Goal: Information Seeking & Learning: Learn about a topic

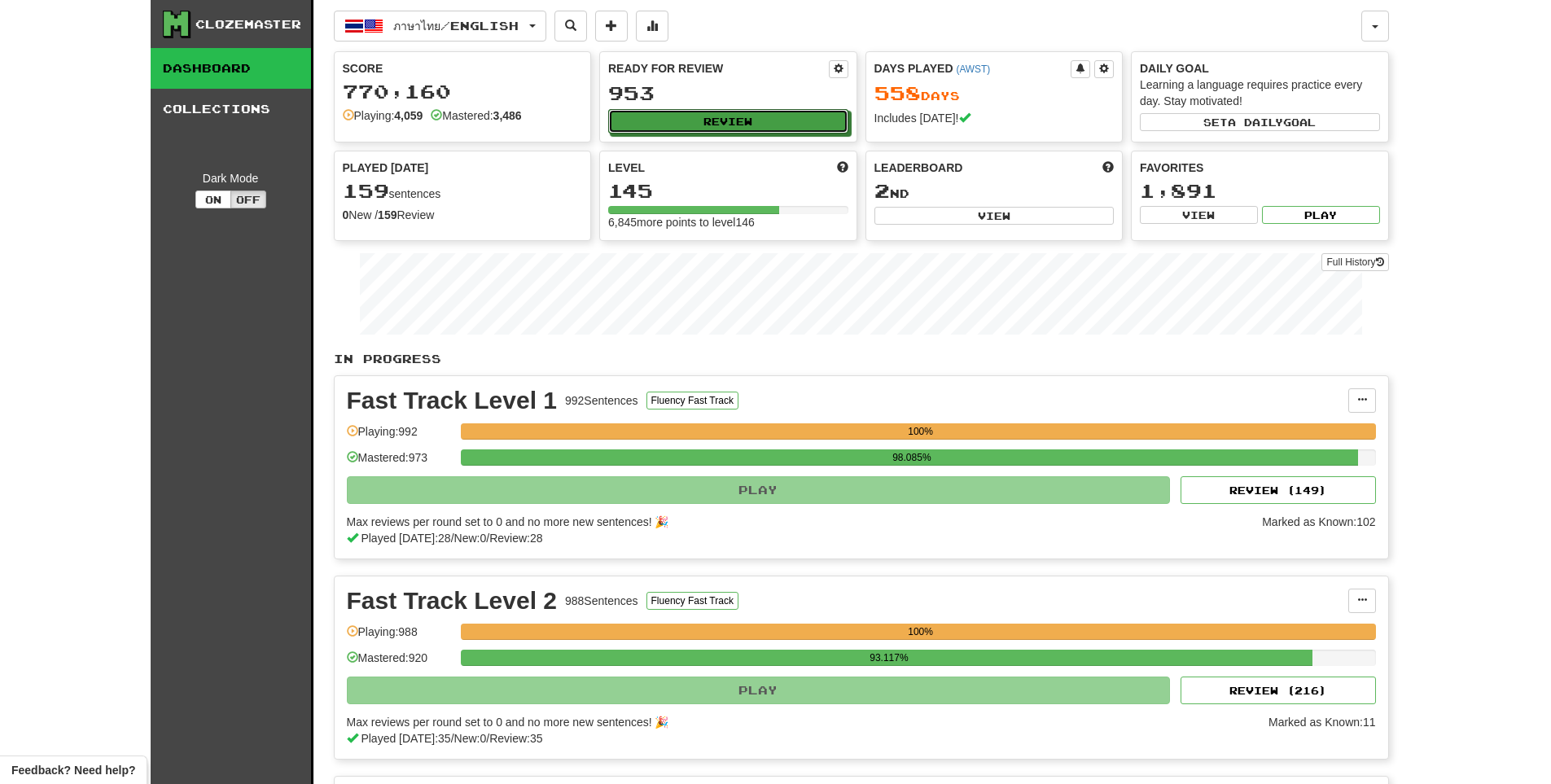
click at [677, 133] on button "Review" at bounding box center [728, 121] width 240 height 25
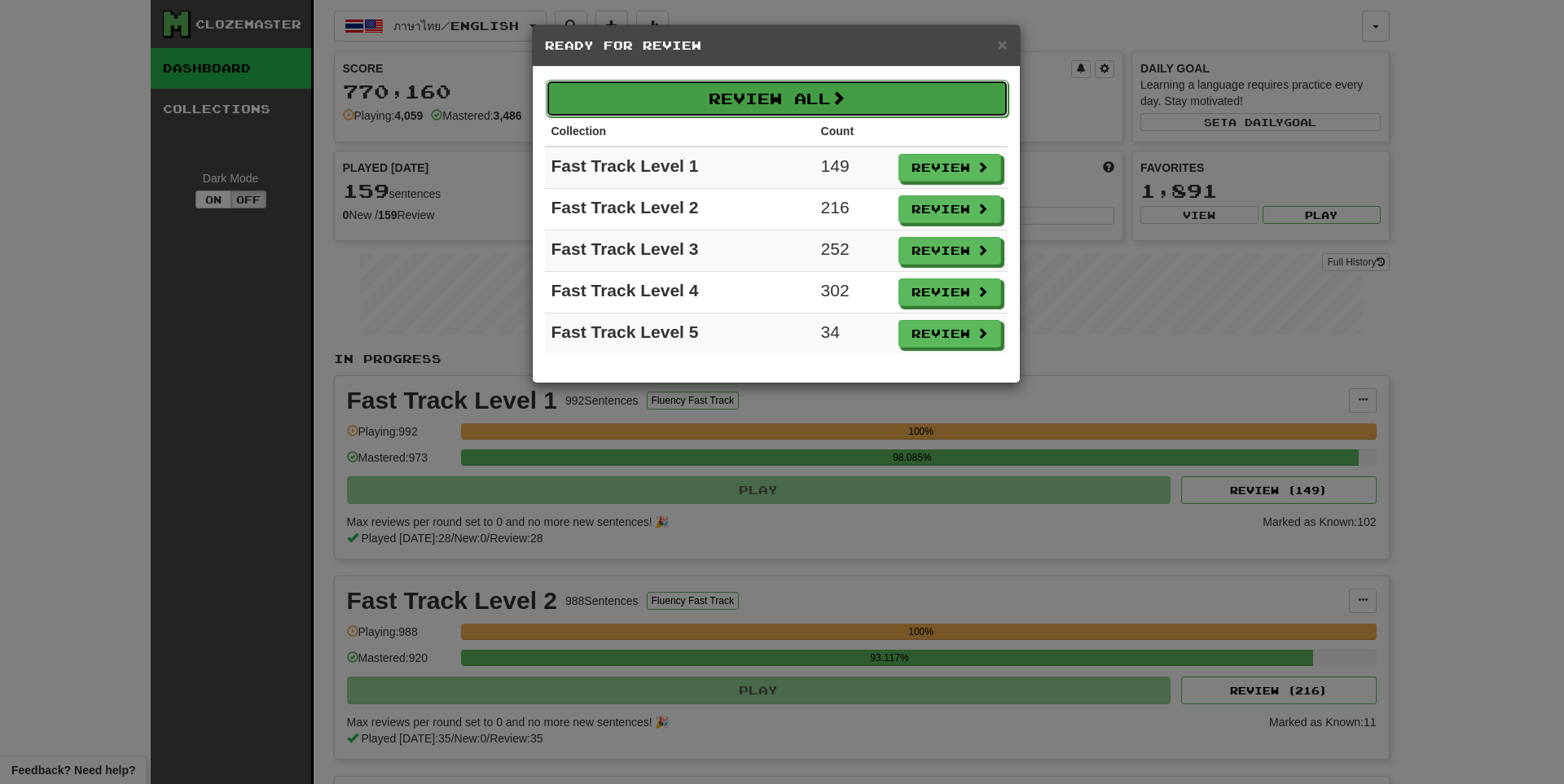
click at [823, 115] on button "Review All" at bounding box center [777, 98] width 463 height 38
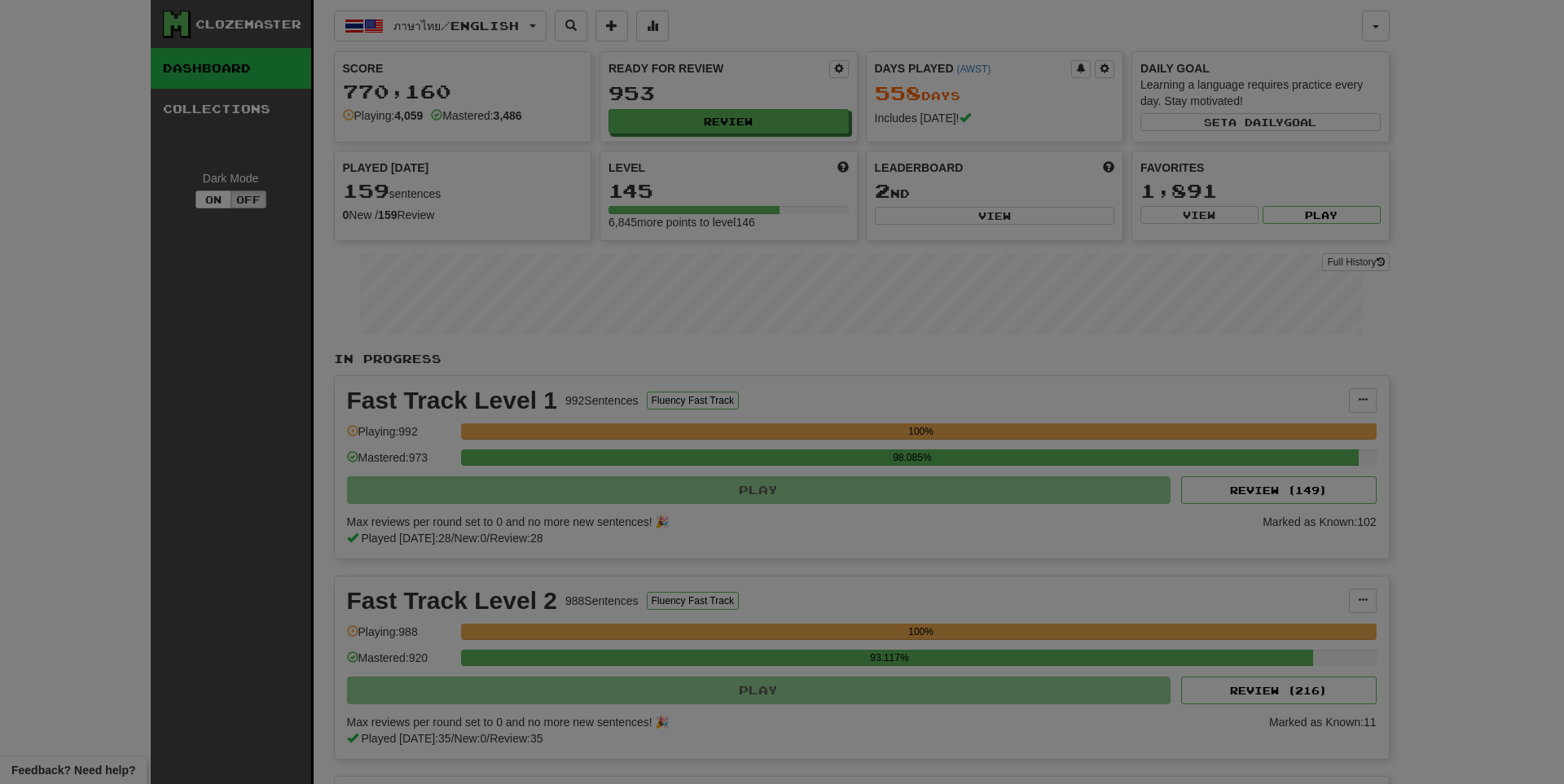
select select "**"
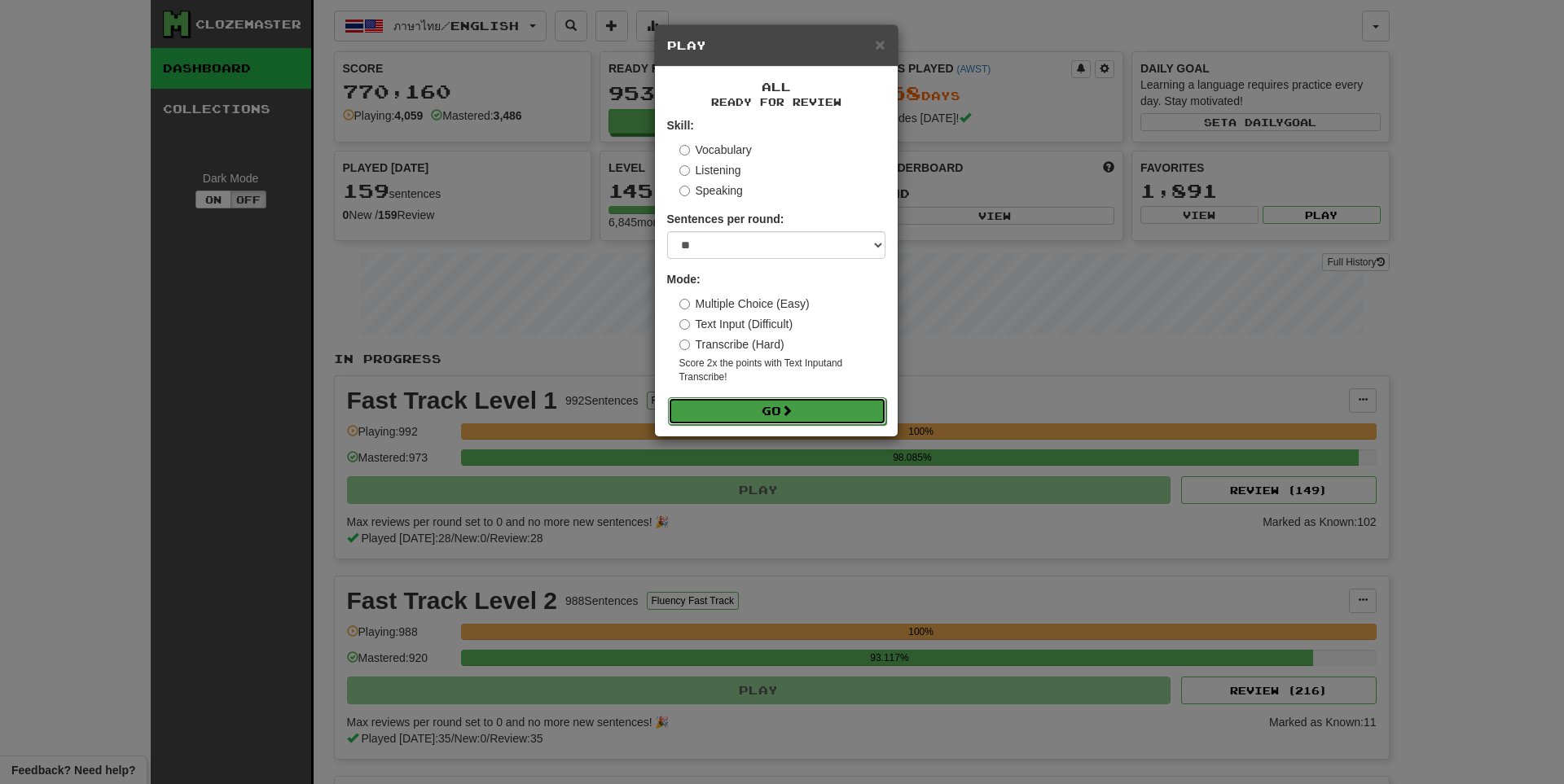
click at [808, 402] on button "Go" at bounding box center [776, 411] width 218 height 28
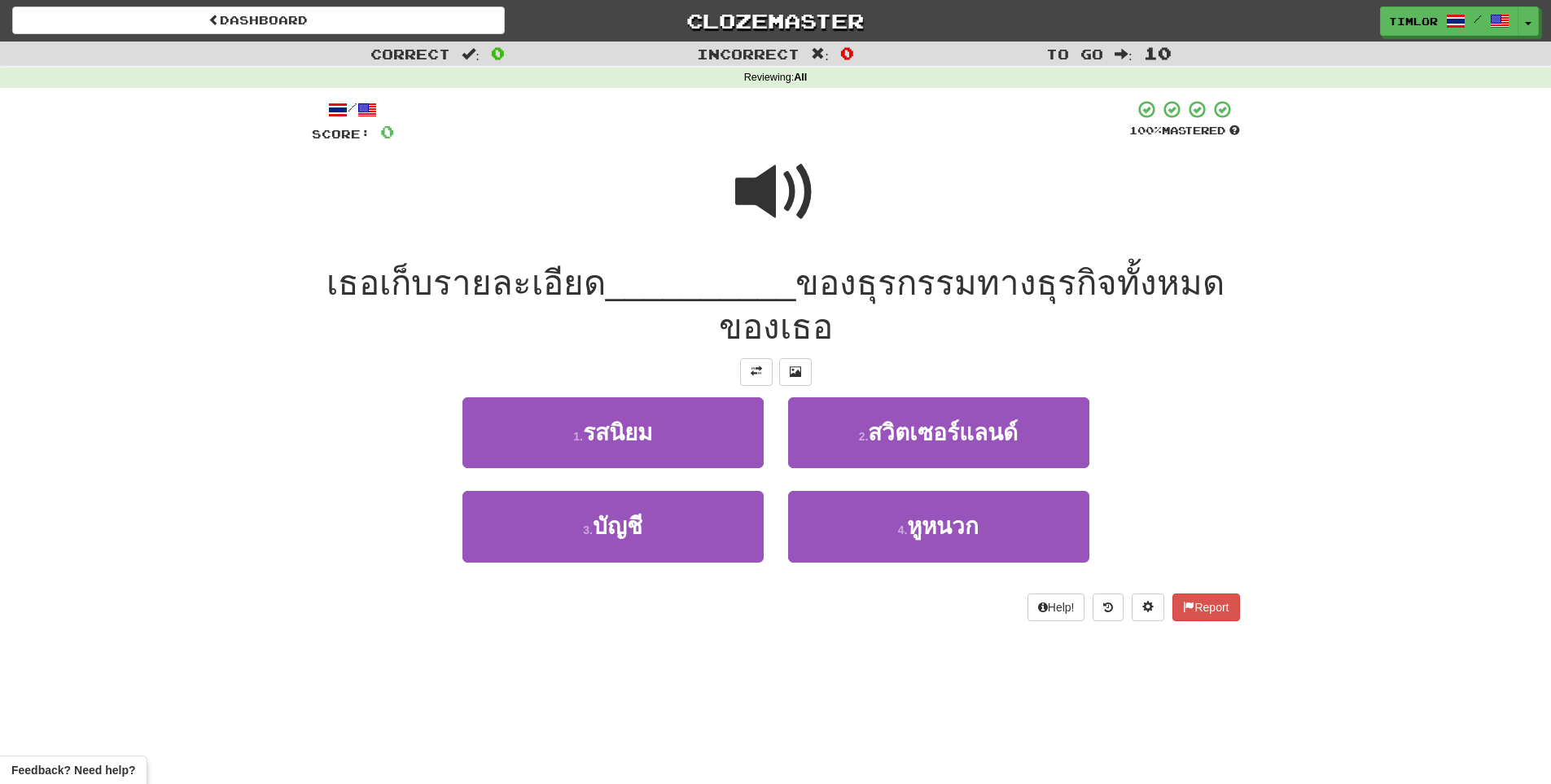
click at [781, 166] on span at bounding box center [776, 192] width 81 height 81
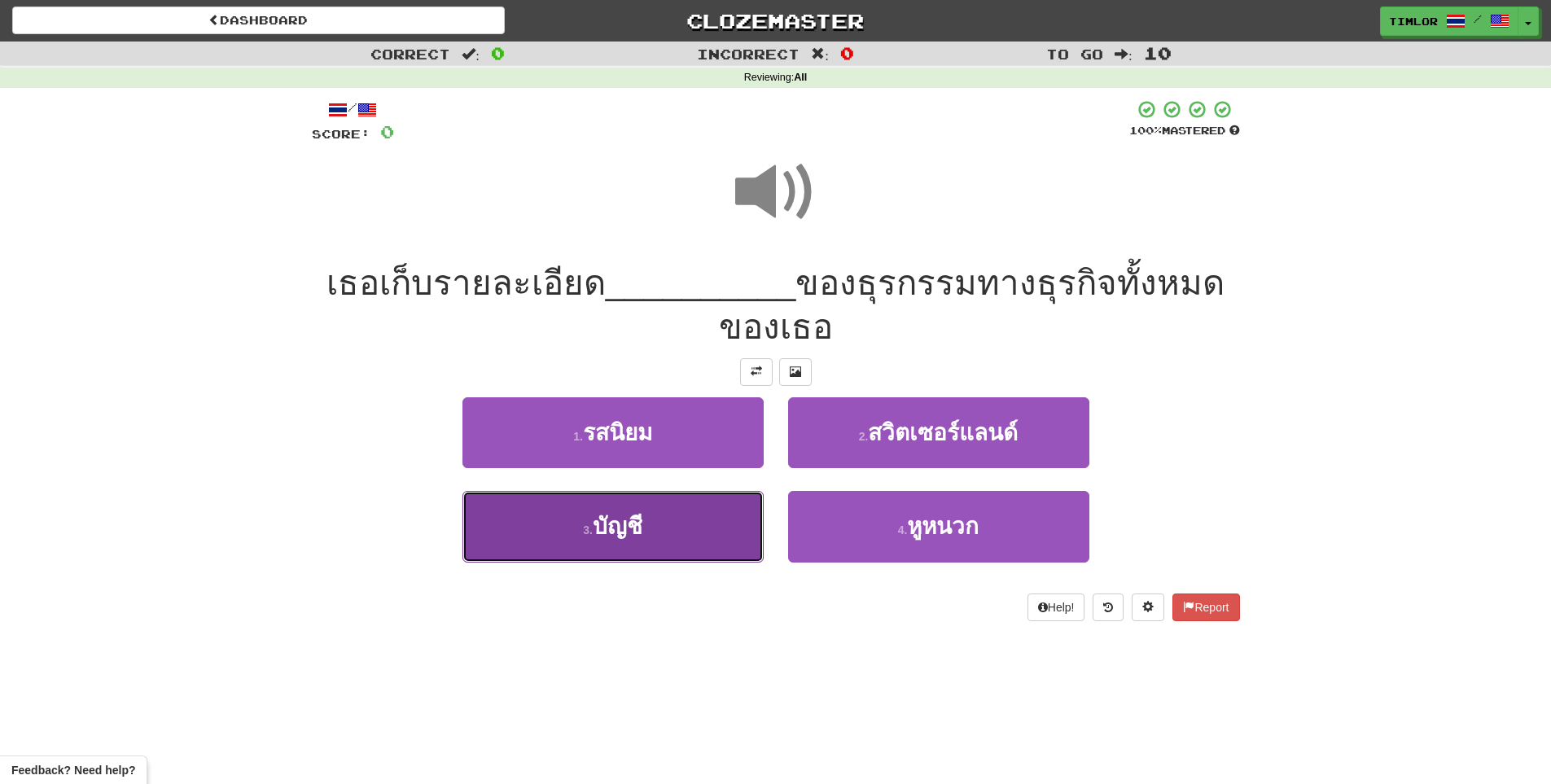
click at [603, 540] on button "3 . บัญชี" at bounding box center [613, 525] width 301 height 71
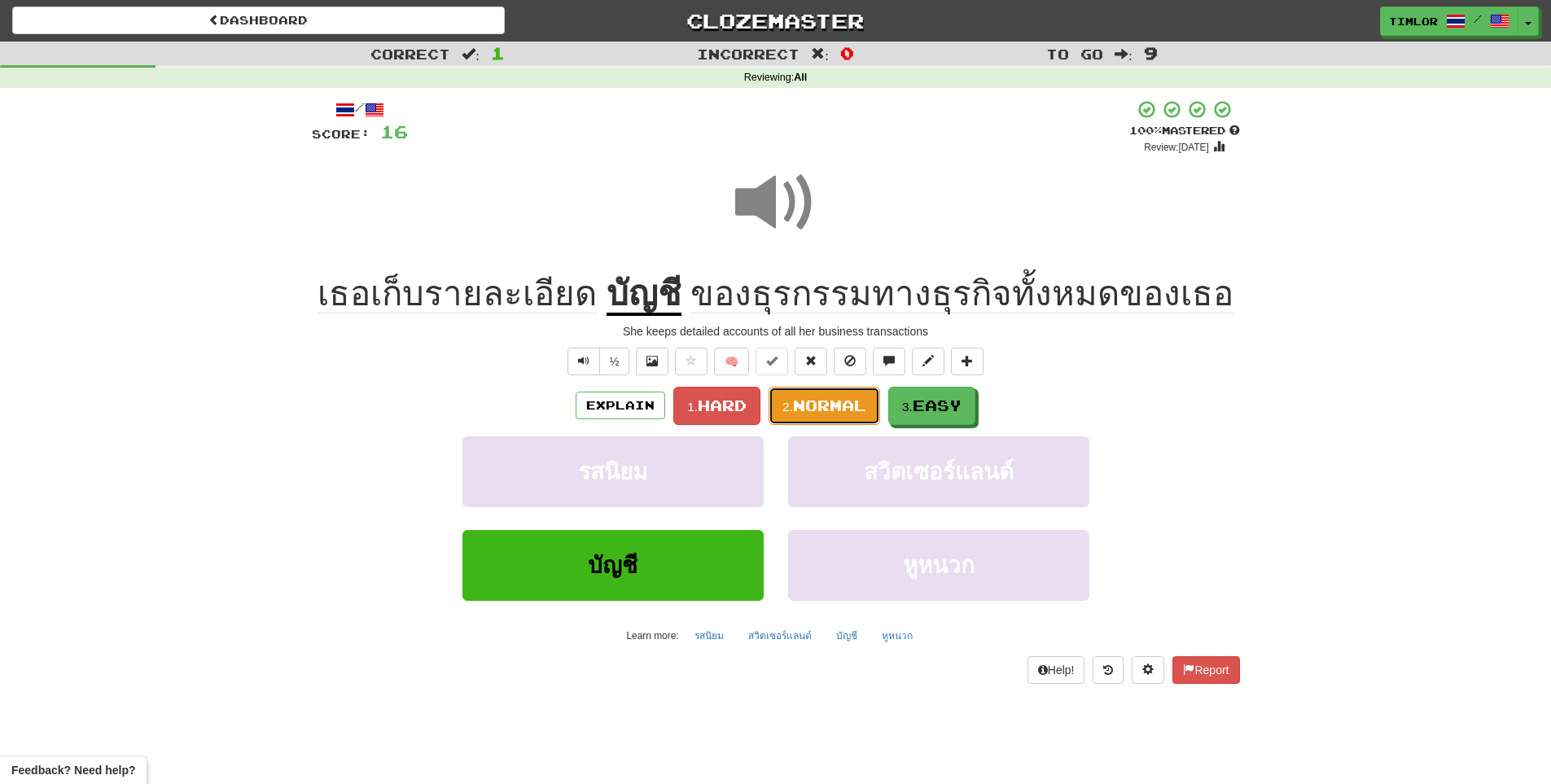
click at [774, 401] on button "2. Normal" at bounding box center [824, 406] width 111 height 39
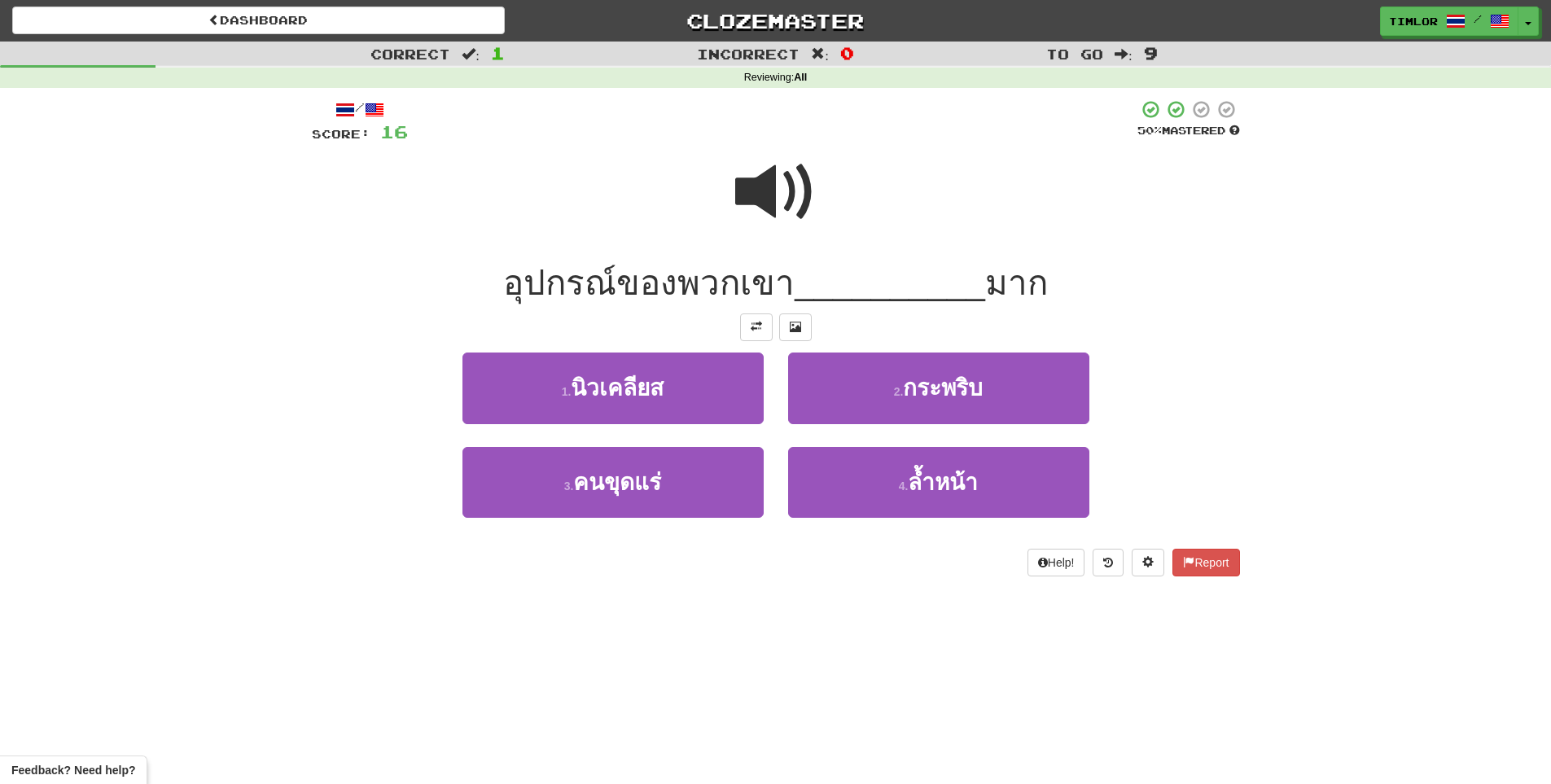
click at [793, 205] on span at bounding box center [776, 192] width 81 height 81
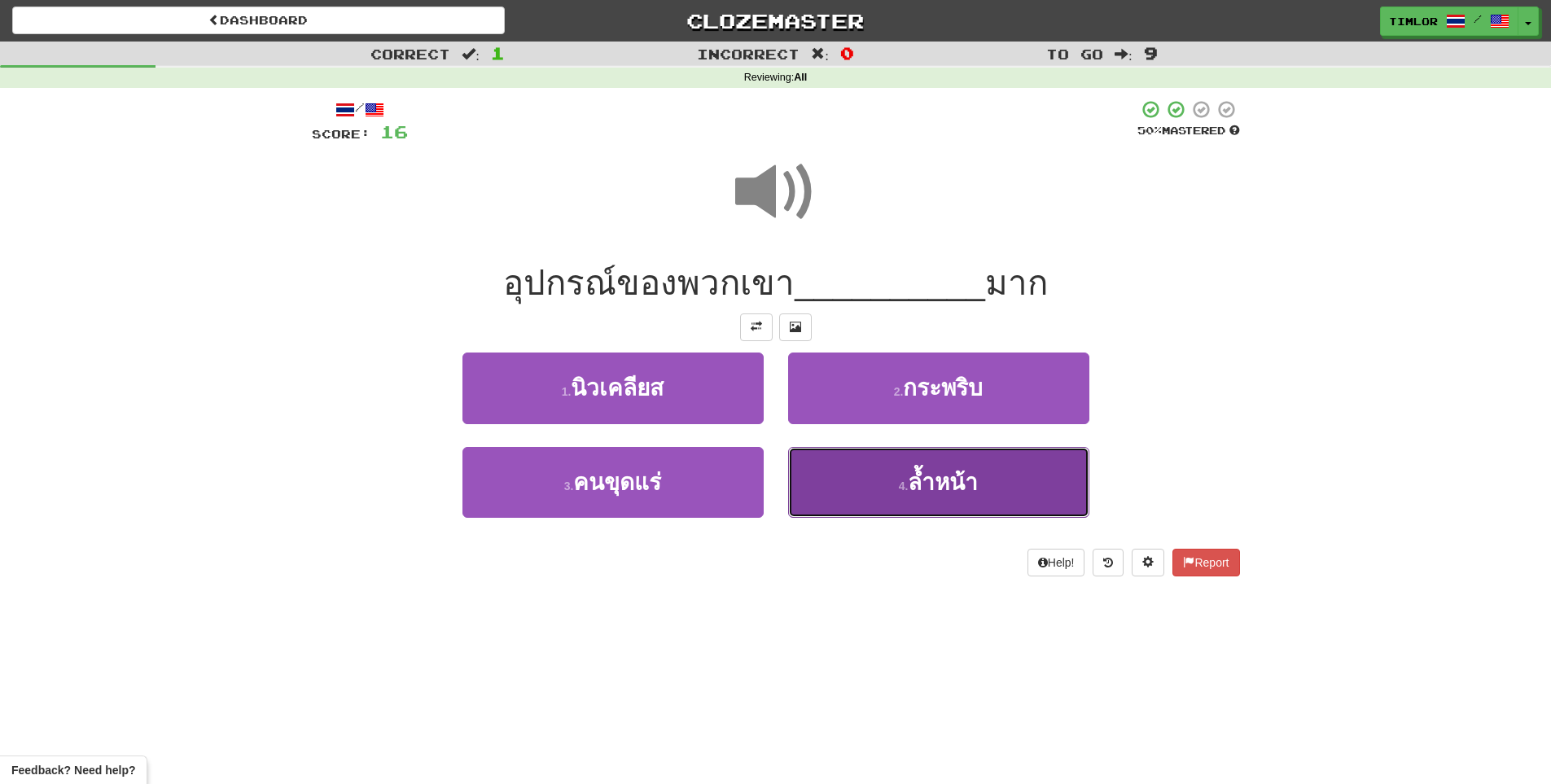
click at [834, 477] on button "4 . ล้ำหน้า" at bounding box center [938, 482] width 301 height 71
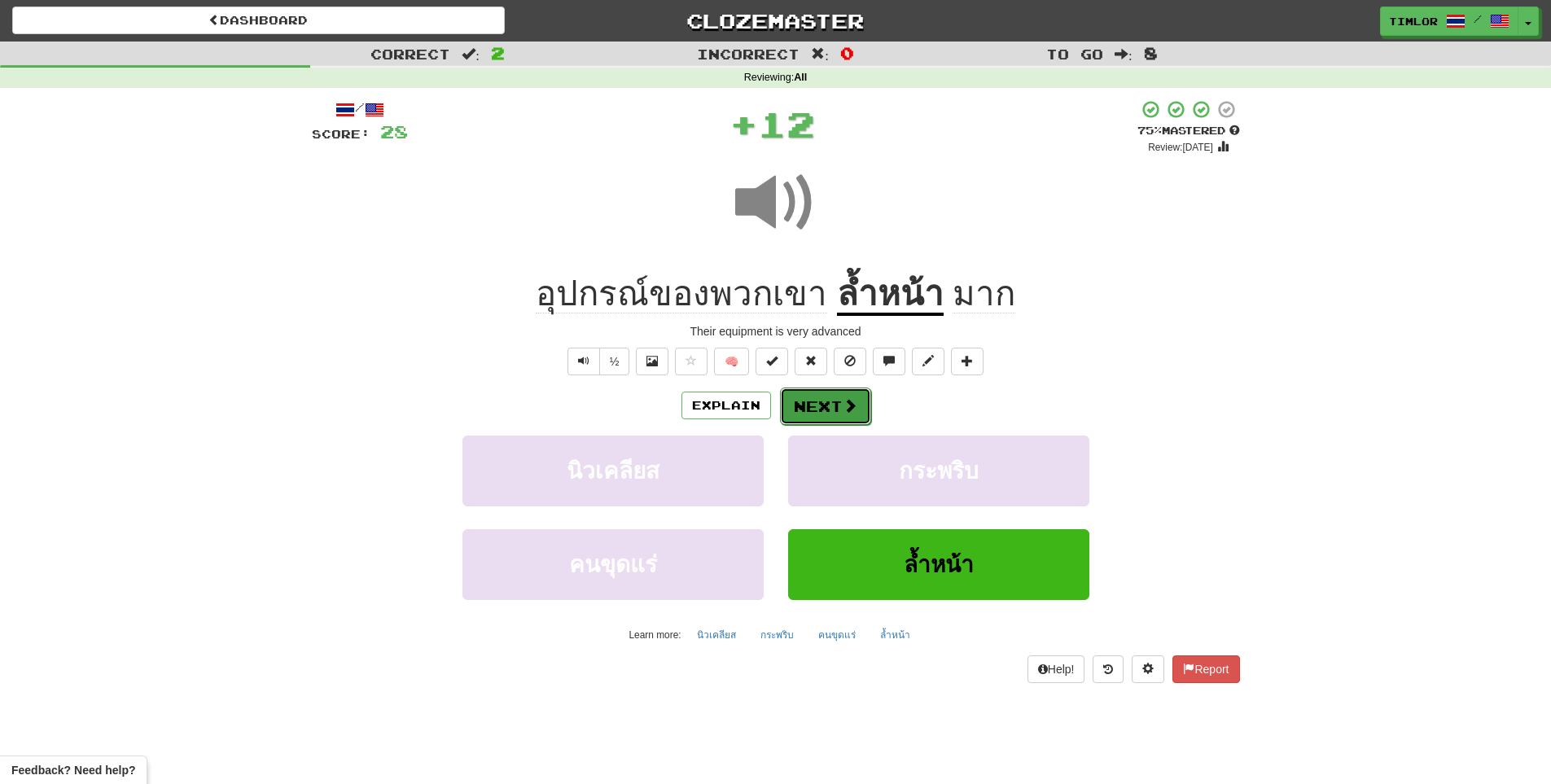
click at [844, 404] on span at bounding box center [851, 406] width 15 height 15
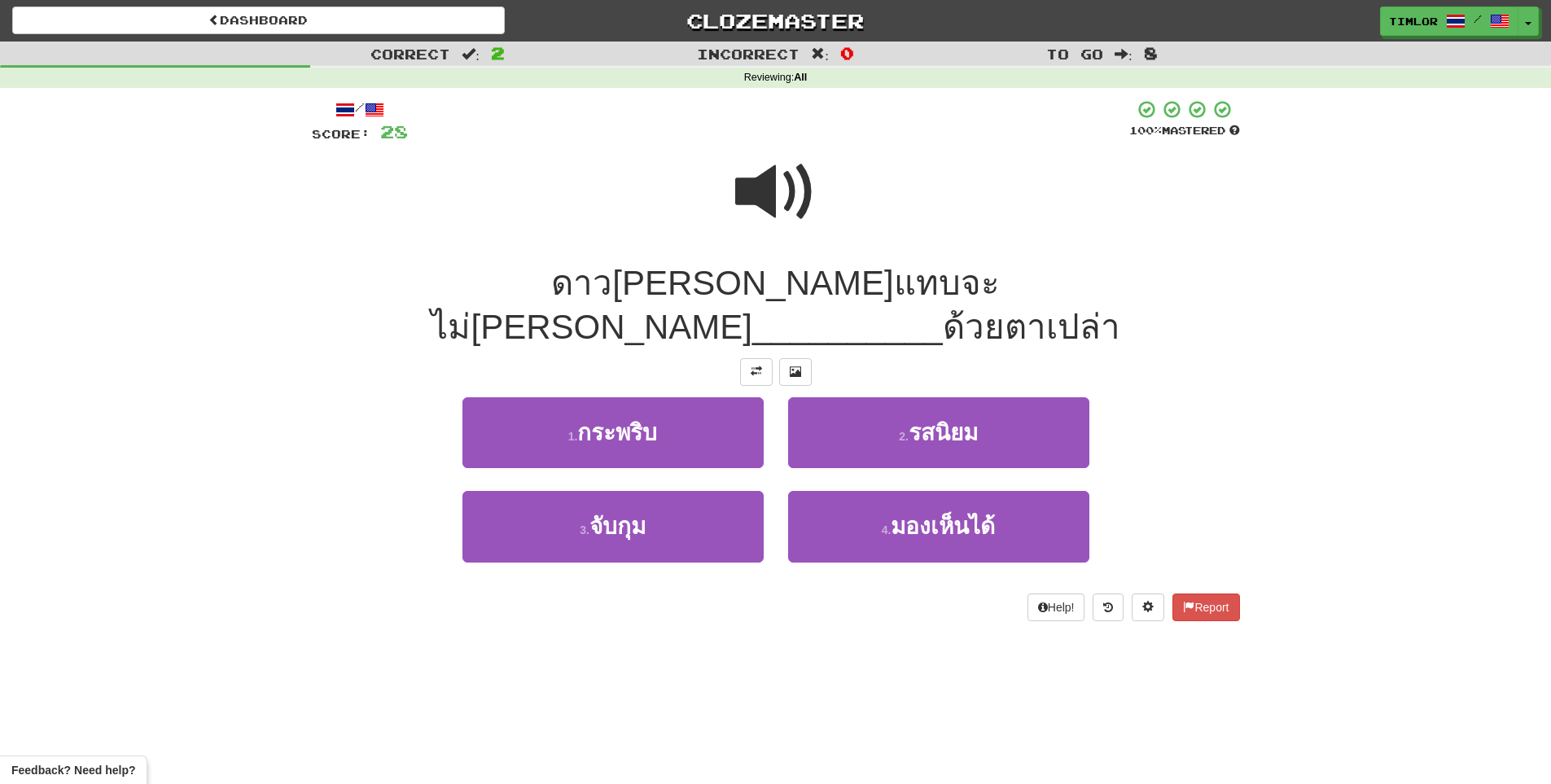
click at [773, 206] on span at bounding box center [776, 192] width 81 height 81
click at [796, 186] on span at bounding box center [776, 192] width 81 height 81
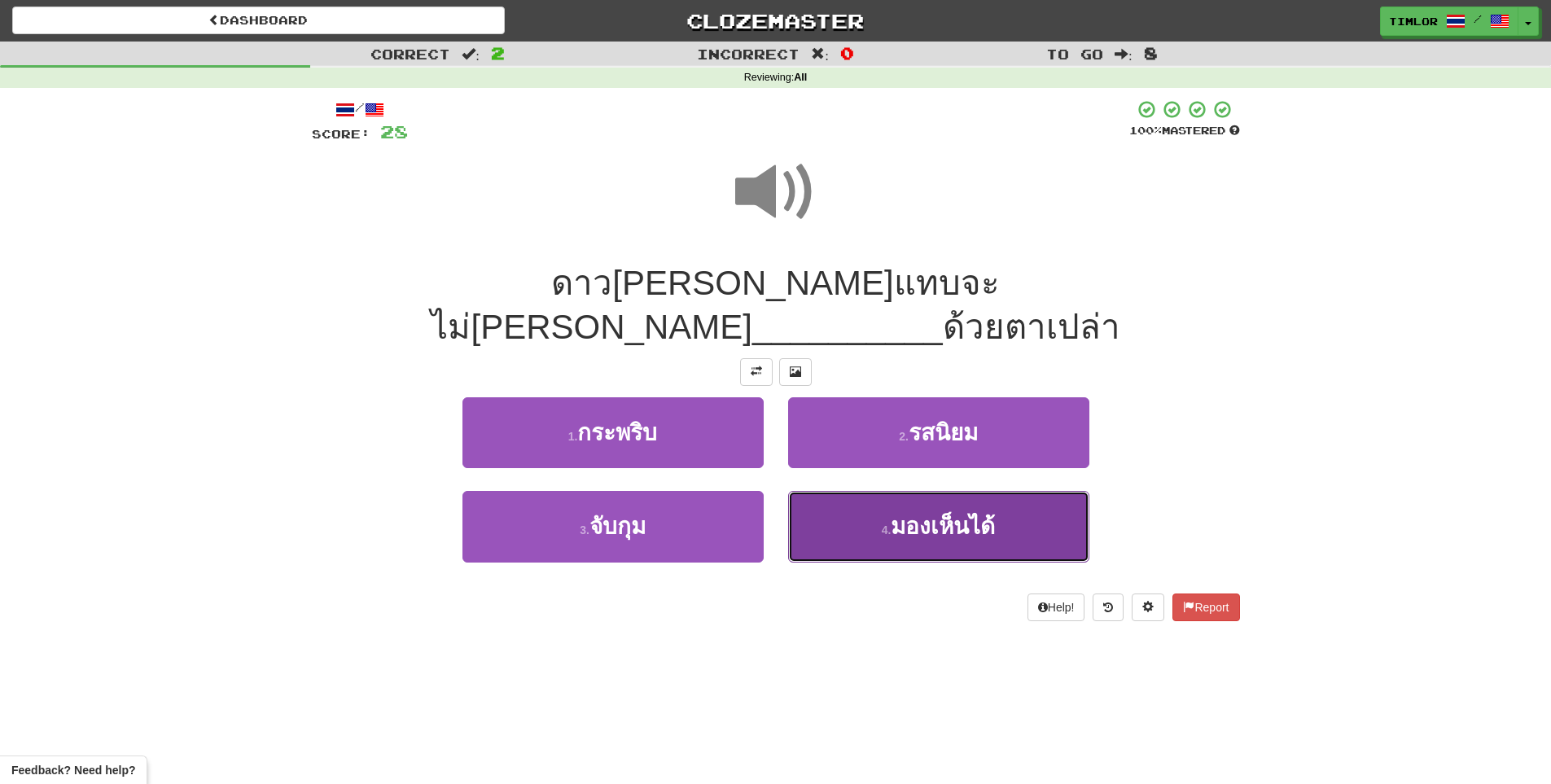
click at [839, 490] on button "4 . มองเห็นได้" at bounding box center [938, 525] width 301 height 71
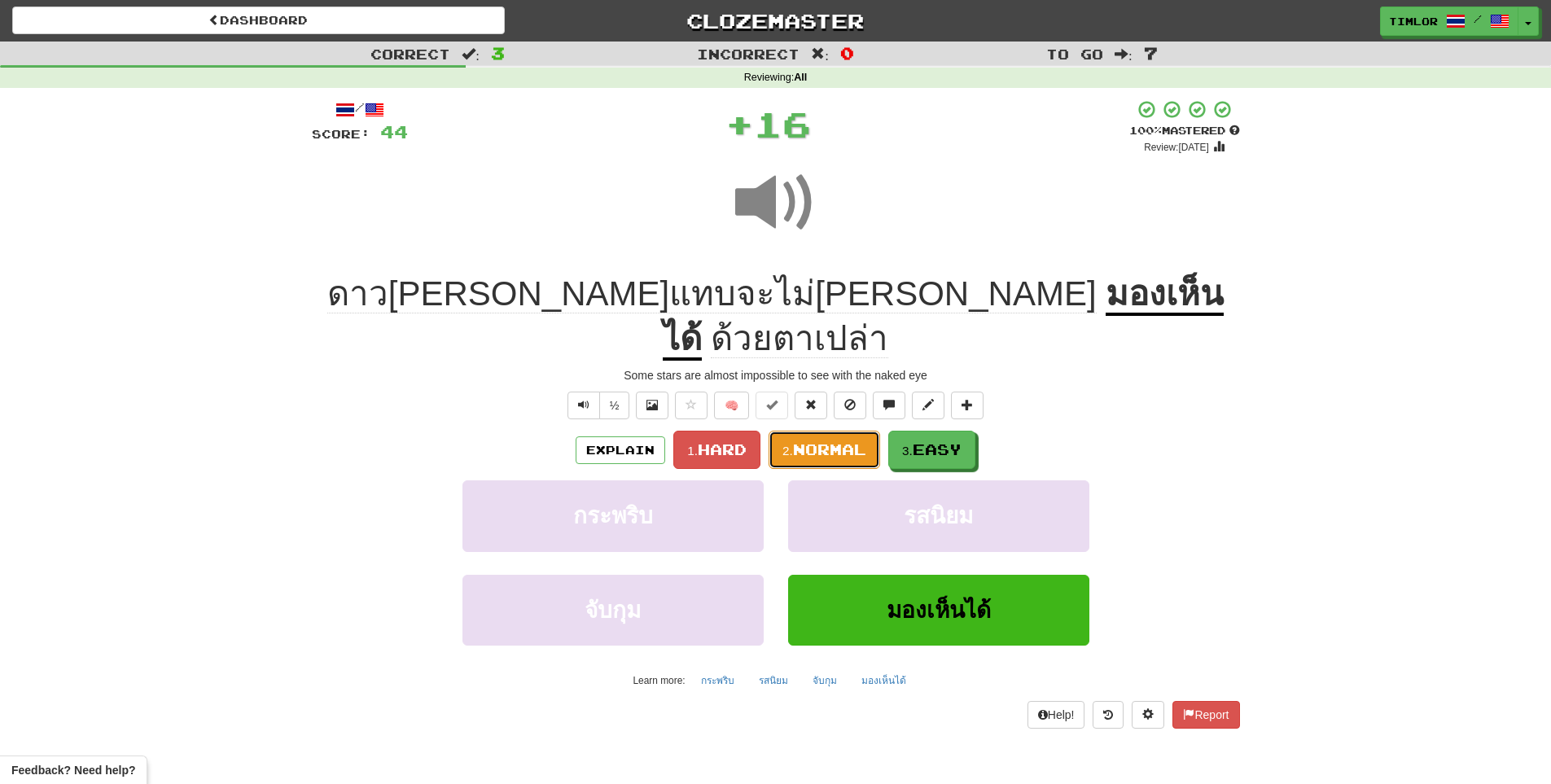
click at [809, 441] on span "Normal" at bounding box center [830, 449] width 74 height 17
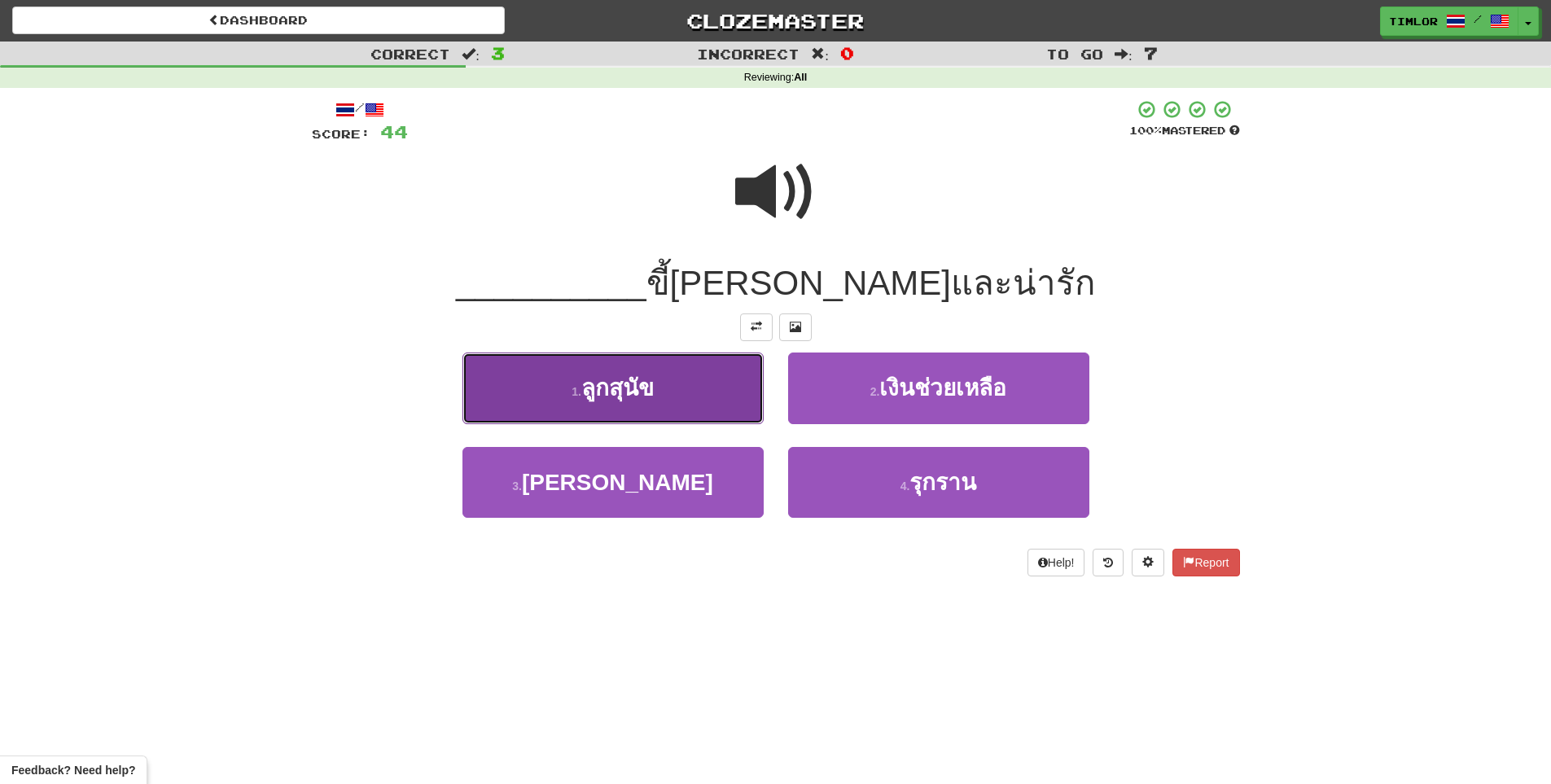
click at [676, 386] on button "1 . ลูกสุนัข" at bounding box center [613, 387] width 301 height 71
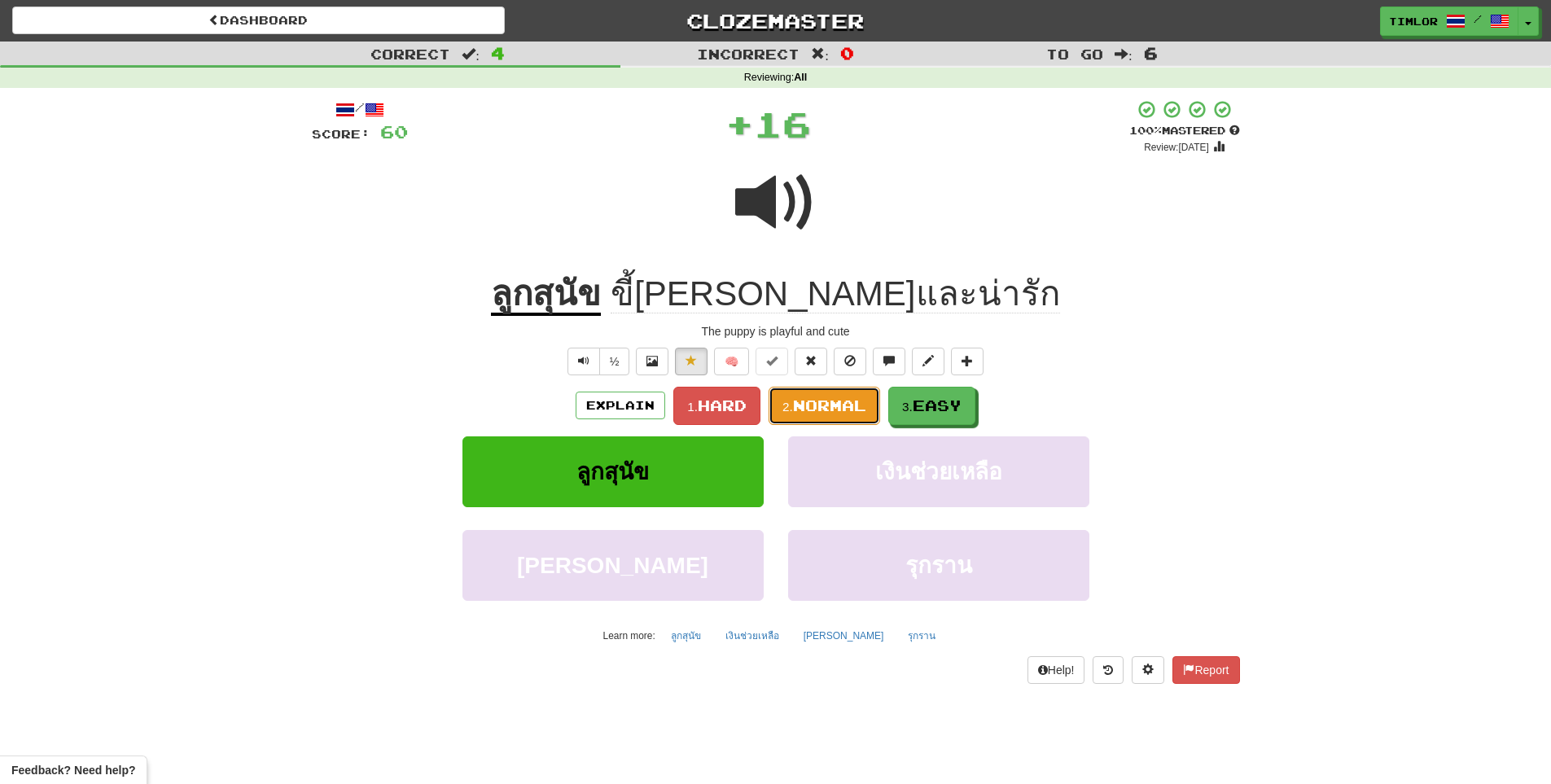
click at [814, 401] on span "Normal" at bounding box center [830, 405] width 74 height 17
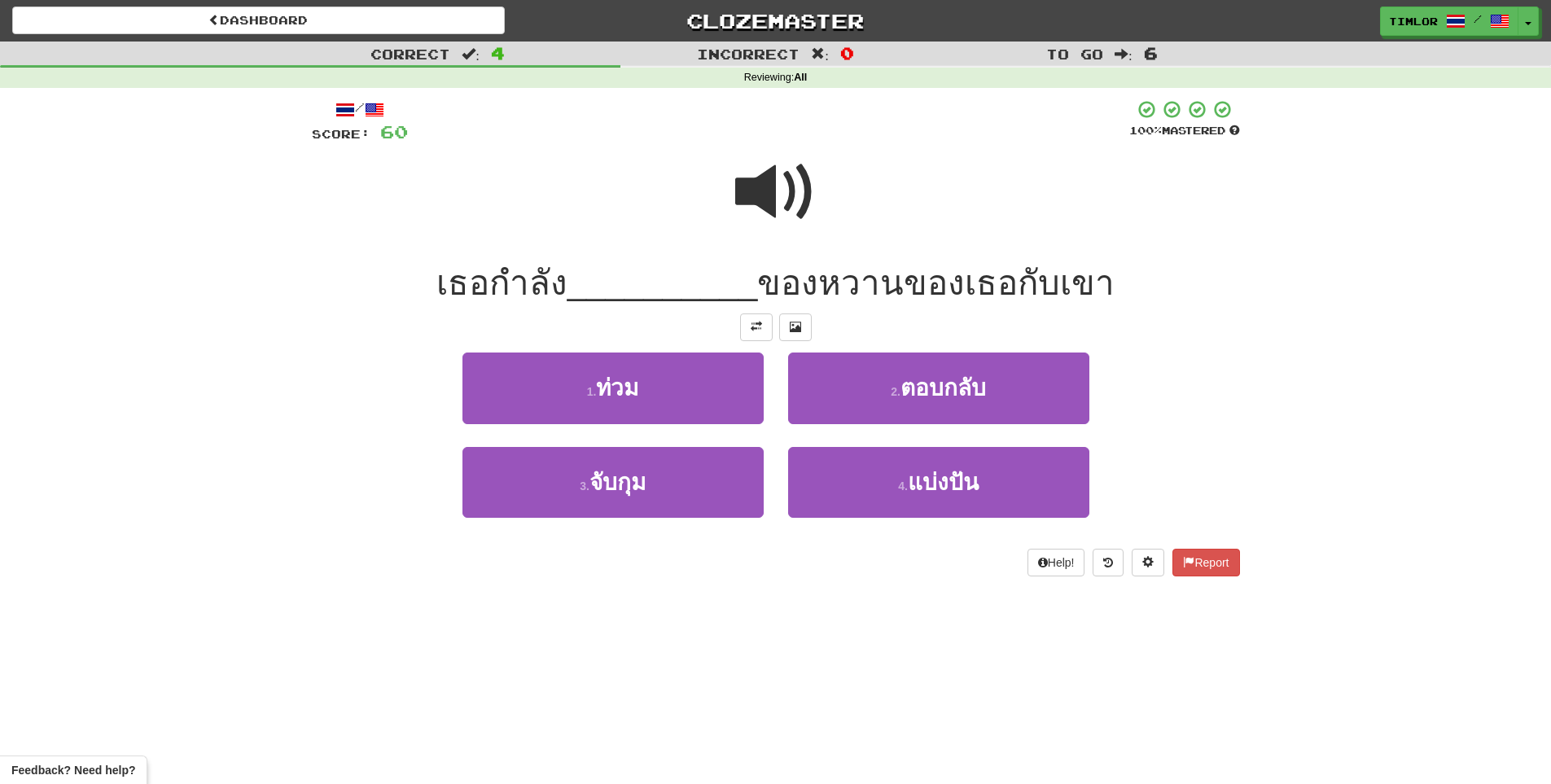
click at [724, 238] on div at bounding box center [776, 202] width 929 height 117
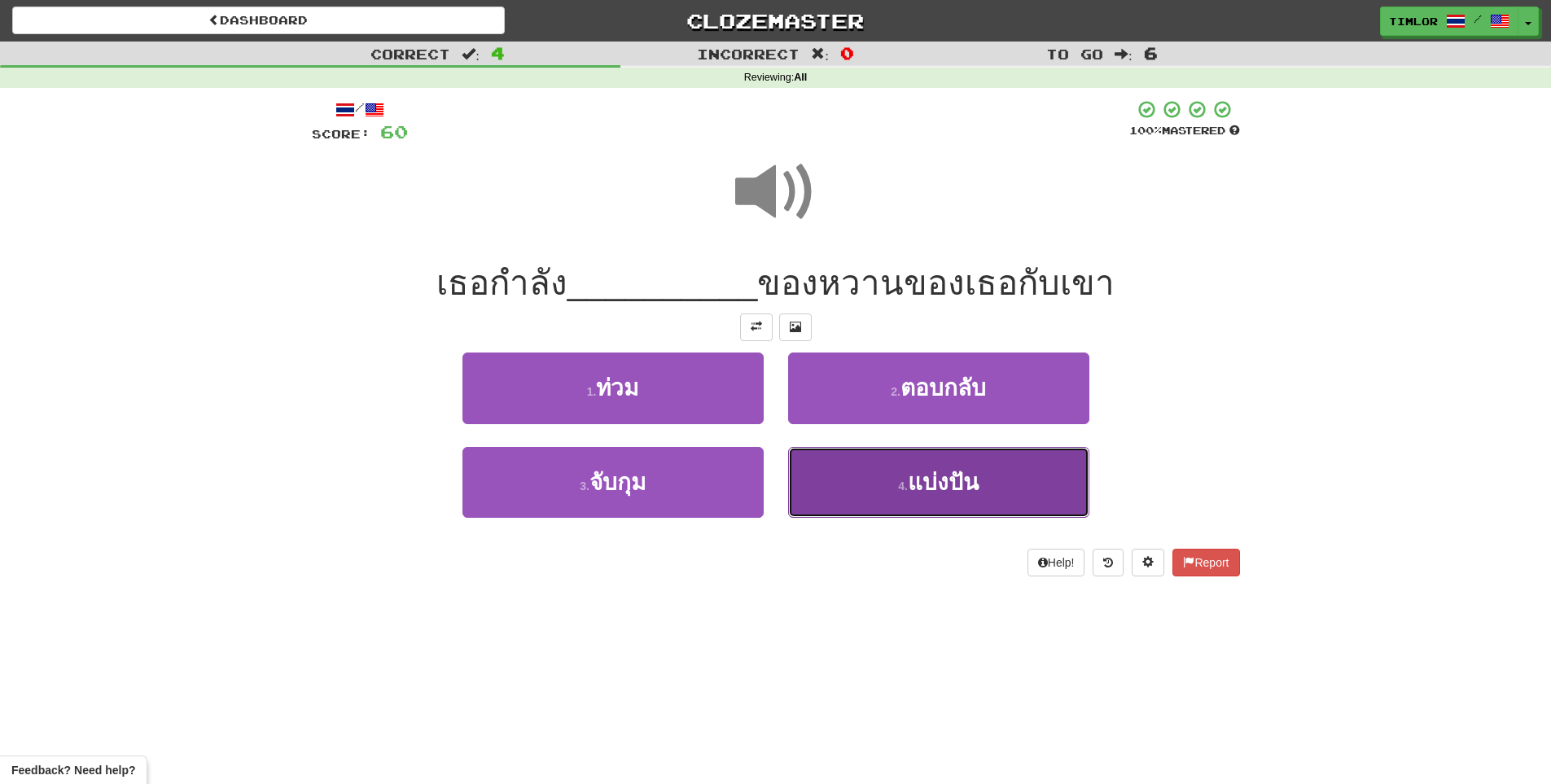
click at [924, 468] on button "4 . แบ่งปัน" at bounding box center [938, 482] width 301 height 71
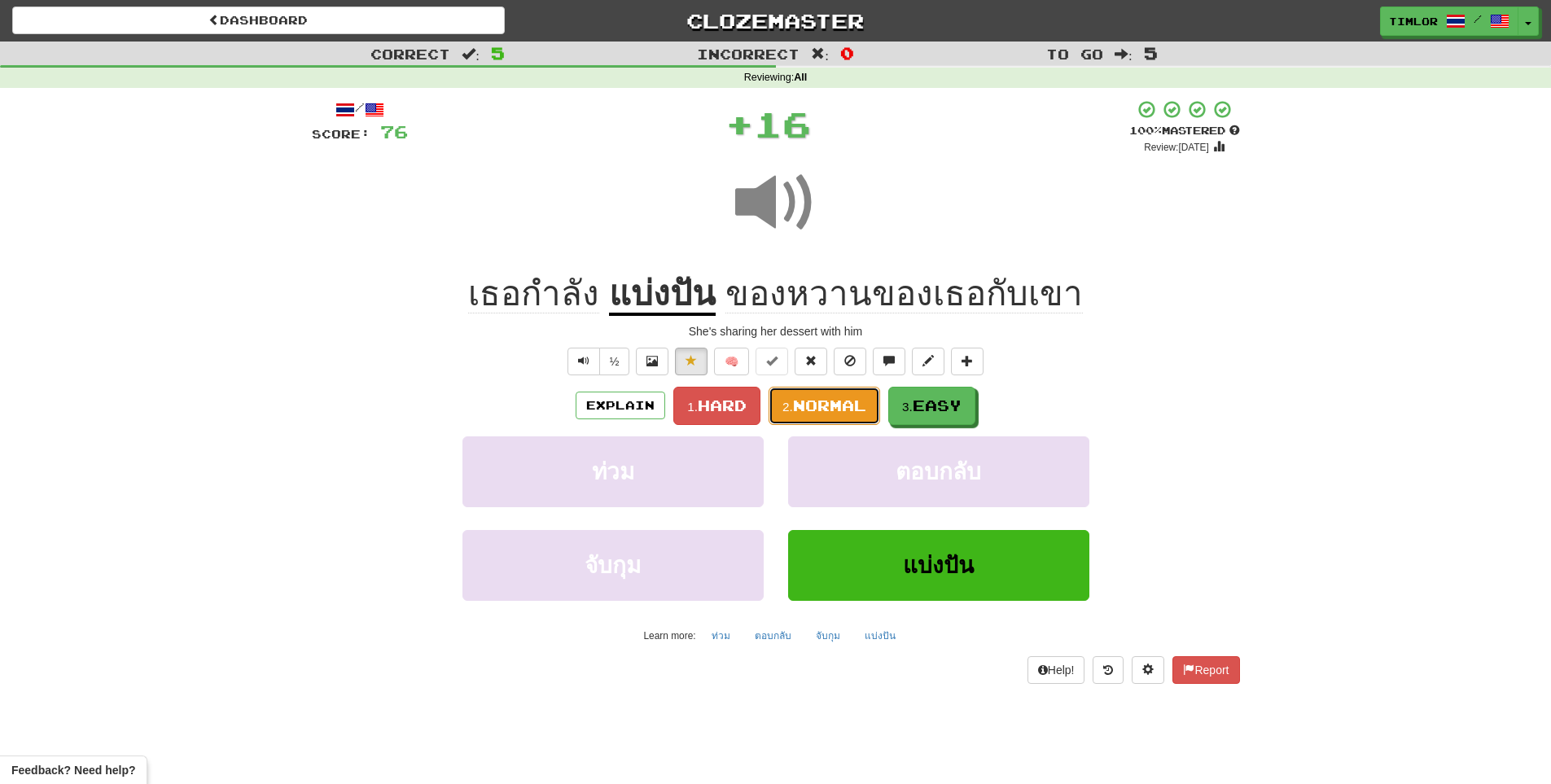
click at [813, 404] on span "Normal" at bounding box center [830, 405] width 74 height 17
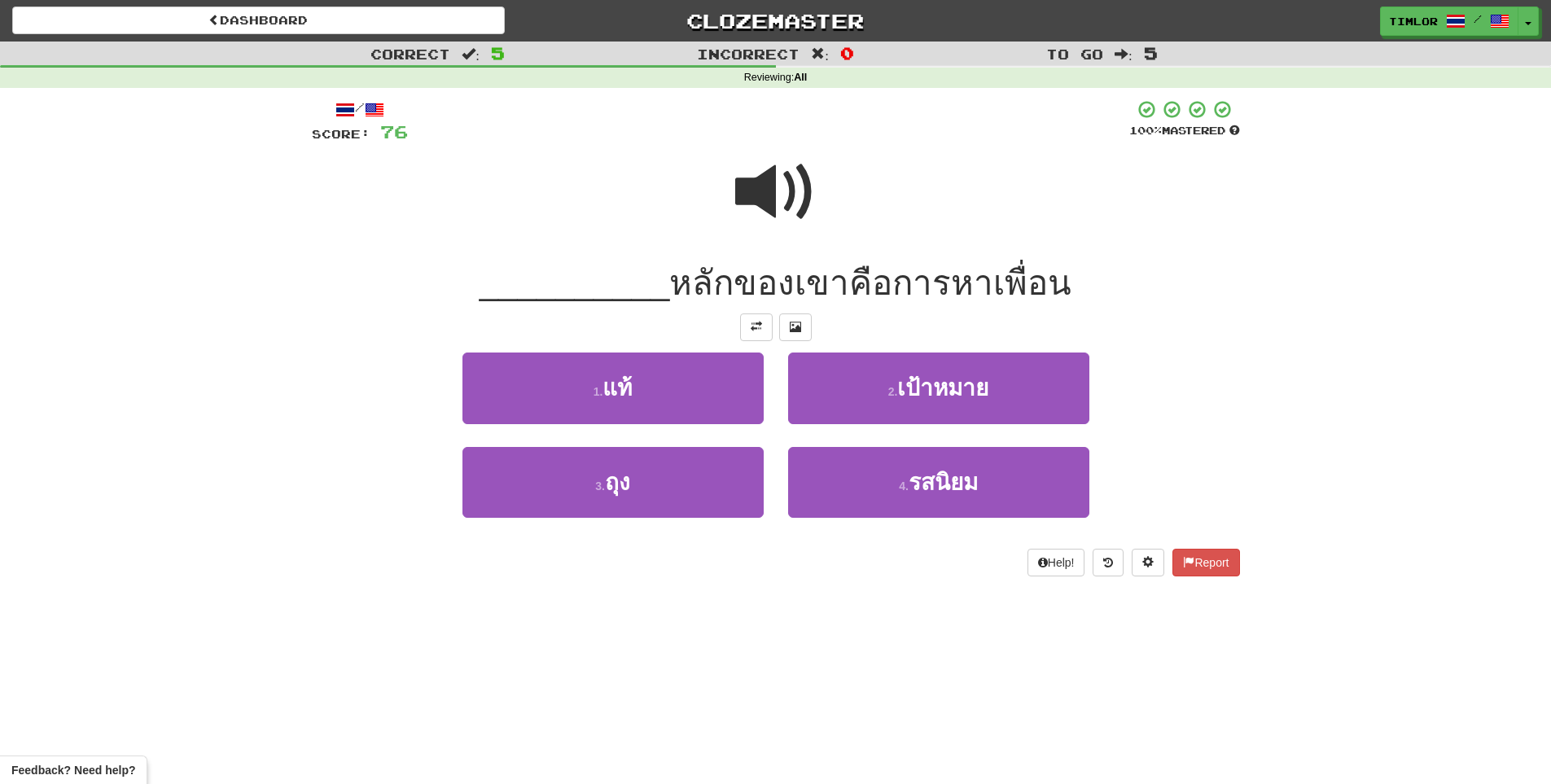
click at [756, 217] on span at bounding box center [776, 192] width 81 height 81
click at [734, 150] on div at bounding box center [776, 202] width 929 height 117
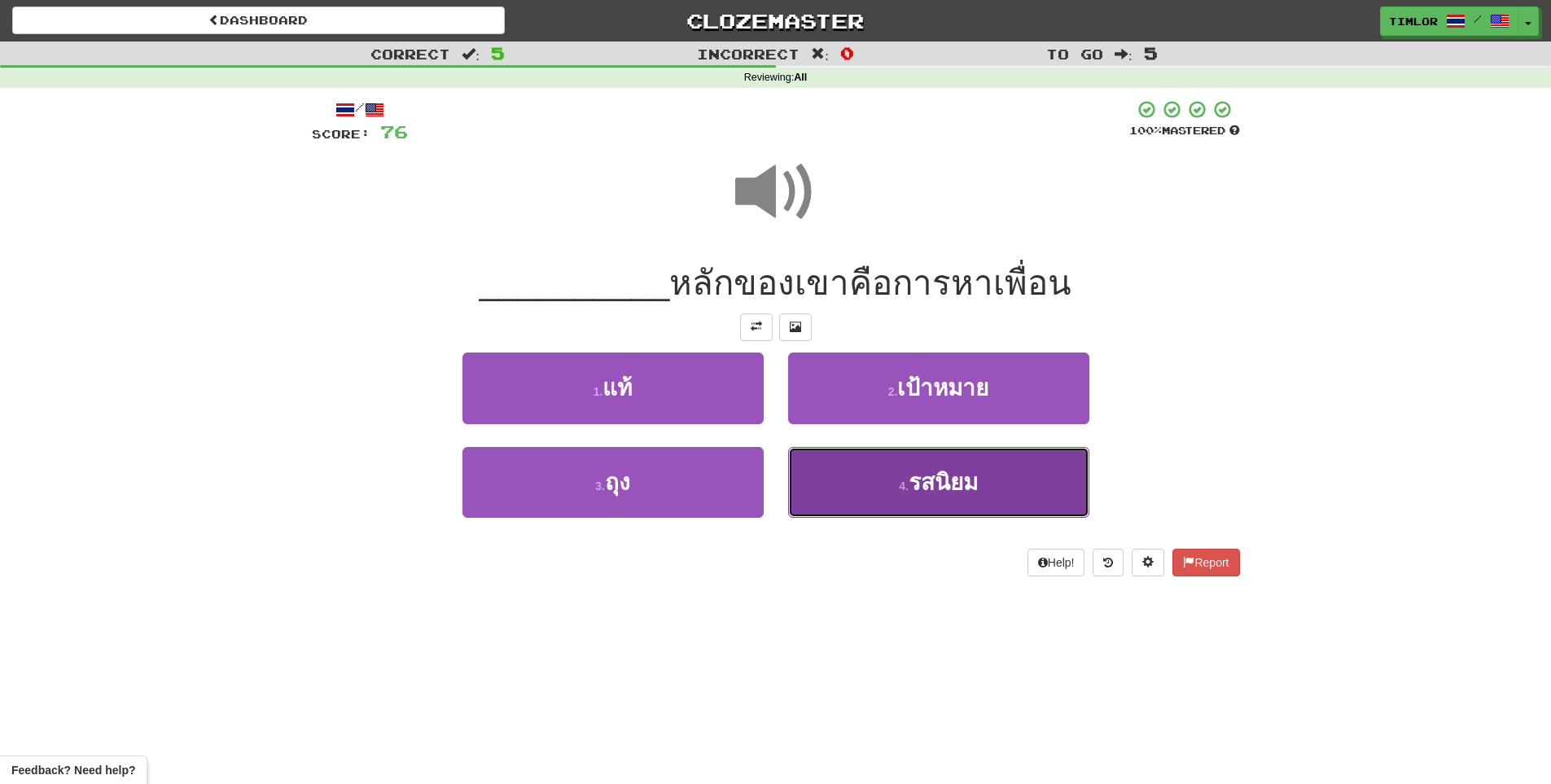
click at [828, 477] on button "4 . รสนิยม" at bounding box center [938, 482] width 301 height 71
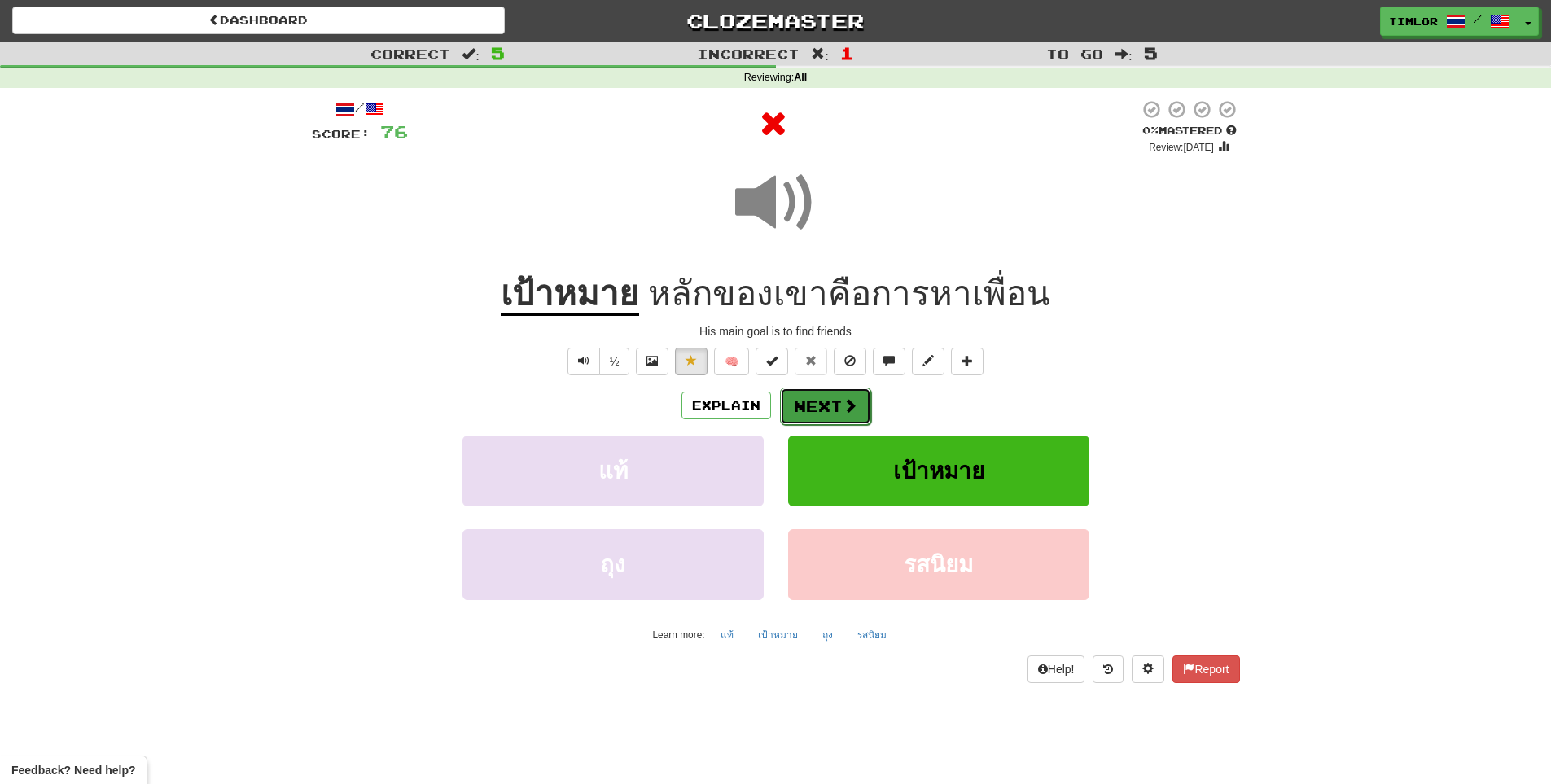
click at [832, 402] on button "Next" at bounding box center [826, 406] width 91 height 38
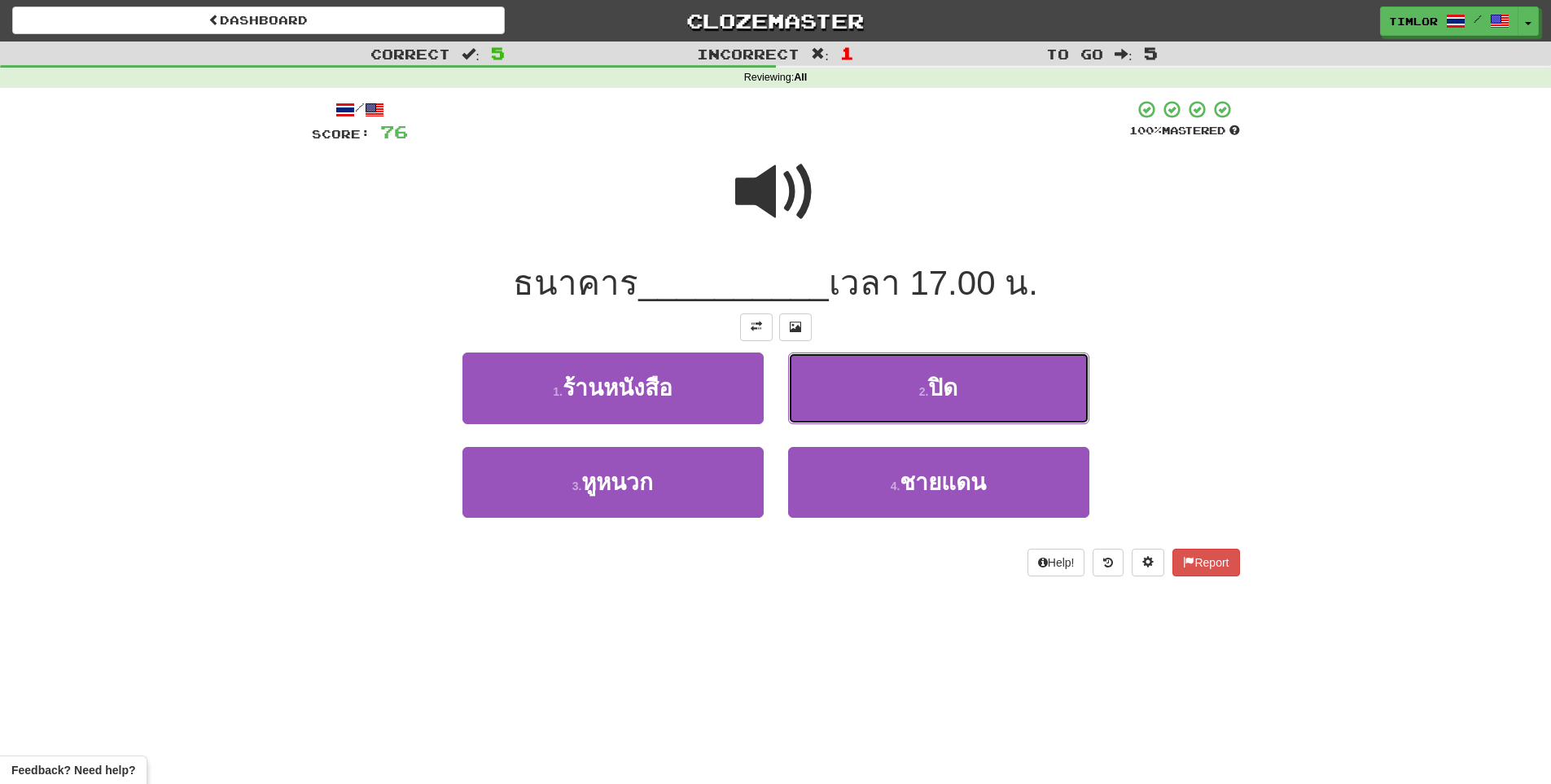
click at [830, 399] on button "2 . ปิด" at bounding box center [938, 387] width 301 height 71
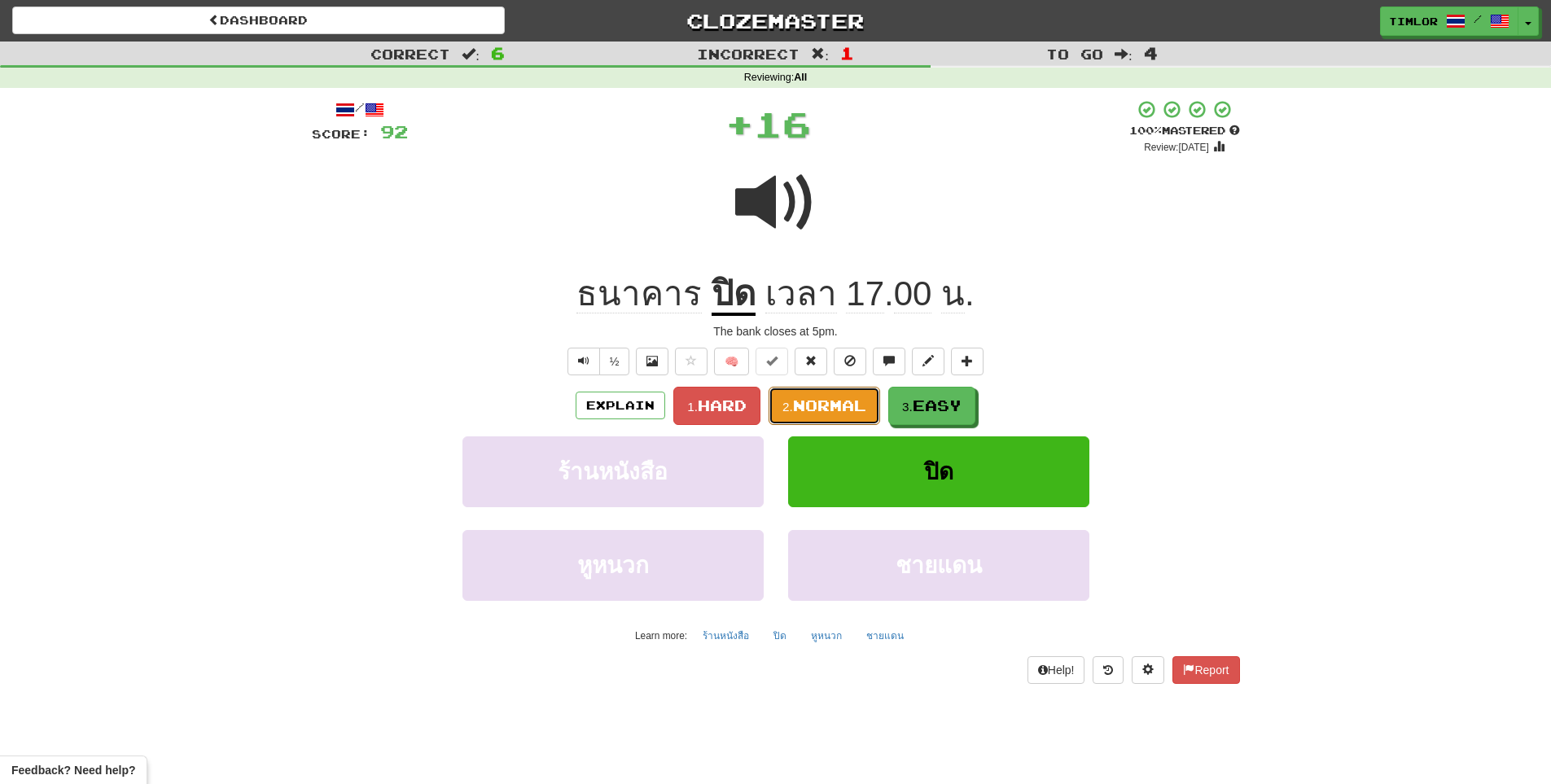
click at [830, 399] on span "Normal" at bounding box center [830, 405] width 74 height 17
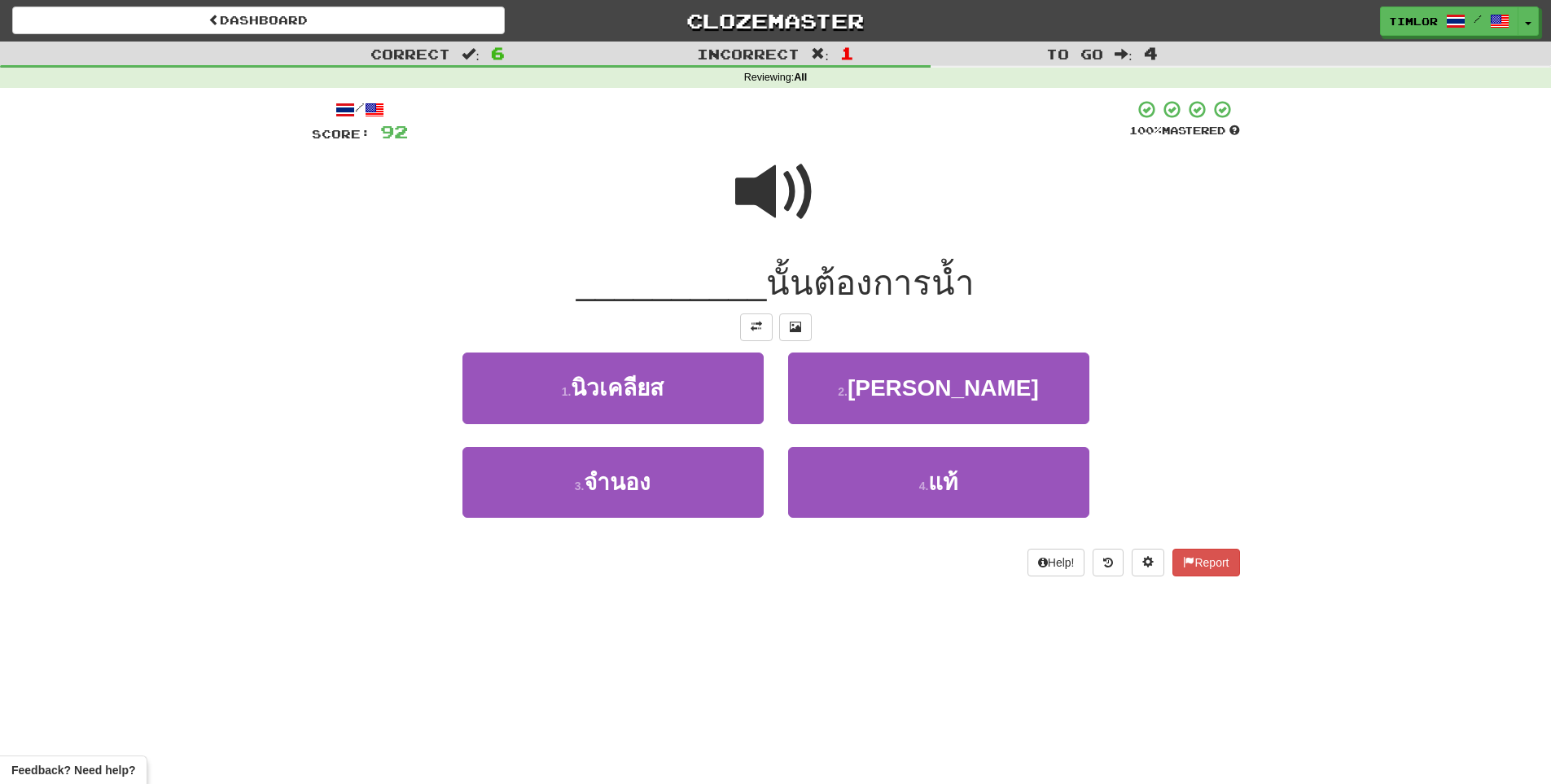
click at [759, 244] on div at bounding box center [776, 202] width 929 height 117
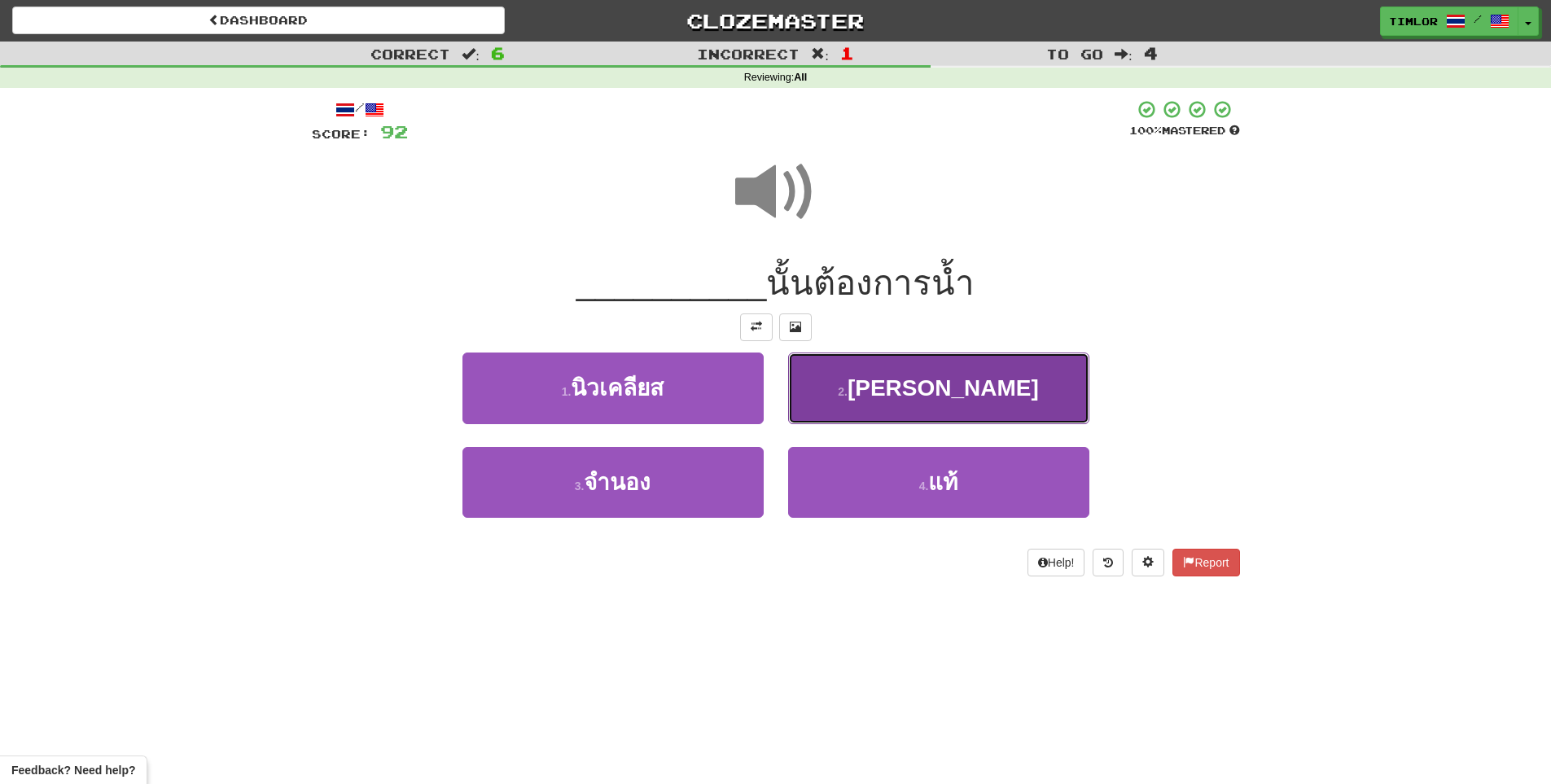
click at [853, 399] on button "2 . พุ่มไม้" at bounding box center [938, 387] width 301 height 71
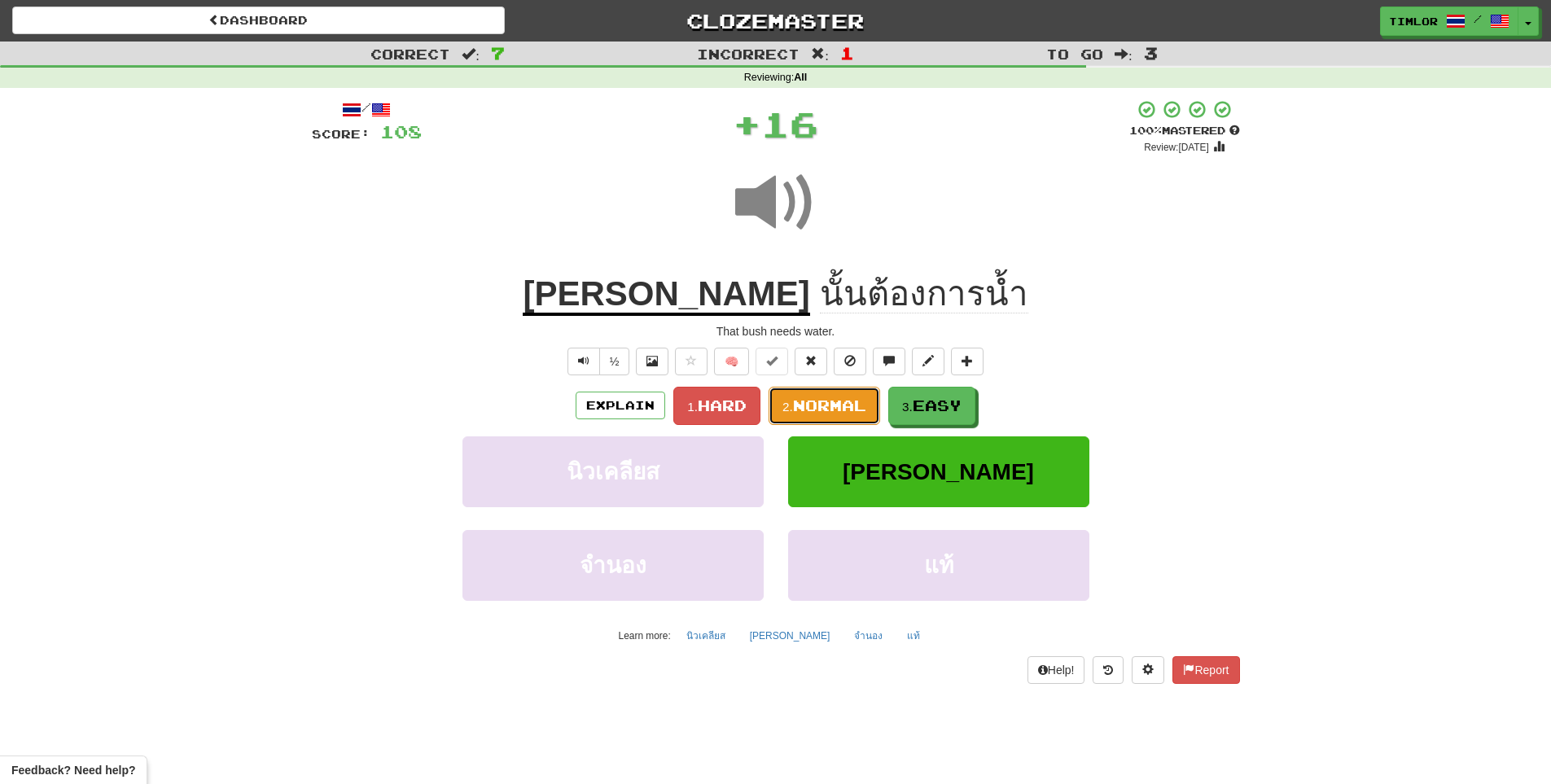
click at [844, 403] on span "Normal" at bounding box center [830, 405] width 74 height 17
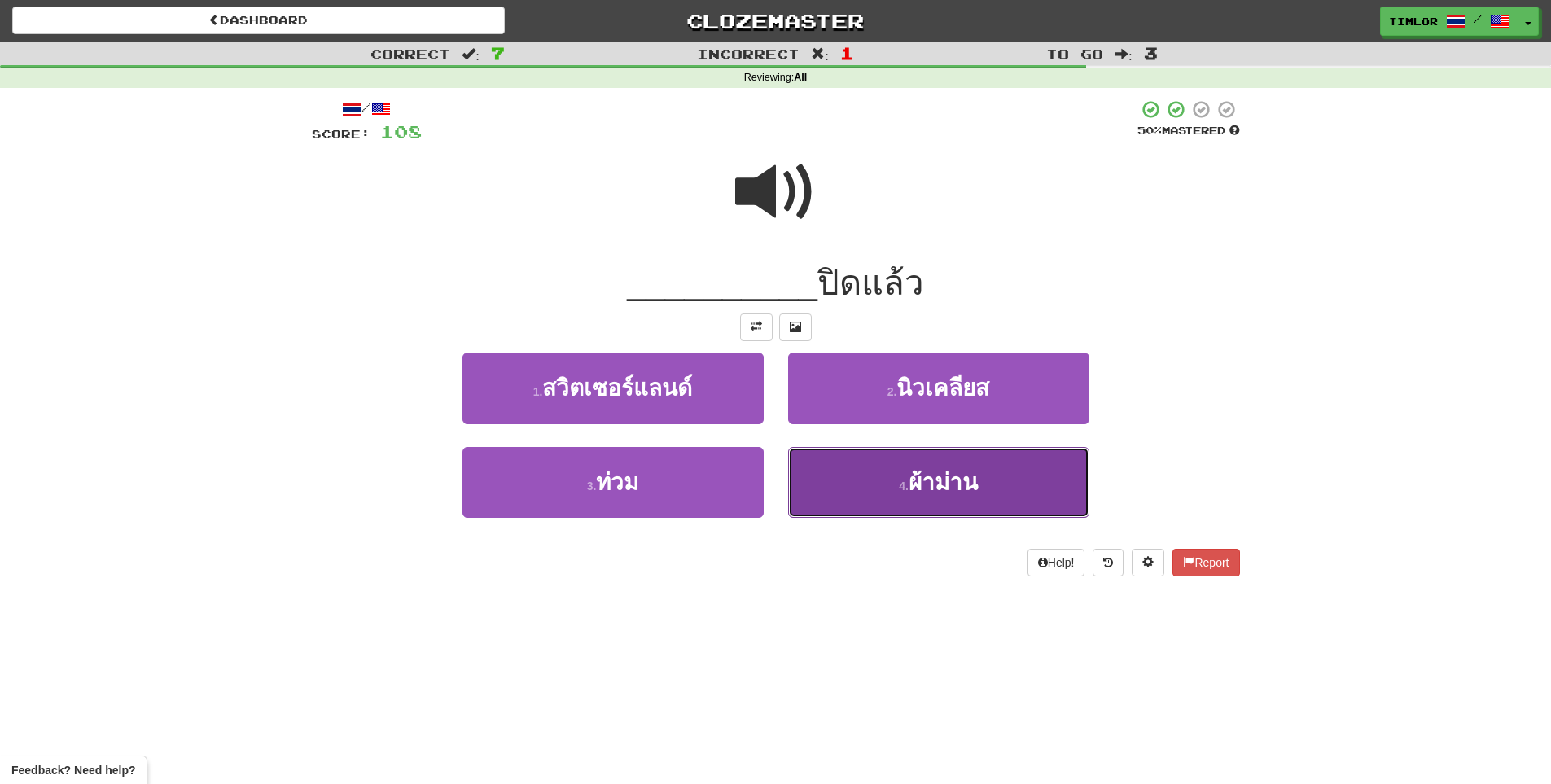
click at [850, 482] on button "4 . ผ้าม่าน" at bounding box center [938, 482] width 301 height 71
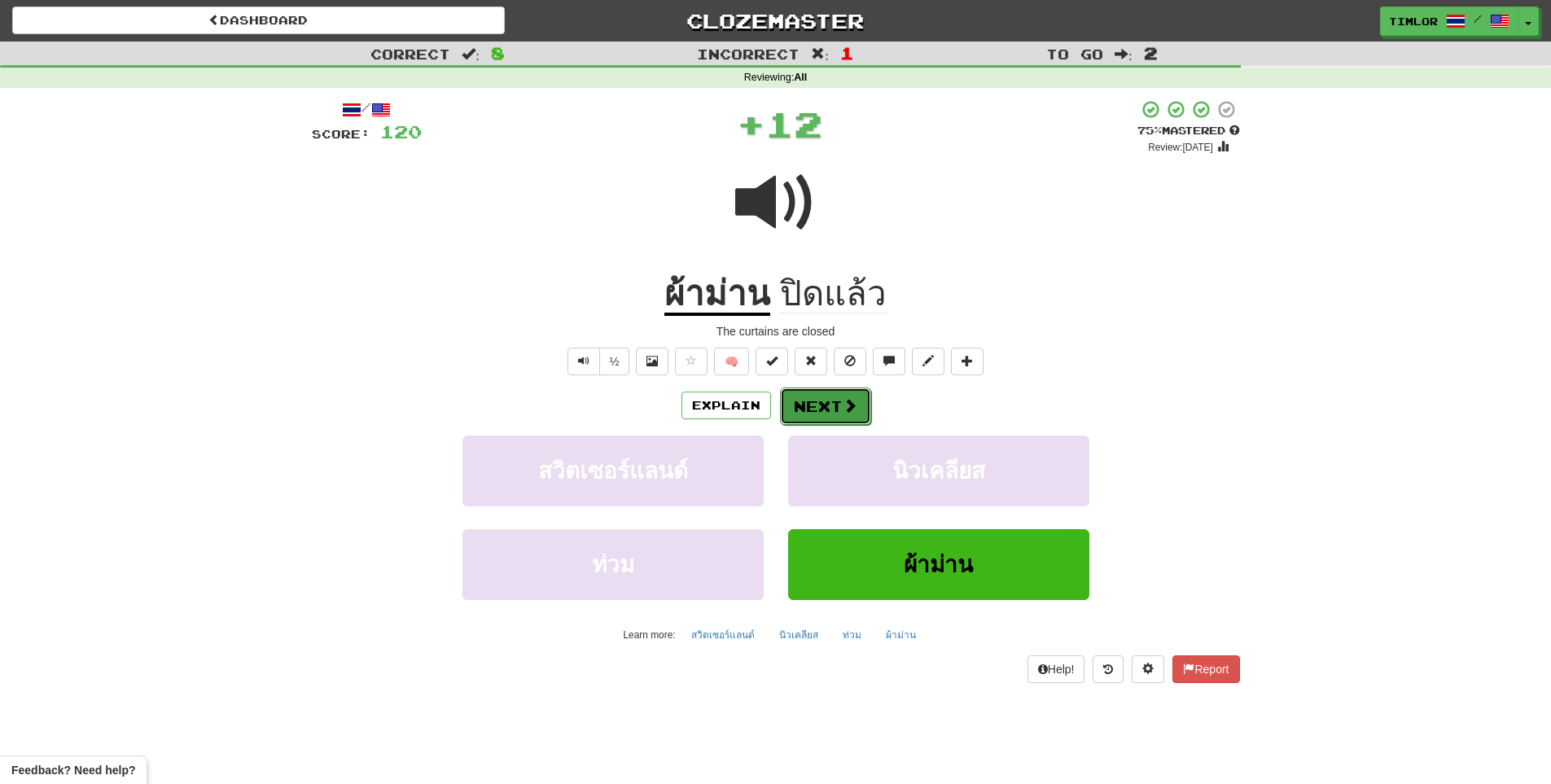
click at [817, 410] on button "Next" at bounding box center [826, 406] width 91 height 38
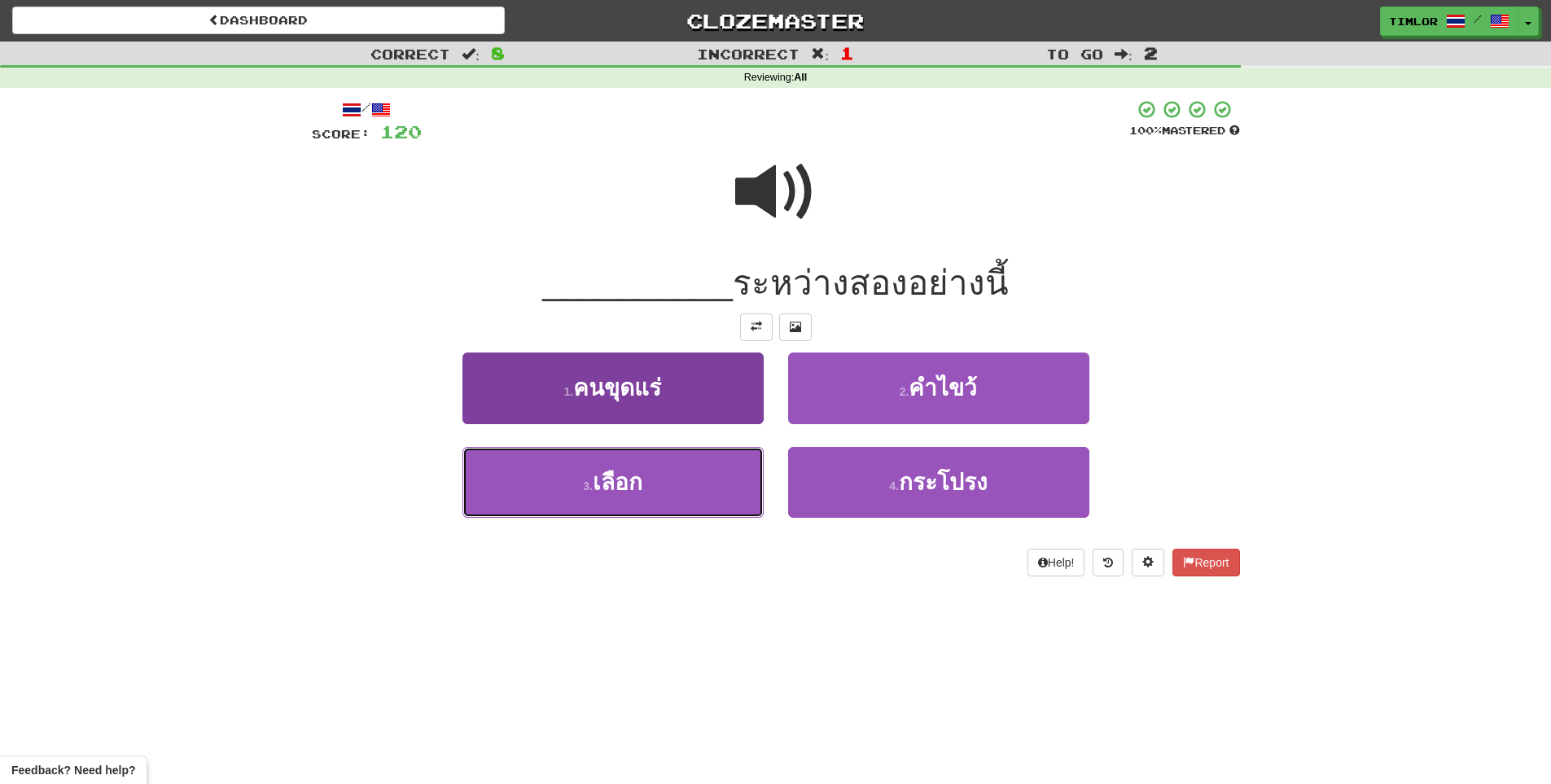
click at [683, 498] on button "3 . เลือก" at bounding box center [613, 482] width 301 height 71
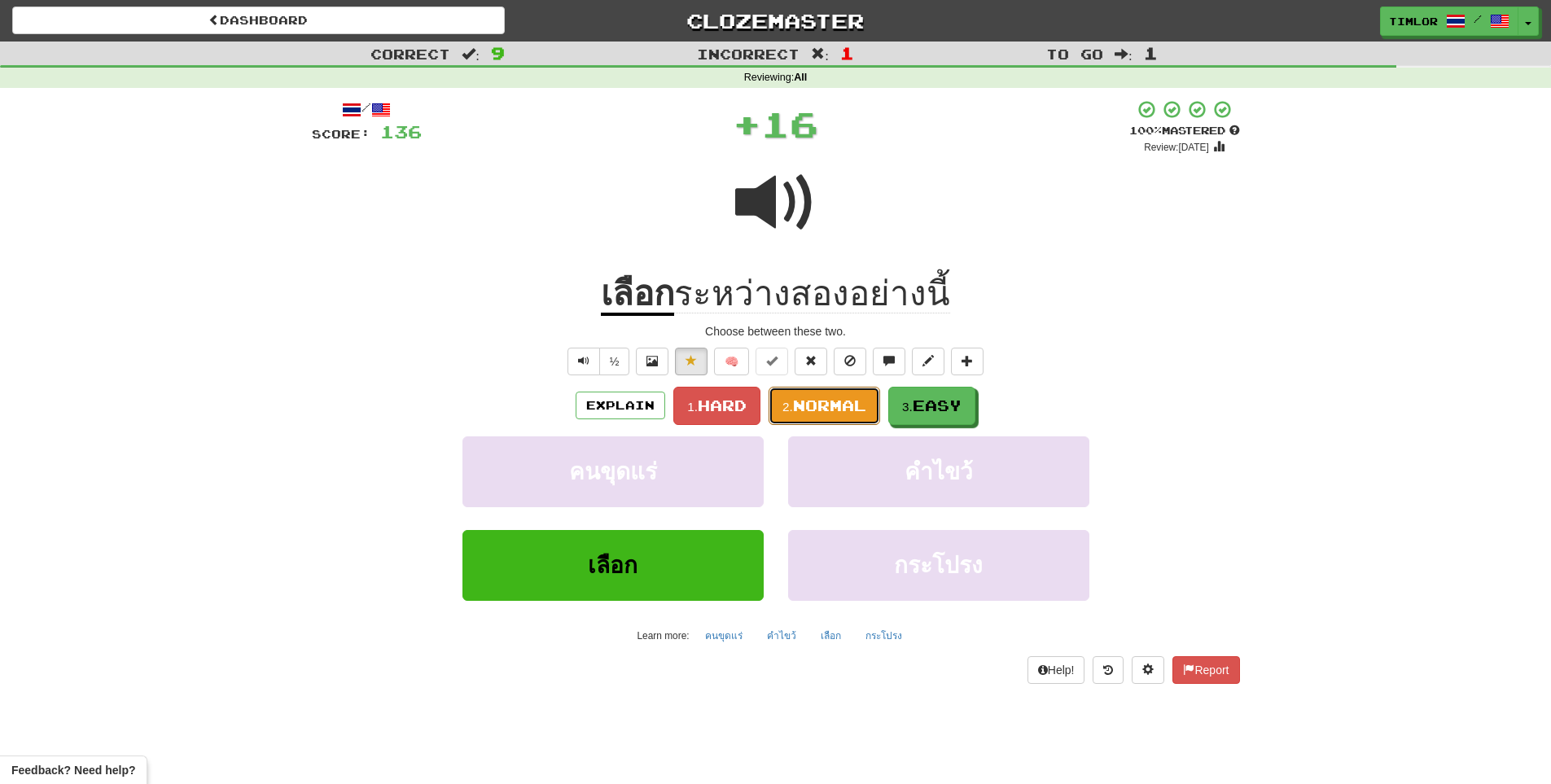
click at [804, 405] on span "Normal" at bounding box center [830, 405] width 74 height 17
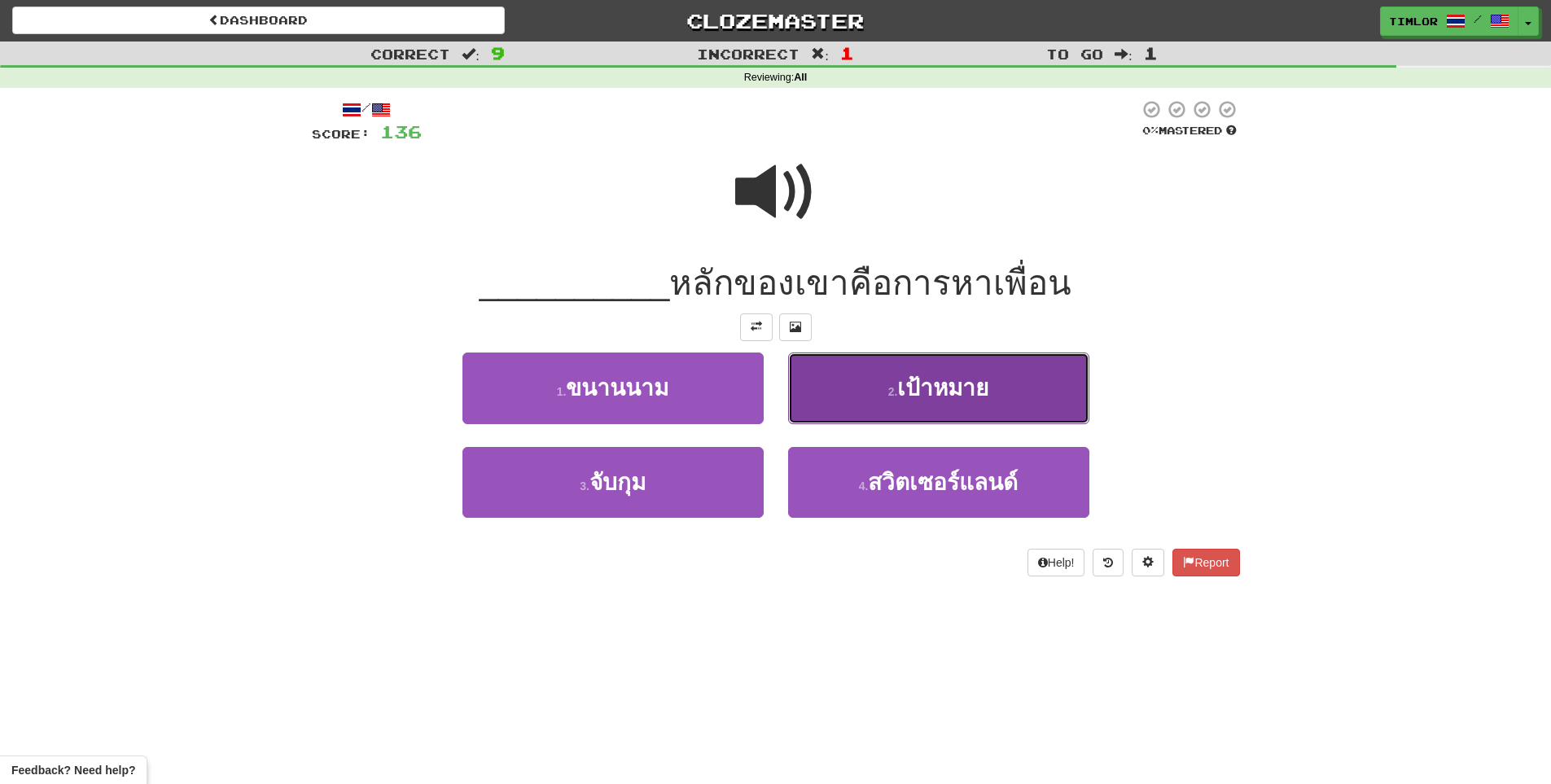
click at [849, 380] on button "2 . เป้าหมาย" at bounding box center [938, 387] width 301 height 71
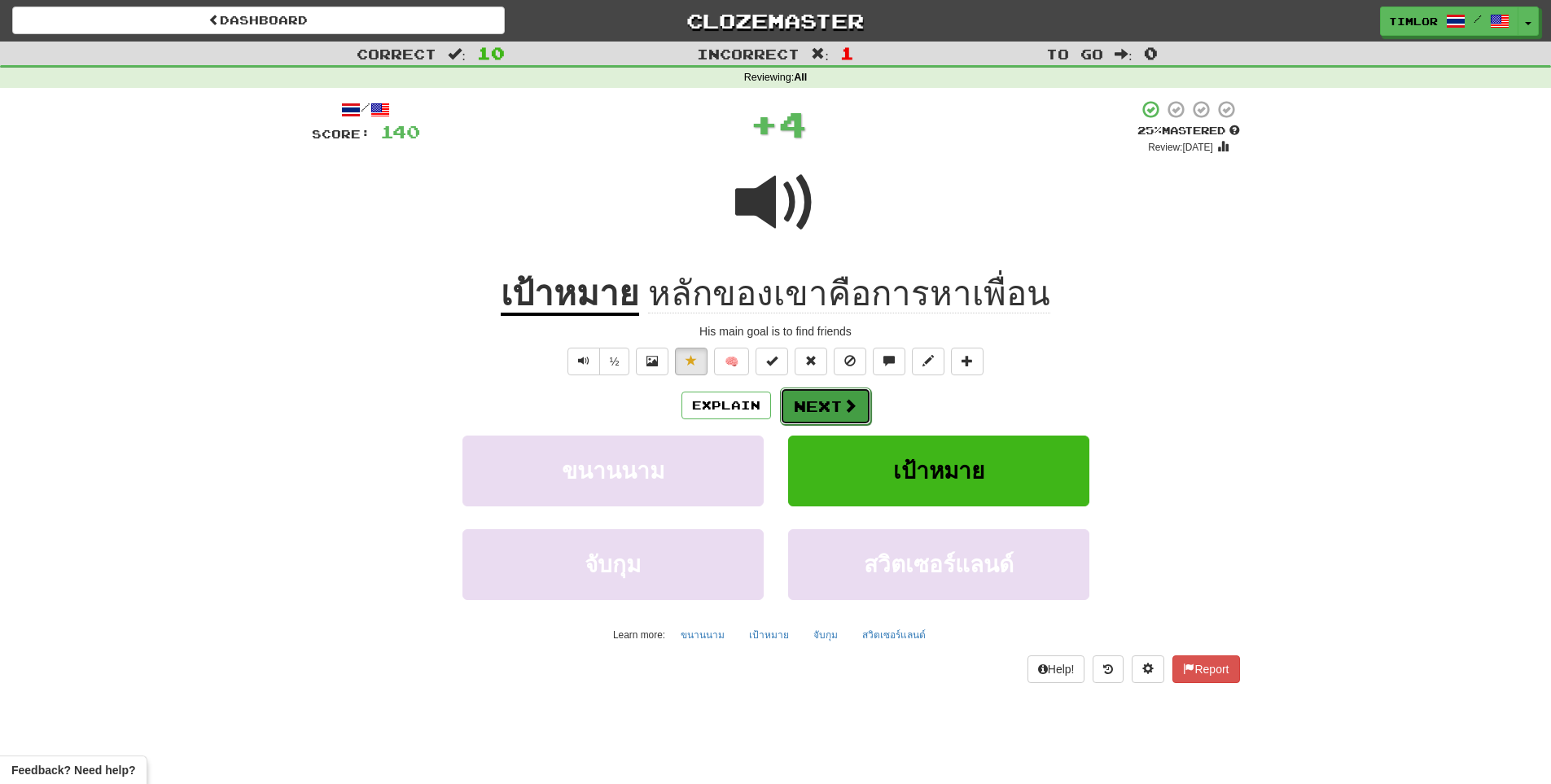
click at [863, 401] on button "Next" at bounding box center [826, 406] width 91 height 38
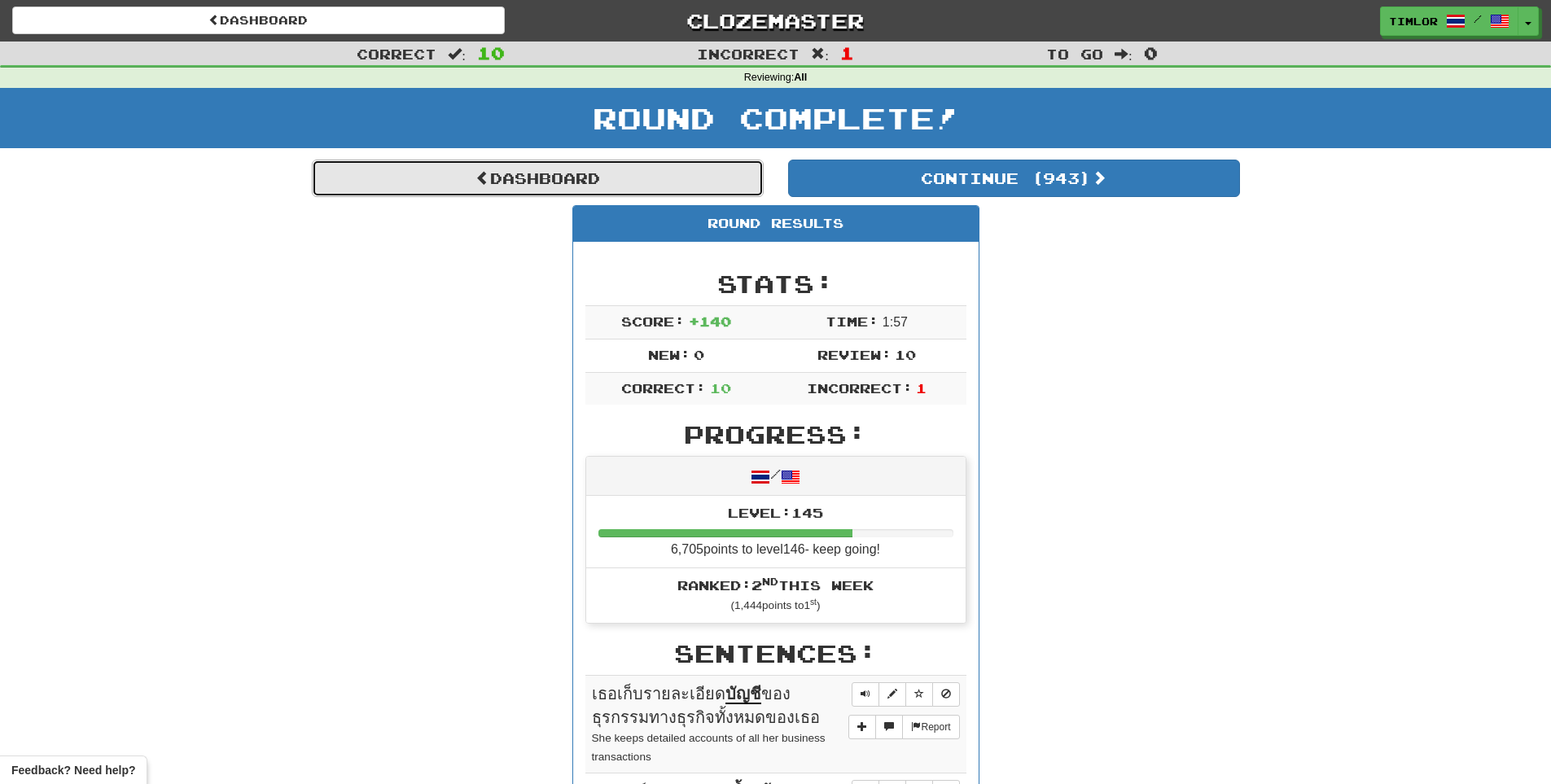
click at [612, 168] on link "Dashboard" at bounding box center [538, 178] width 452 height 38
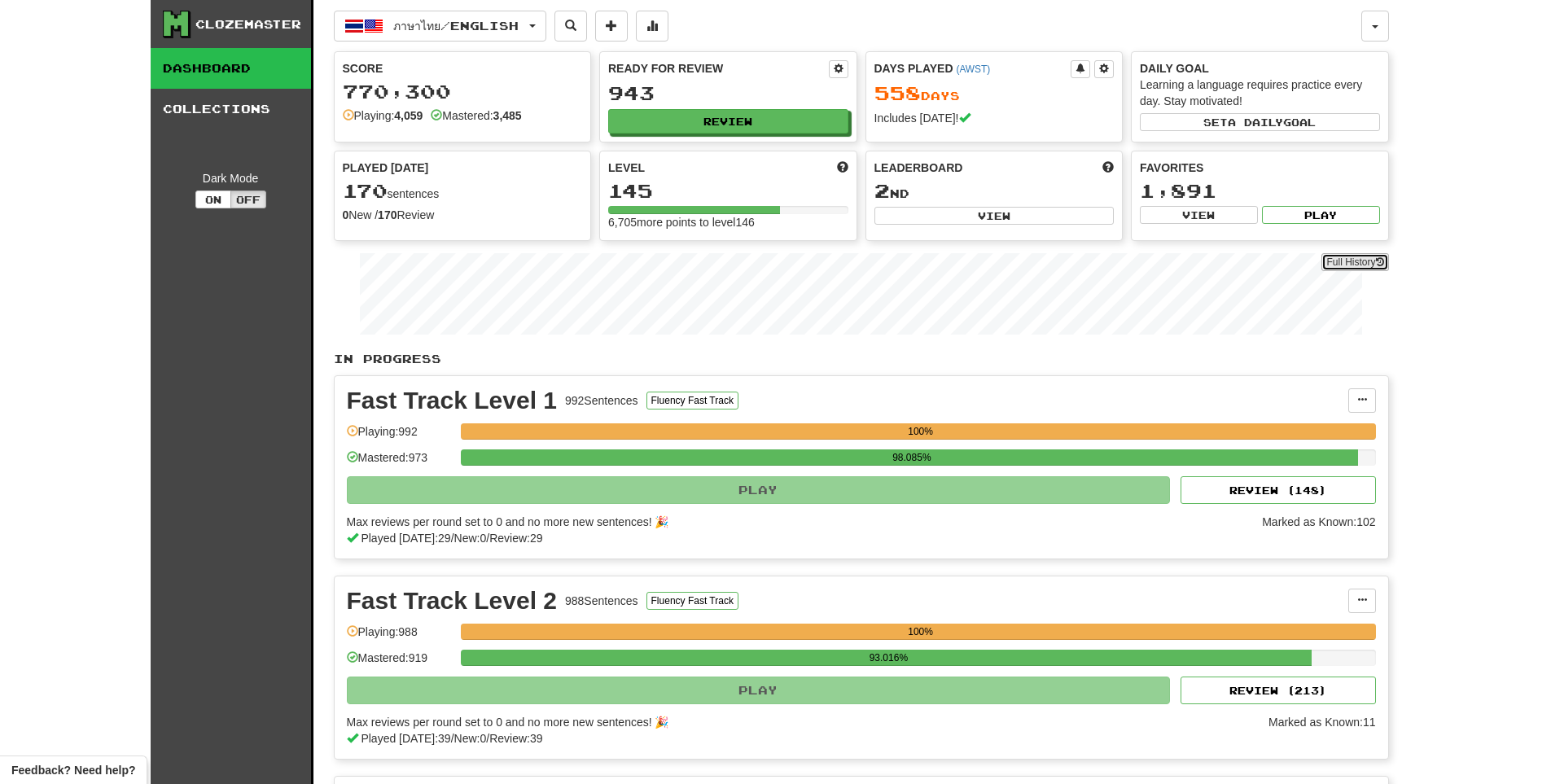
click at [1330, 262] on link "Full History" at bounding box center [1355, 261] width 67 height 17
click at [739, 115] on button "Review" at bounding box center [729, 121] width 240 height 25
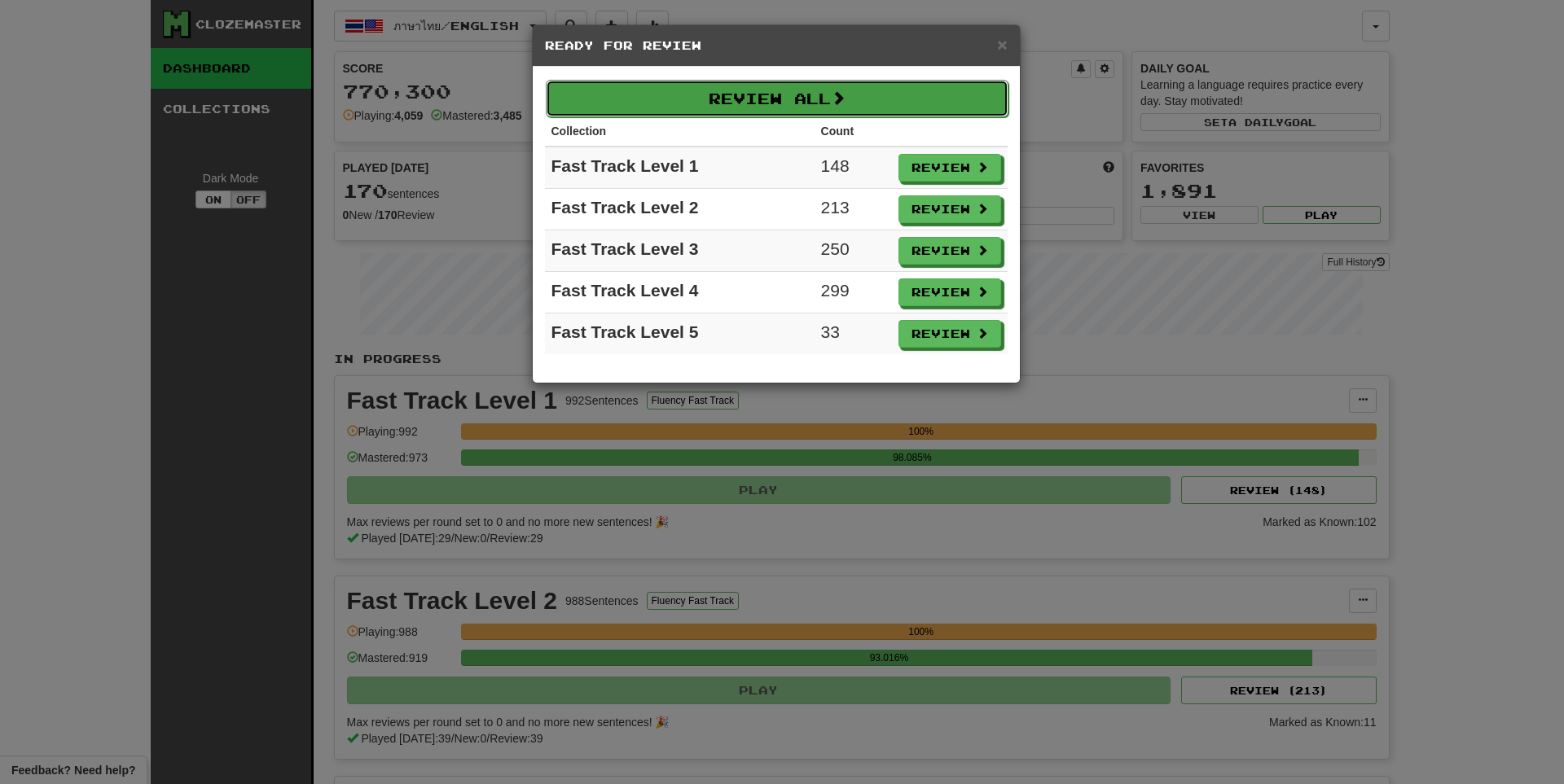
click at [597, 93] on button "Review All" at bounding box center [777, 98] width 463 height 38
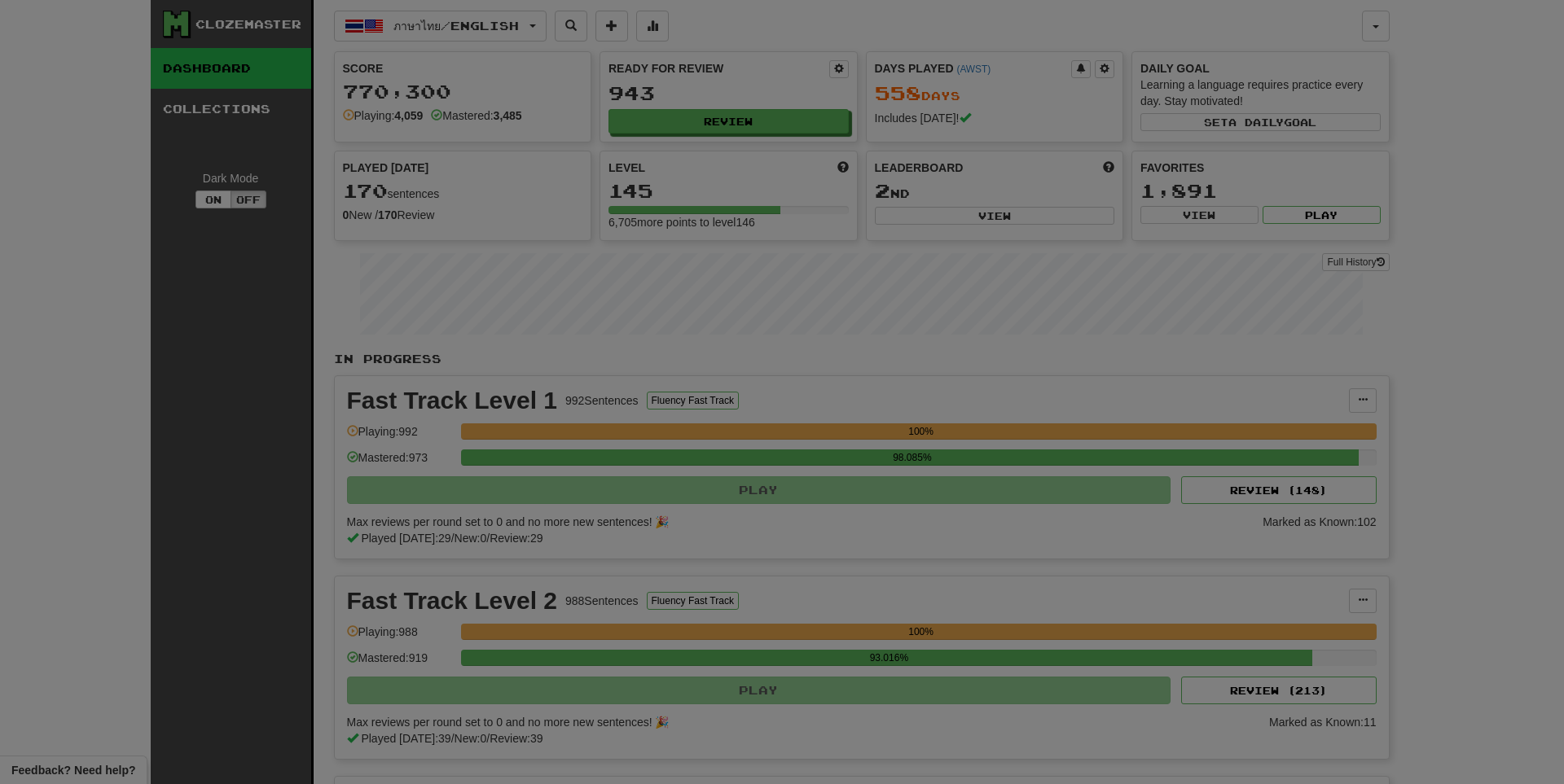
select select "**"
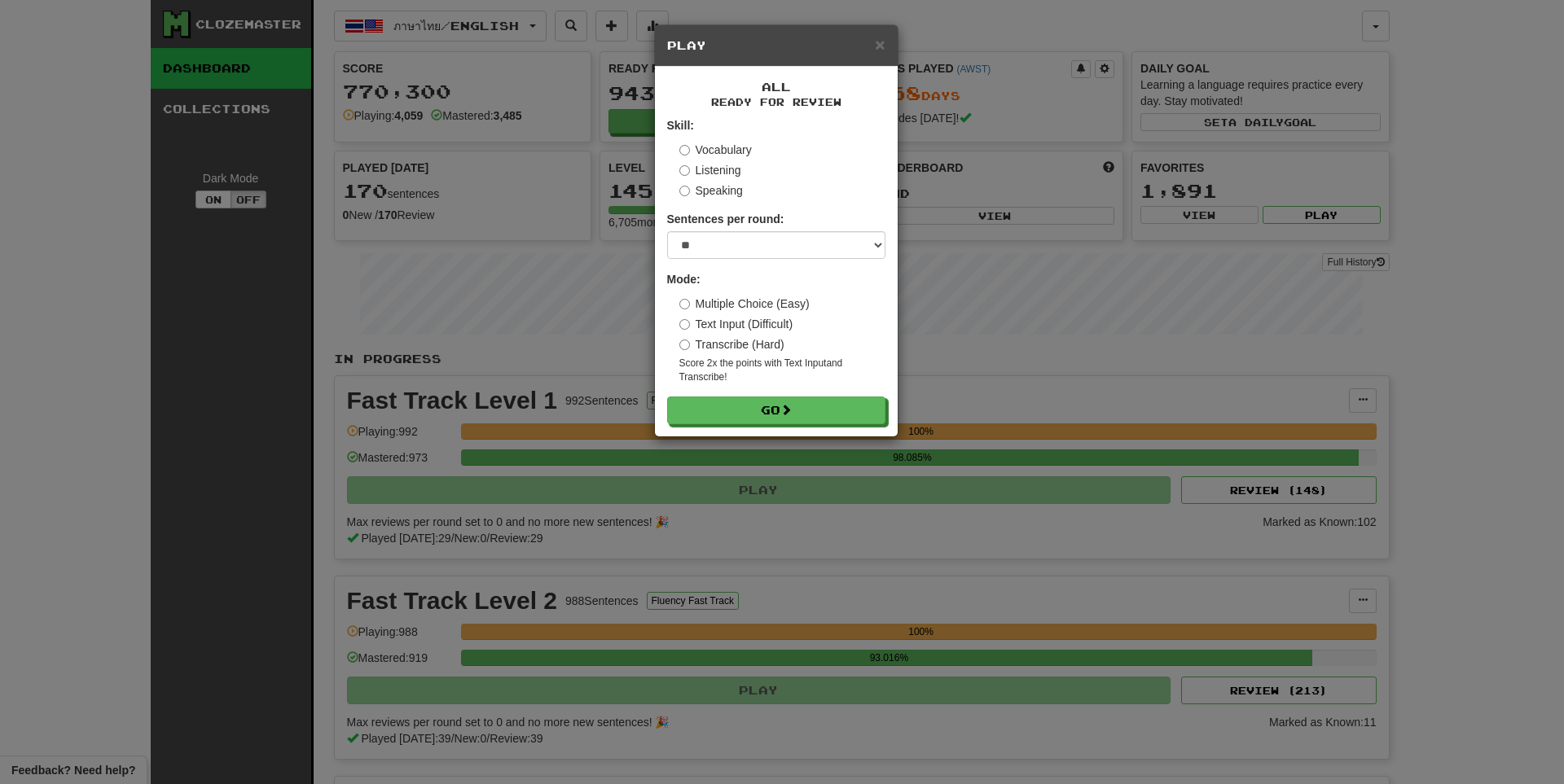
click at [774, 392] on form "Skill: Vocabulary Listening Speaking Sentences per round: * ** ** ** ** ** *** …" at bounding box center [776, 271] width 218 height 307
click at [773, 414] on button "Go" at bounding box center [776, 411] width 218 height 28
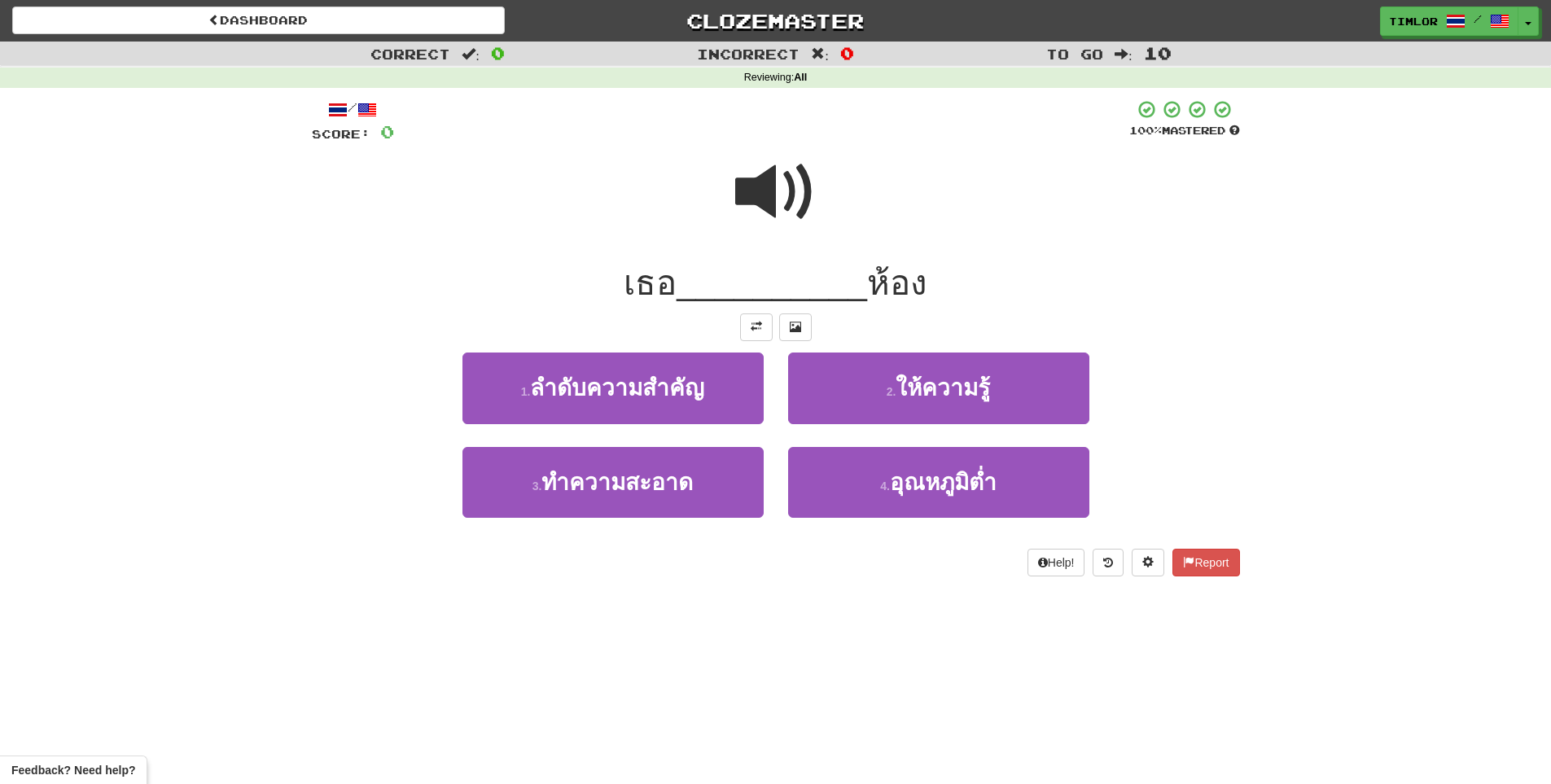
click at [794, 182] on span at bounding box center [776, 192] width 81 height 81
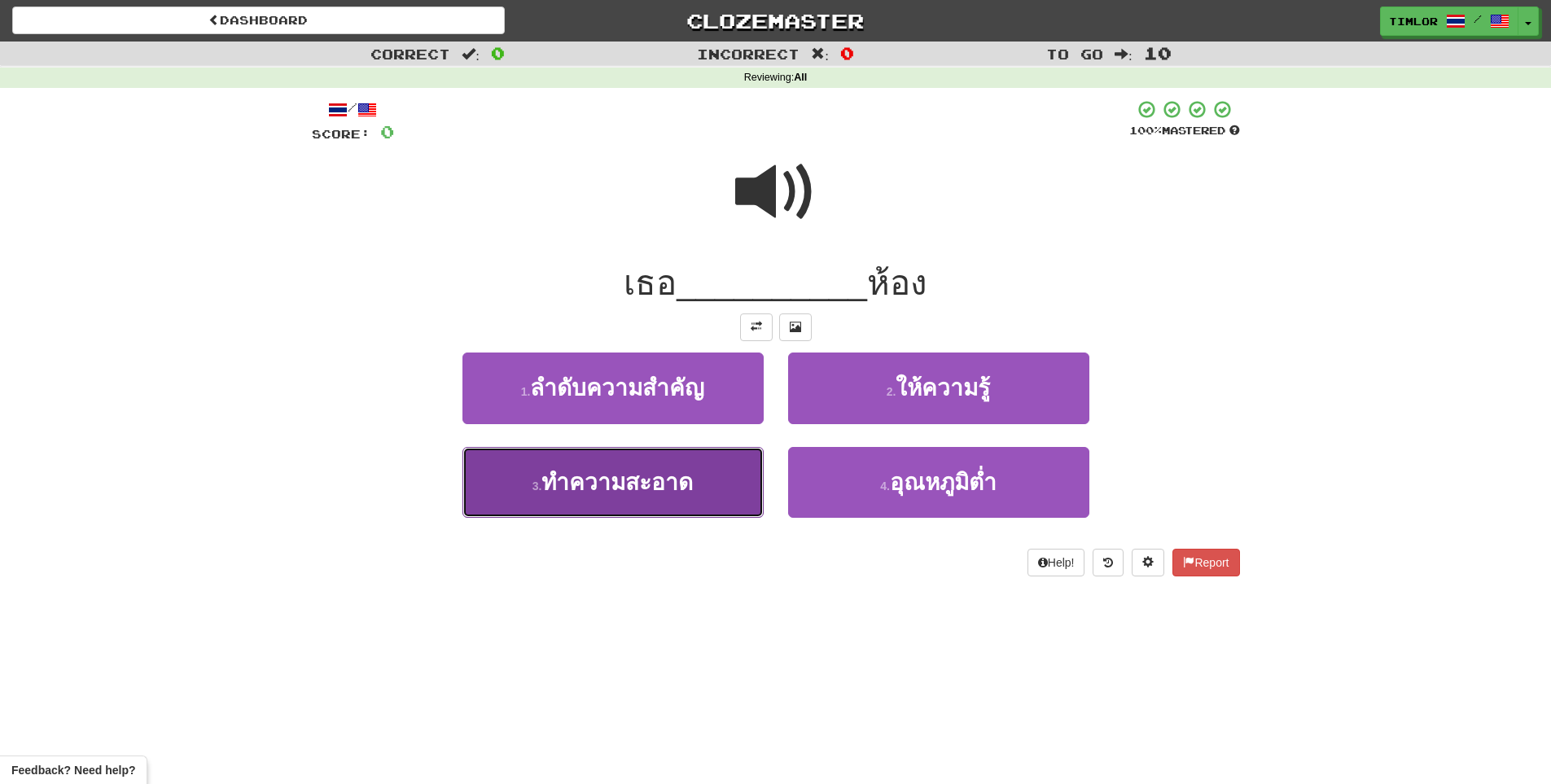
click at [736, 465] on button "3 . ทําความสะอาด" at bounding box center [613, 482] width 301 height 71
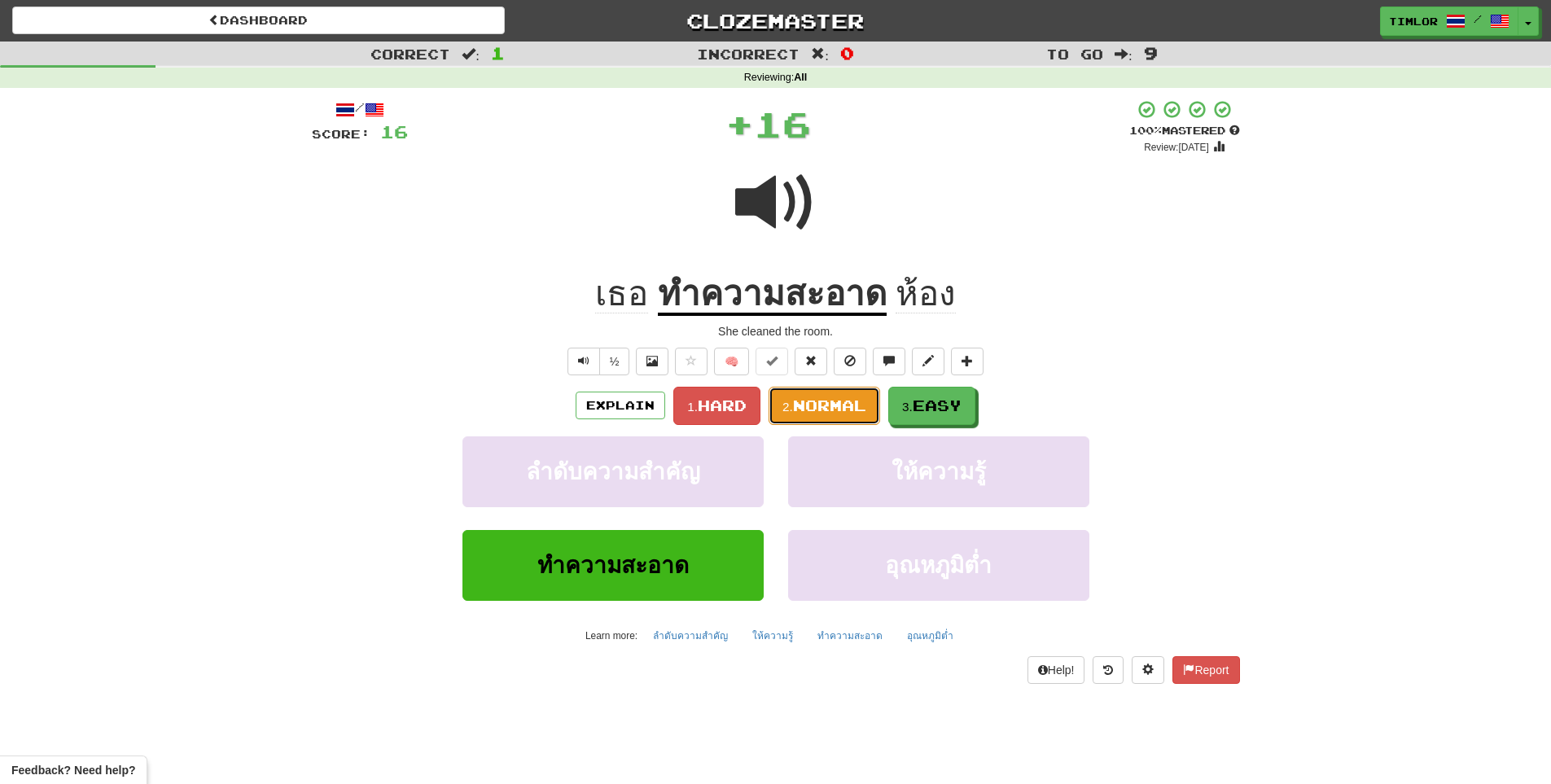
click at [806, 403] on span "Normal" at bounding box center [830, 405] width 74 height 17
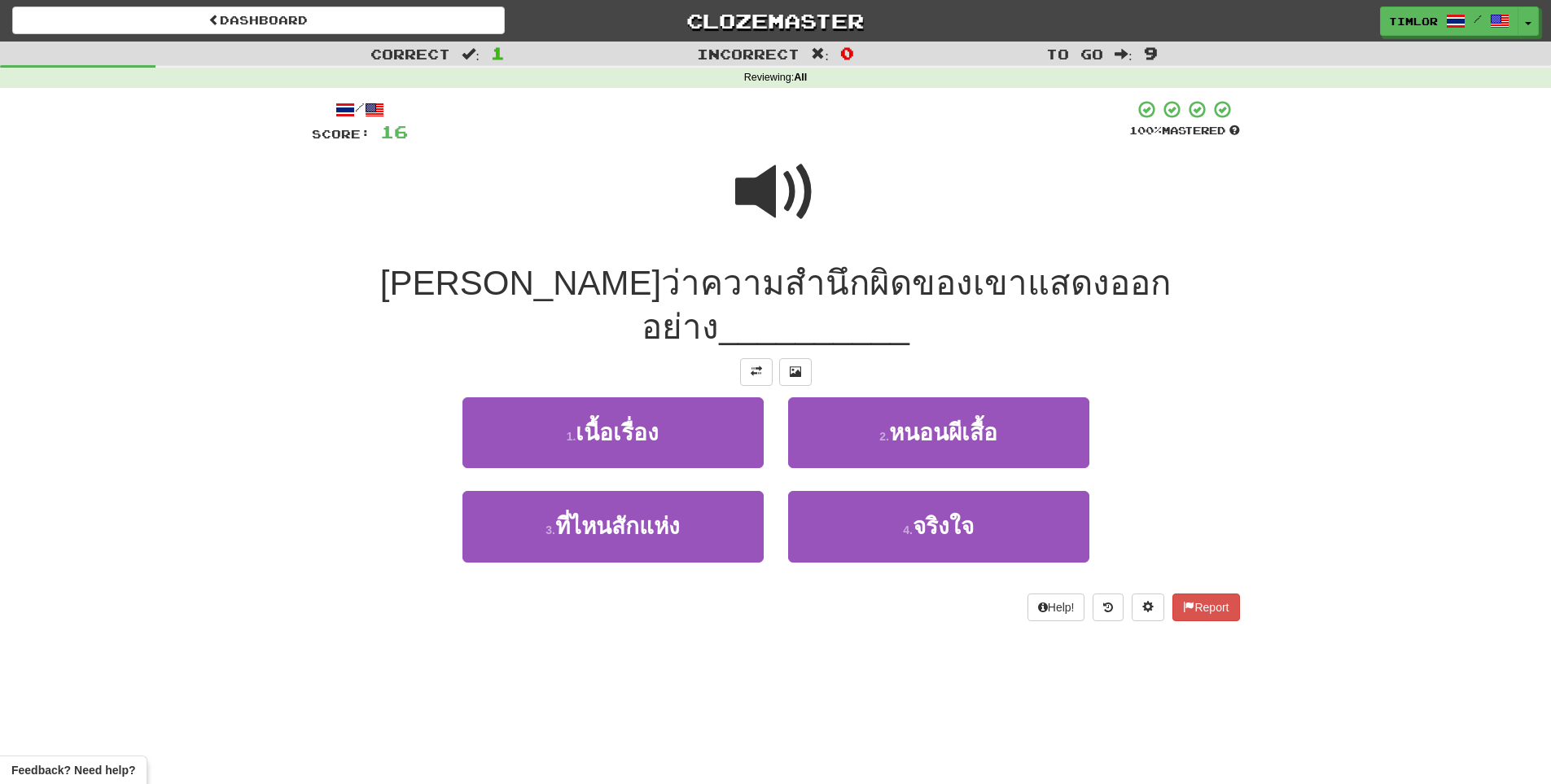
click at [738, 202] on span at bounding box center [776, 192] width 81 height 81
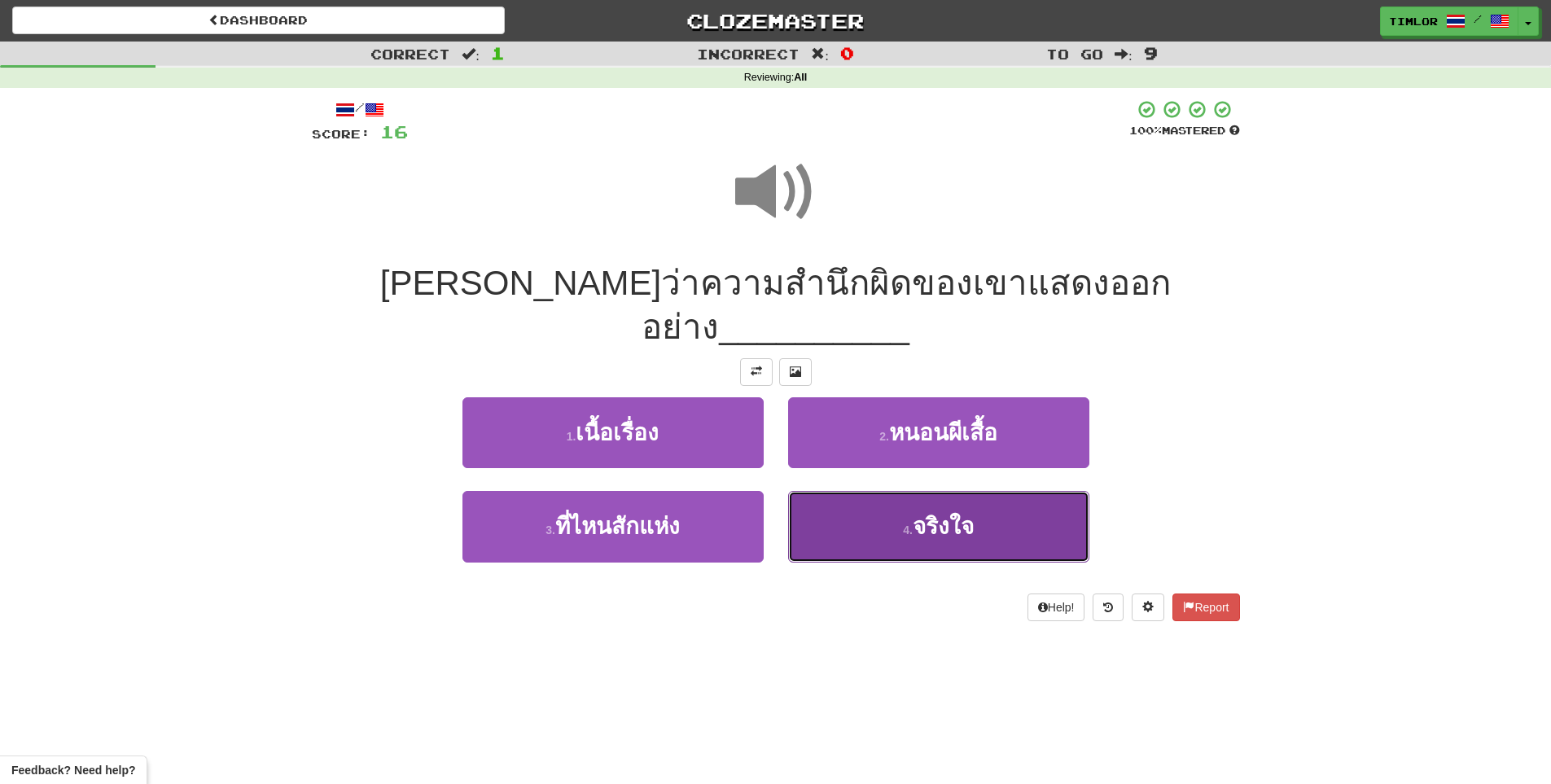
click at [851, 498] on button "4 . จริงใจ" at bounding box center [938, 525] width 301 height 71
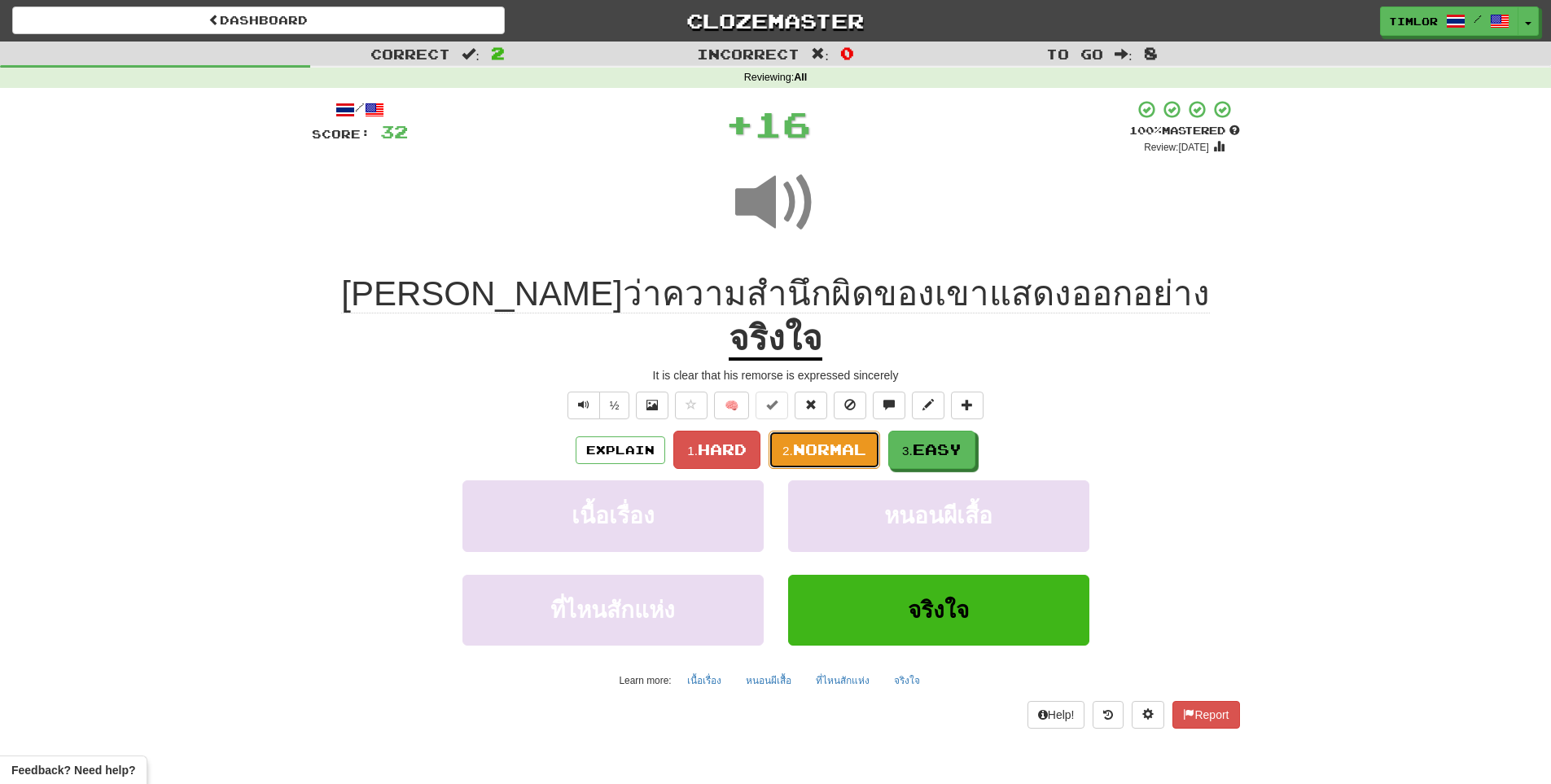
click at [827, 441] on span "Normal" at bounding box center [830, 449] width 74 height 17
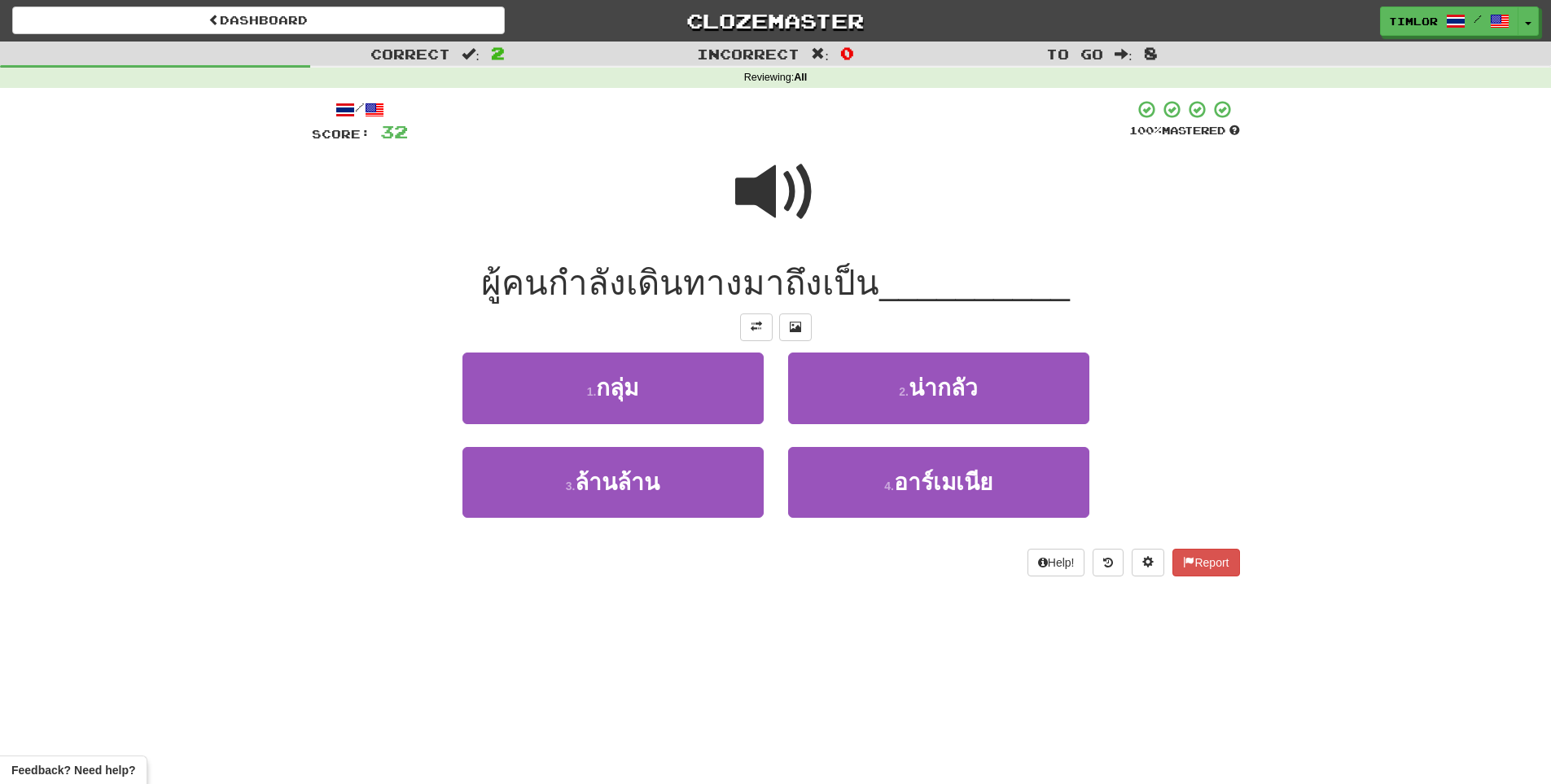
click at [682, 216] on div at bounding box center [776, 202] width 929 height 117
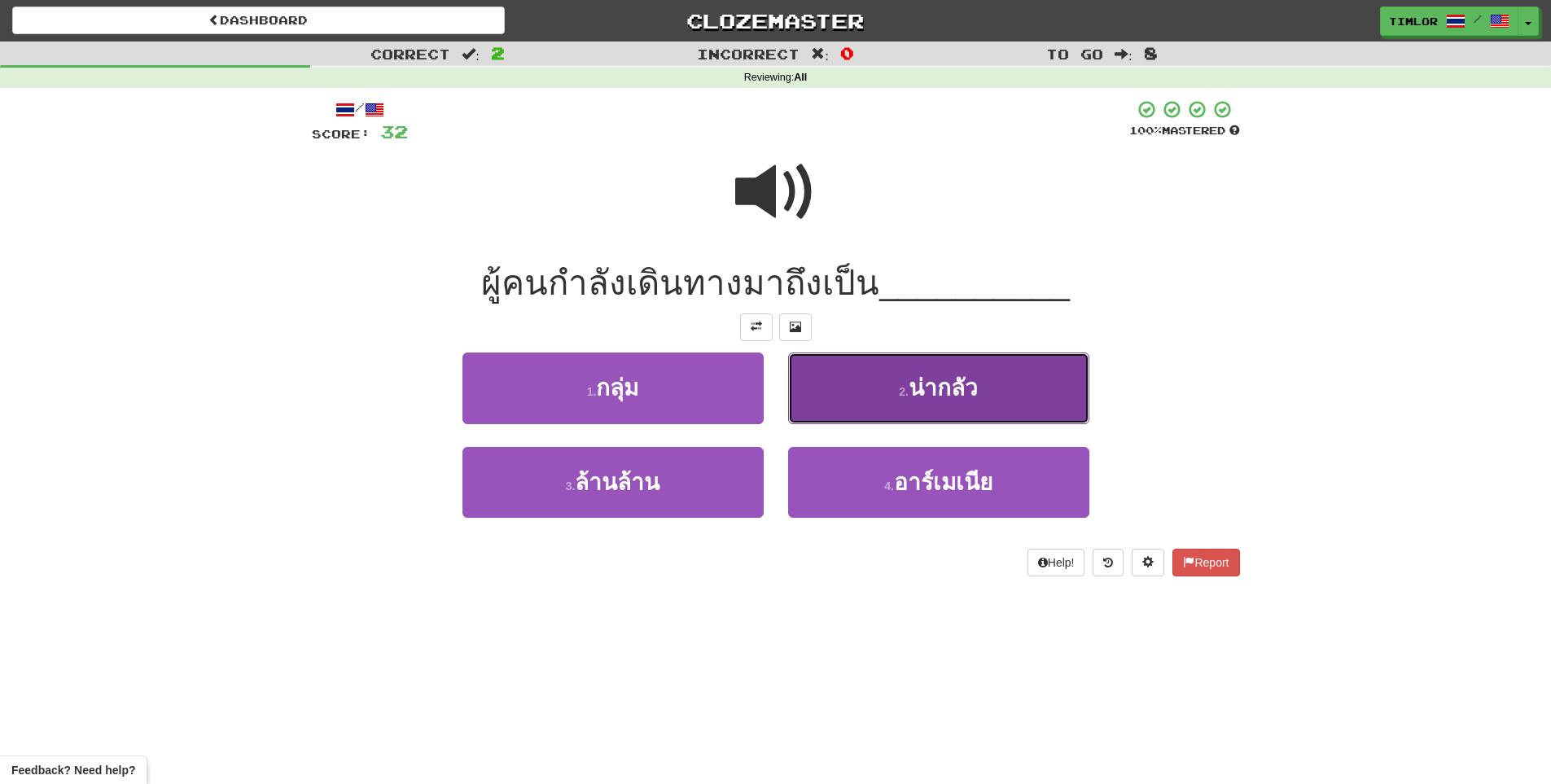
click at [923, 390] on span "น่ากลัว" at bounding box center [943, 387] width 69 height 25
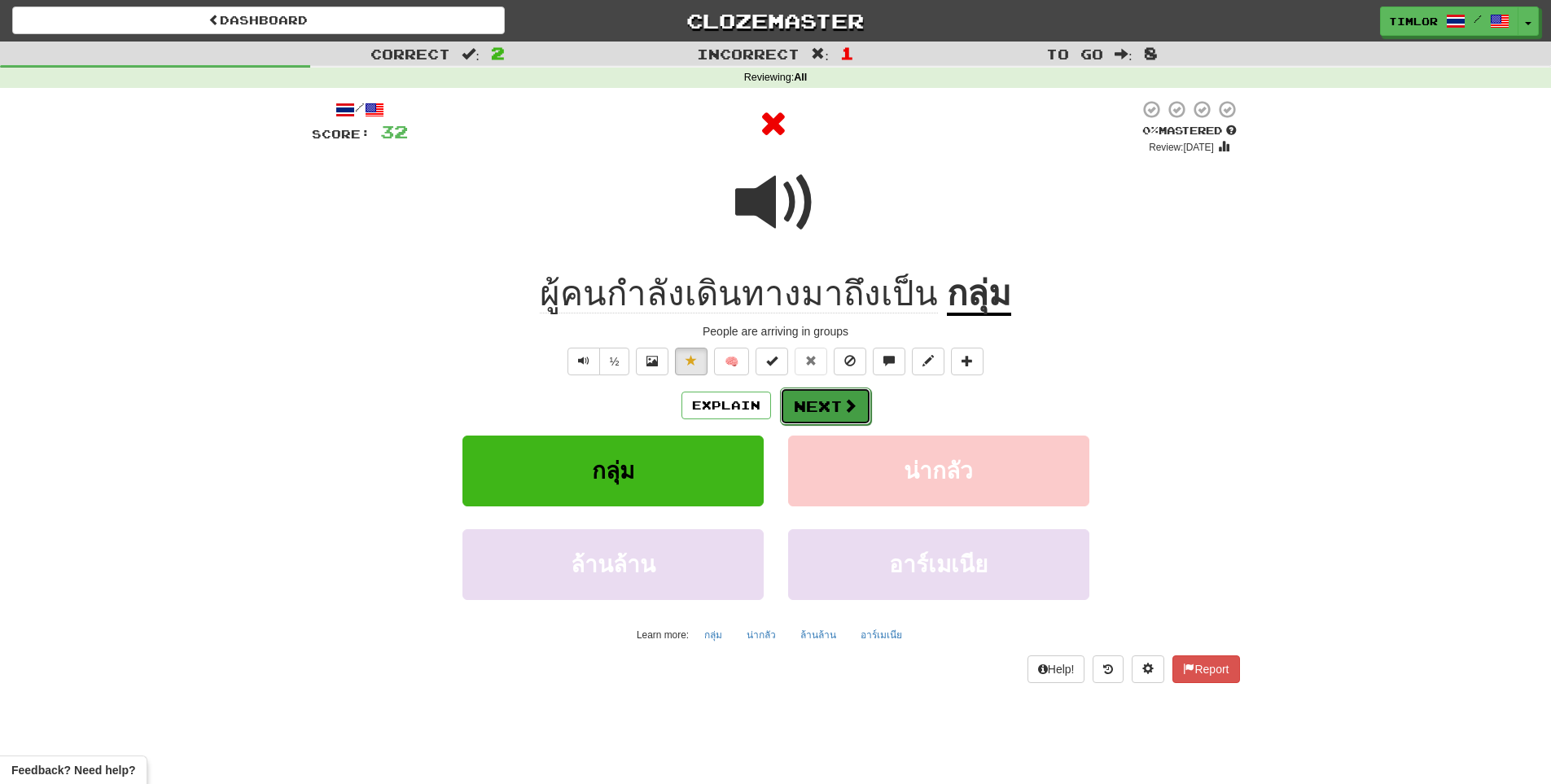
click at [858, 407] on button "Next" at bounding box center [826, 406] width 91 height 38
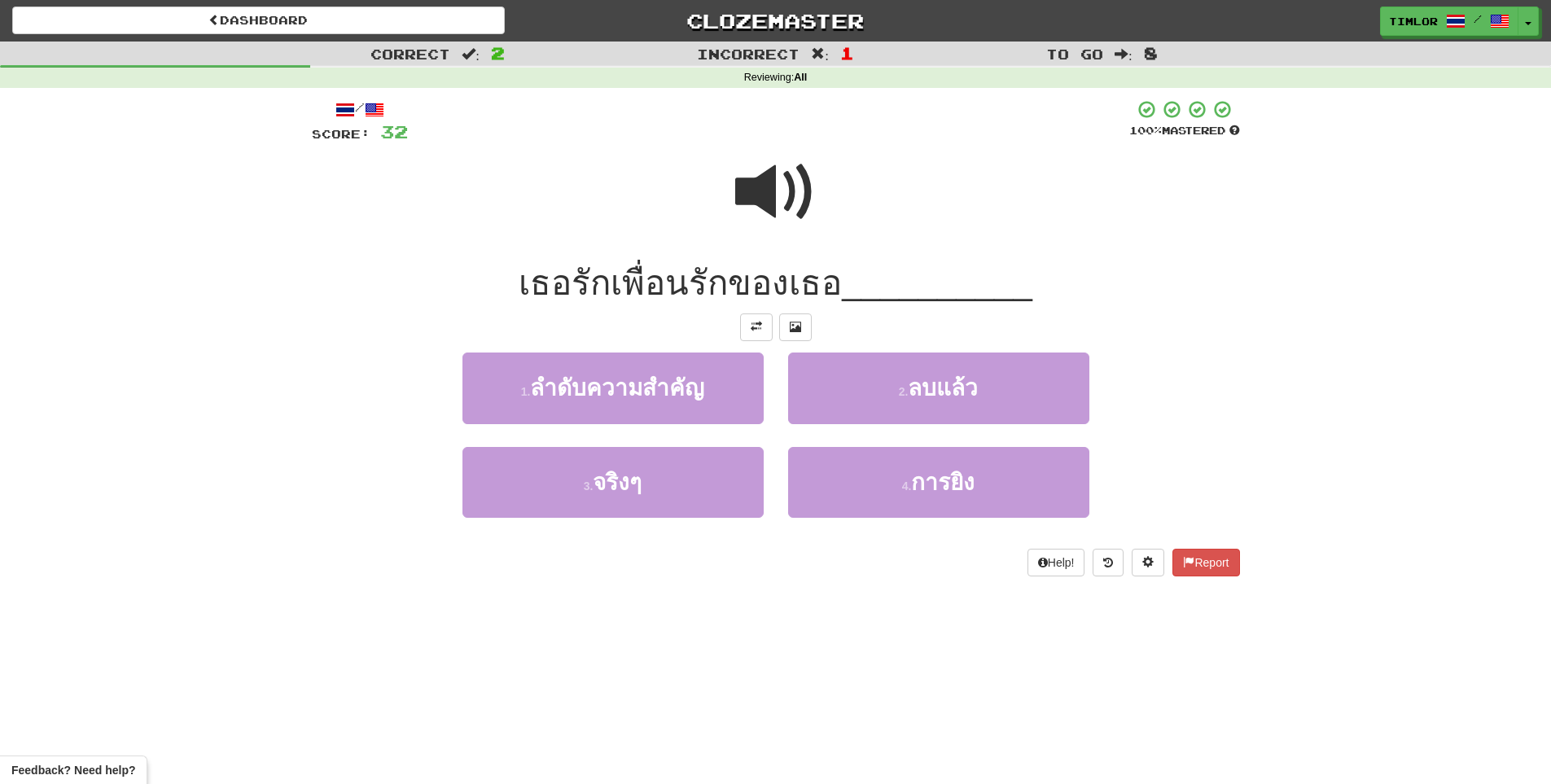
click at [759, 209] on span at bounding box center [776, 192] width 81 height 81
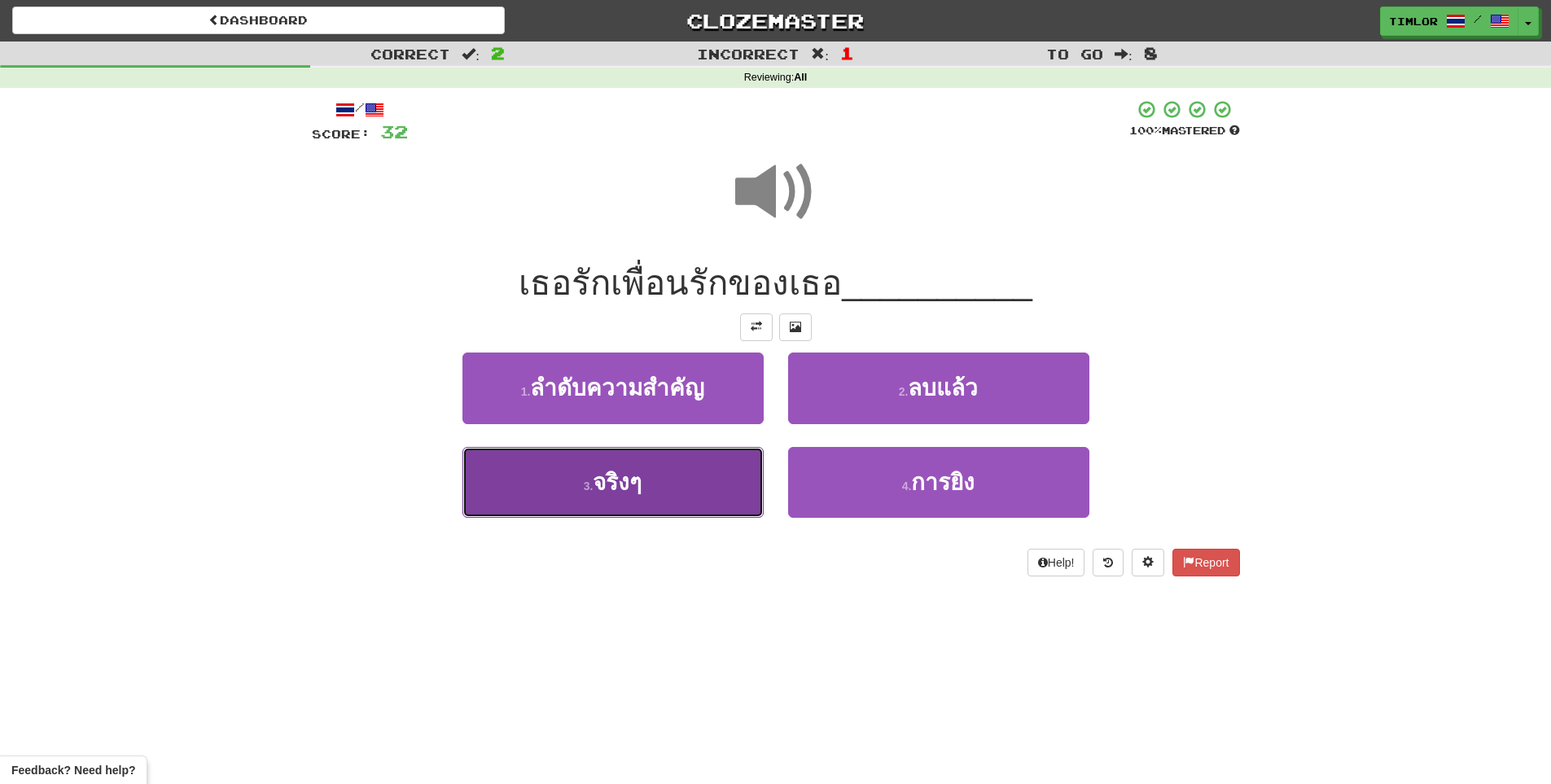
click at [661, 482] on button "3 . จริงๆ" at bounding box center [613, 482] width 301 height 71
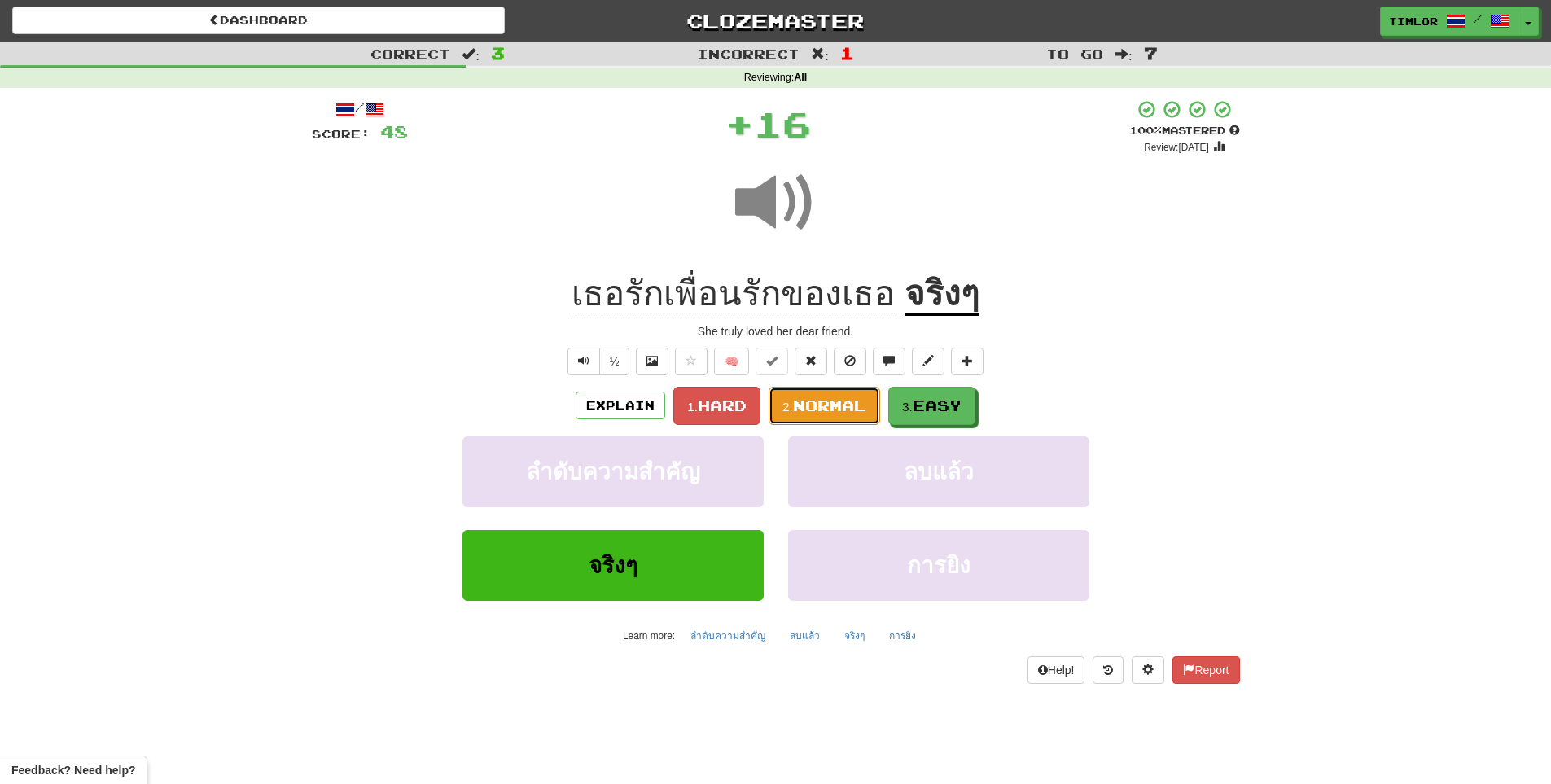
click at [831, 398] on span "Normal" at bounding box center [830, 405] width 74 height 17
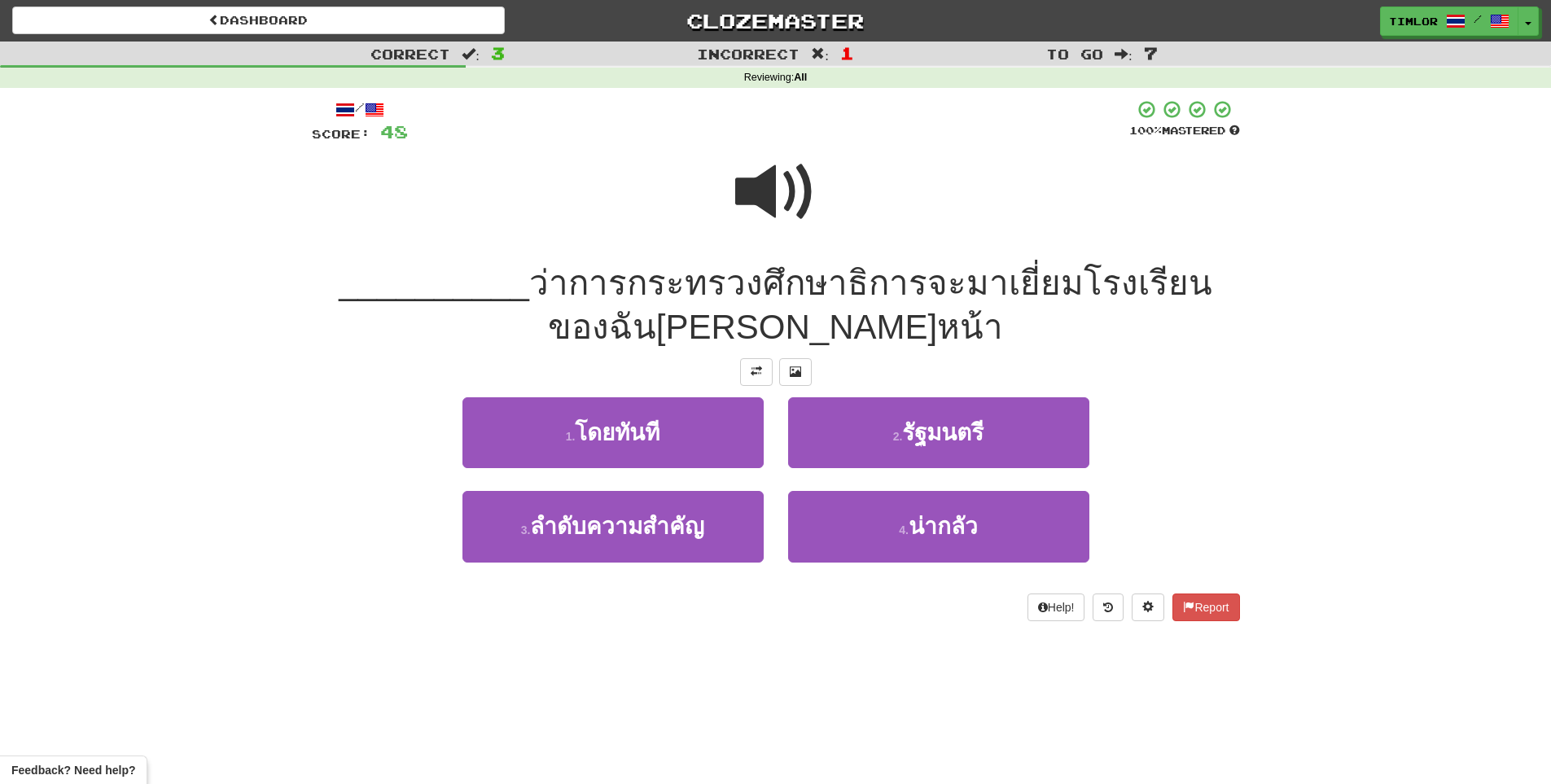
click at [804, 213] on span at bounding box center [776, 192] width 81 height 81
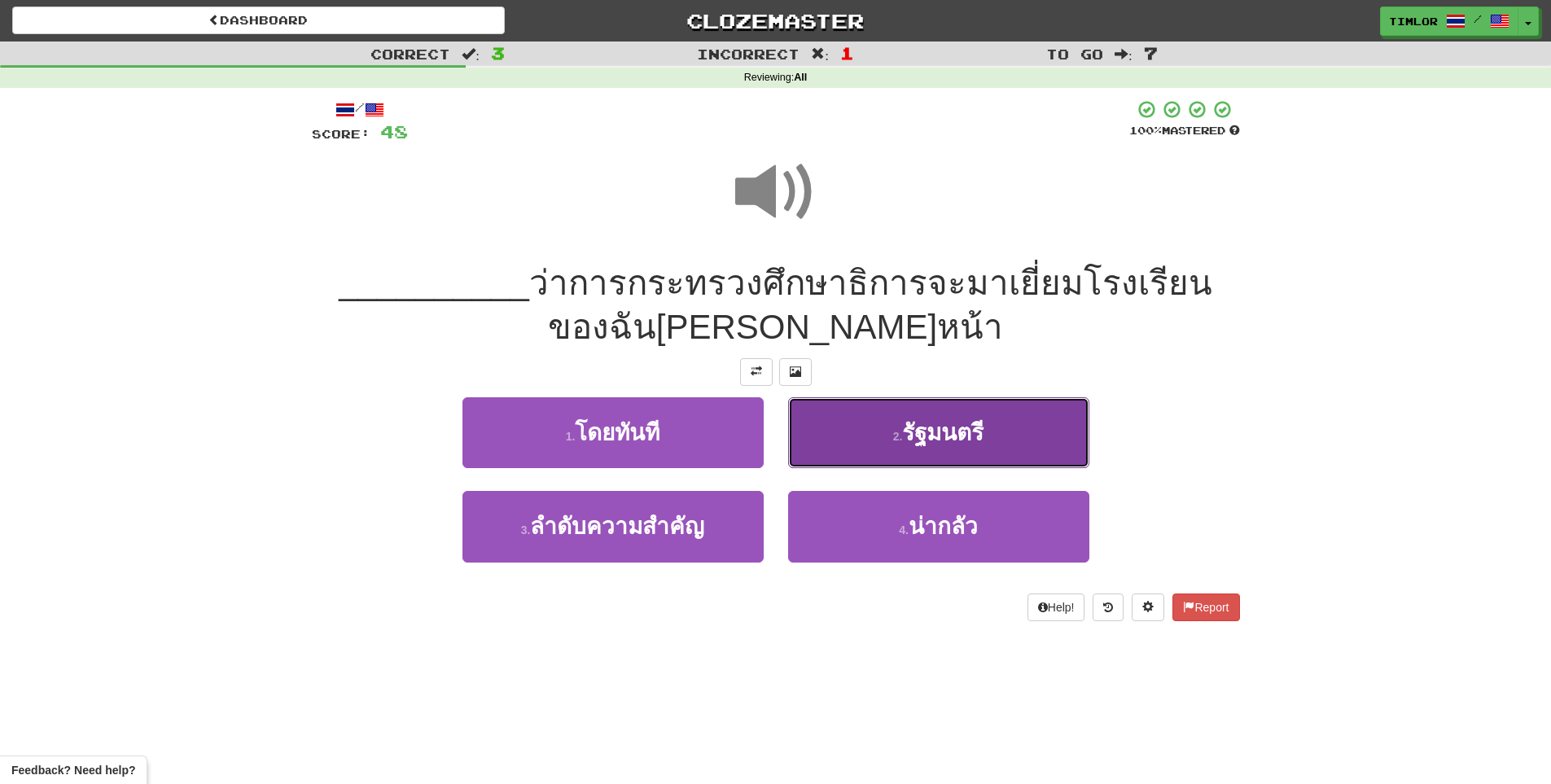
click at [948, 408] on button "2 . รัฐมนตรี" at bounding box center [938, 432] width 301 height 71
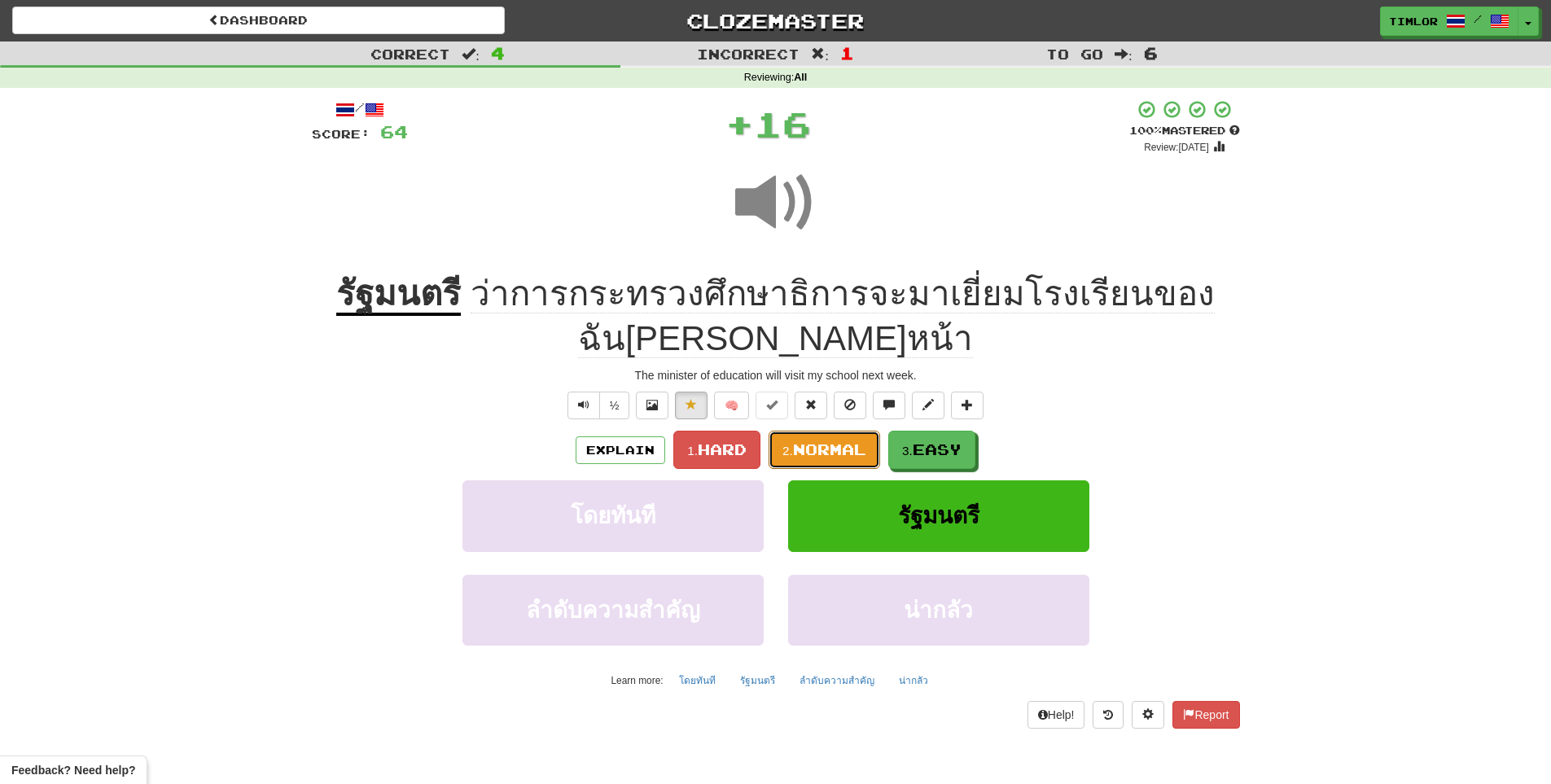
click at [838, 454] on span "Normal" at bounding box center [830, 449] width 74 height 17
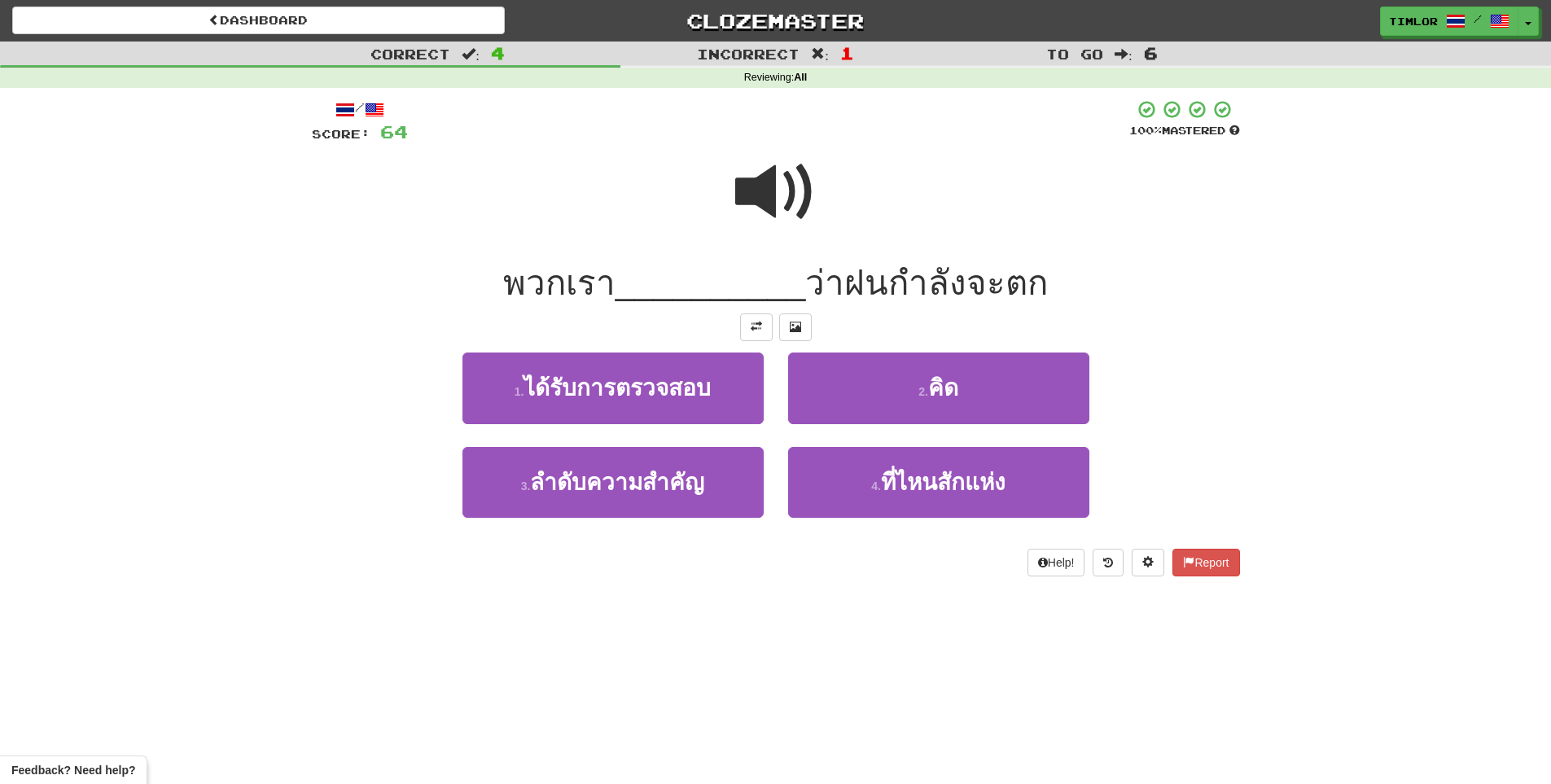
click at [769, 220] on span at bounding box center [776, 192] width 81 height 81
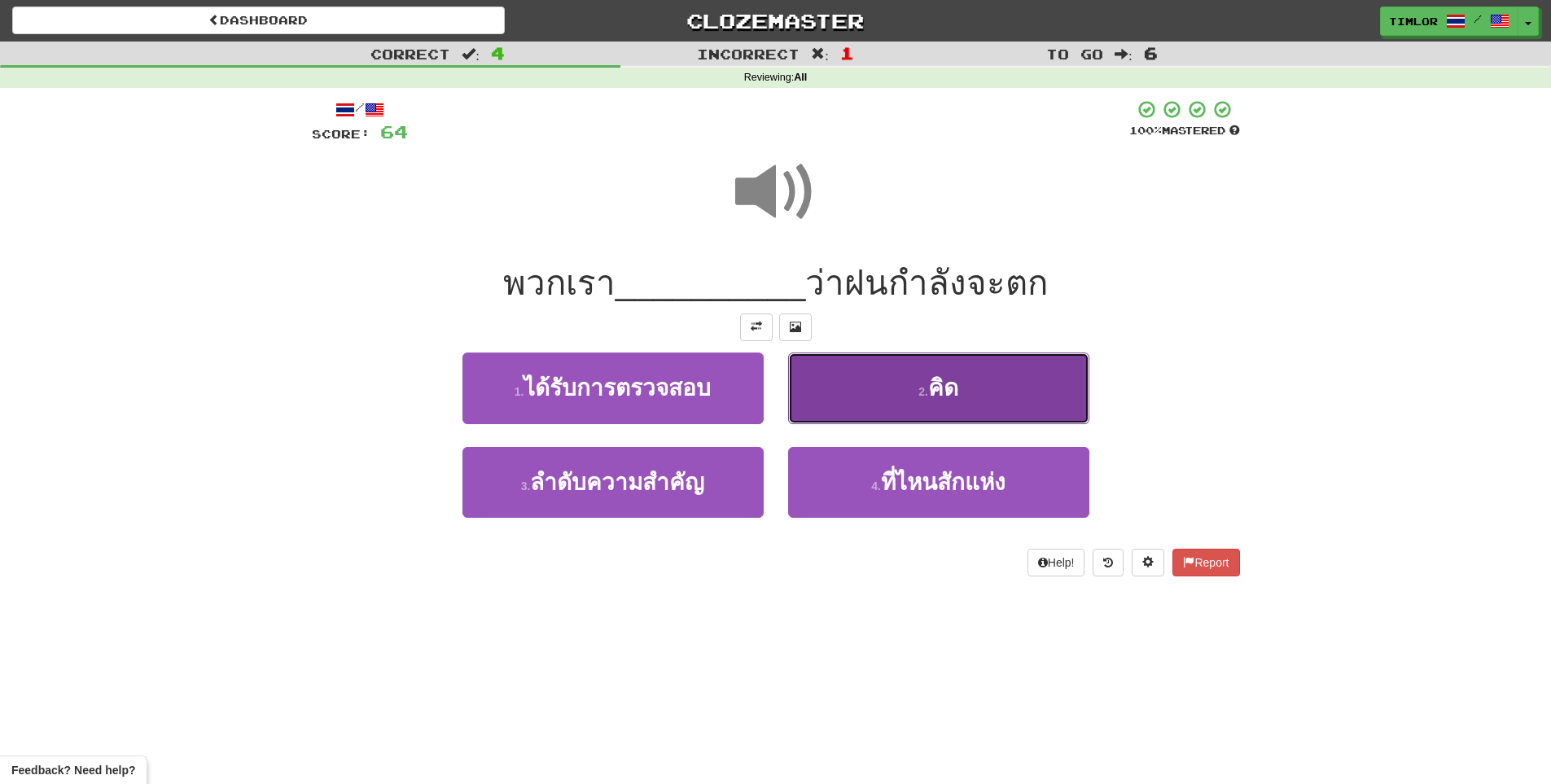
click at [880, 392] on button "2 . คิด" at bounding box center [938, 387] width 301 height 71
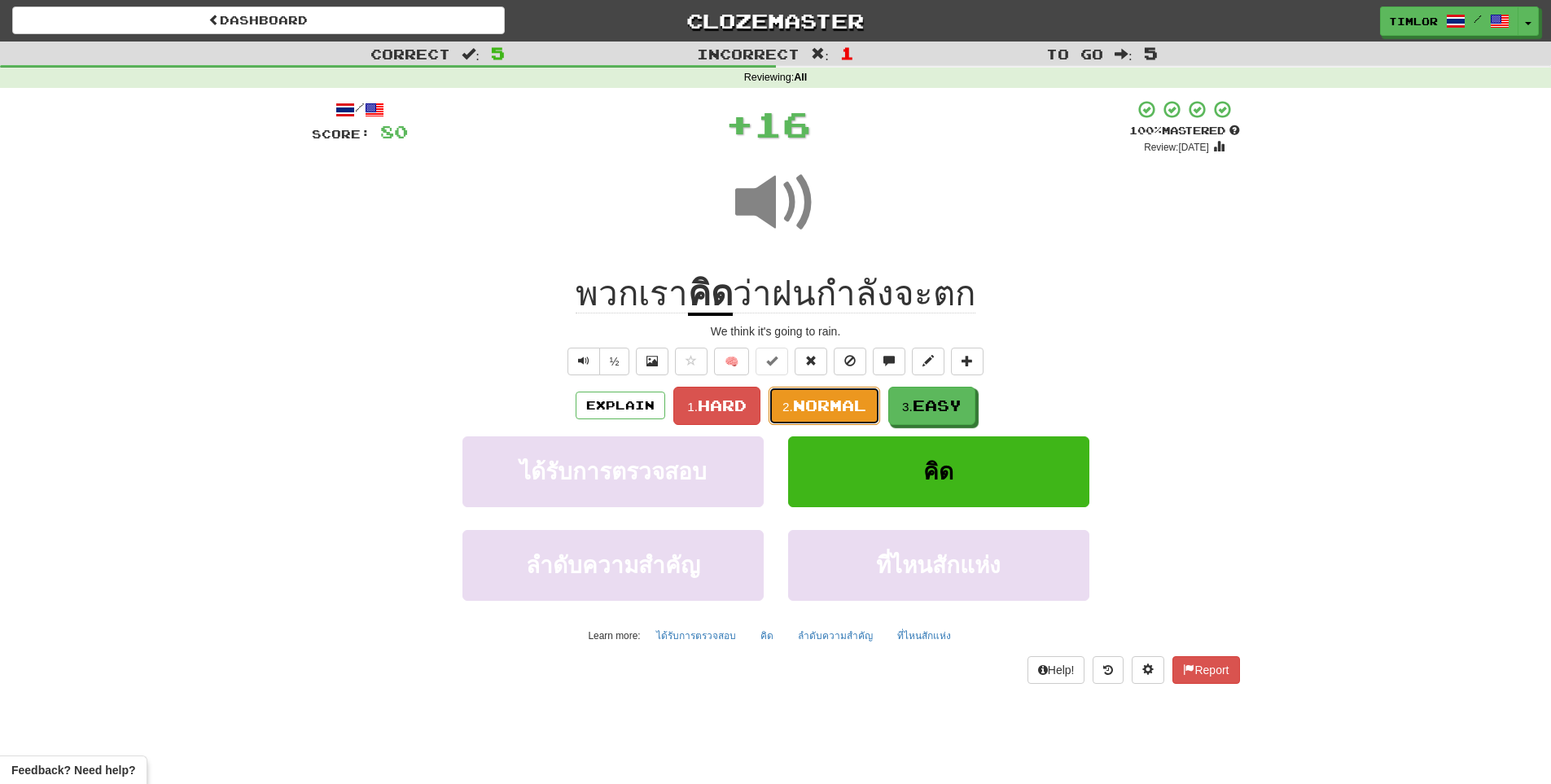
click at [849, 421] on button "2. Normal" at bounding box center [824, 406] width 111 height 39
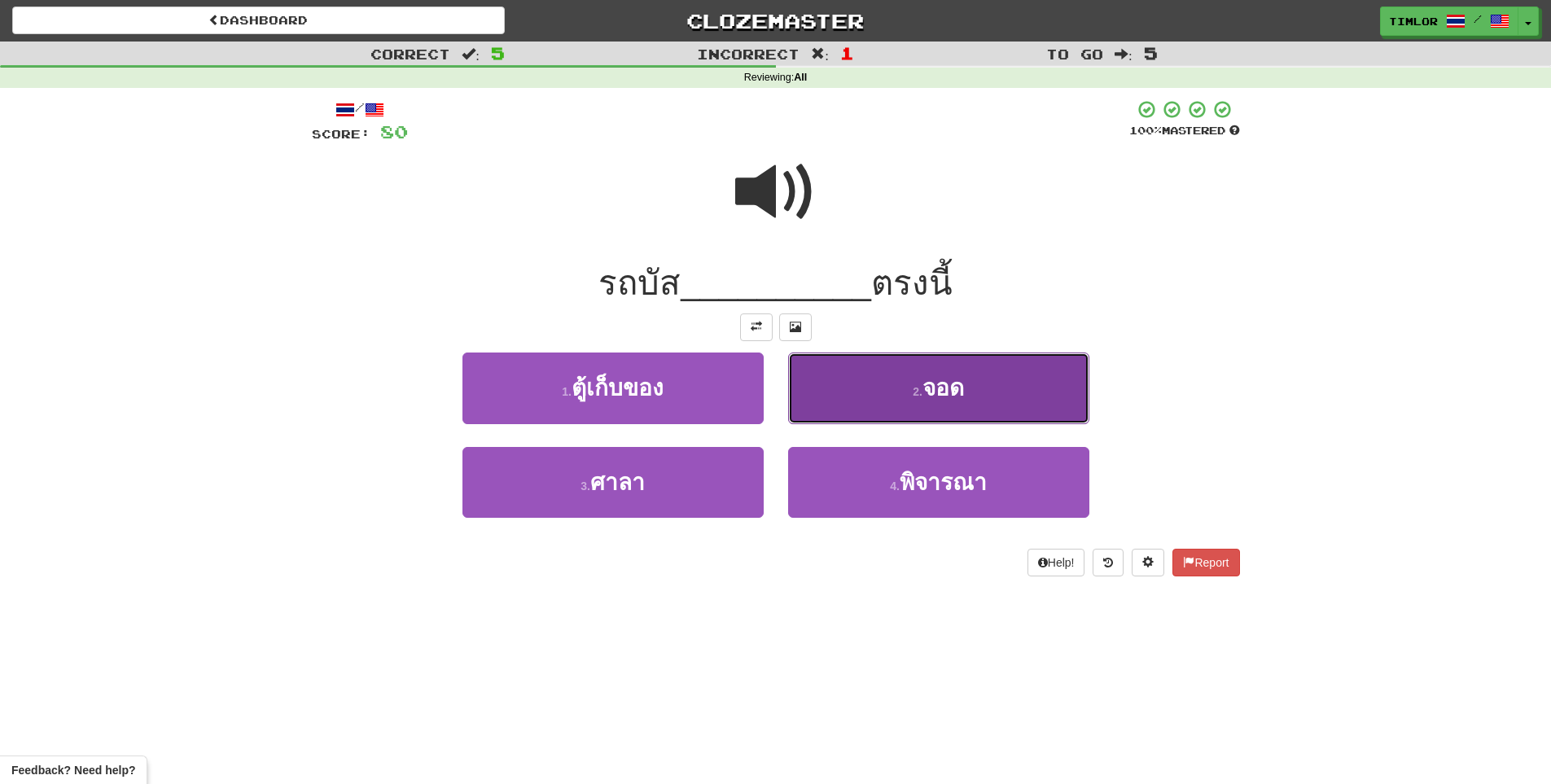
click at [849, 418] on button "2 . จอด" at bounding box center [938, 387] width 301 height 71
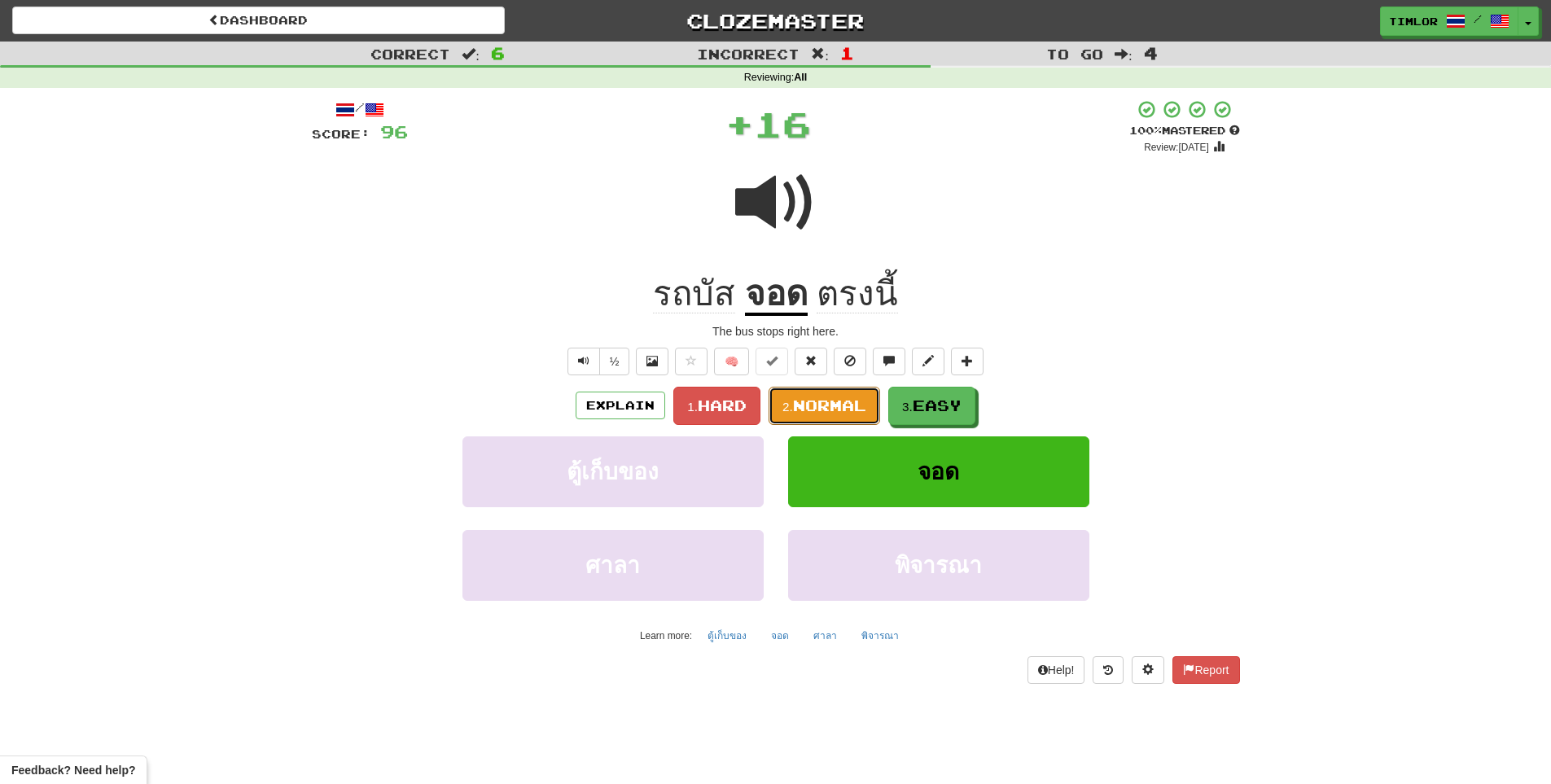
click at [849, 418] on button "2. Normal" at bounding box center [824, 406] width 111 height 39
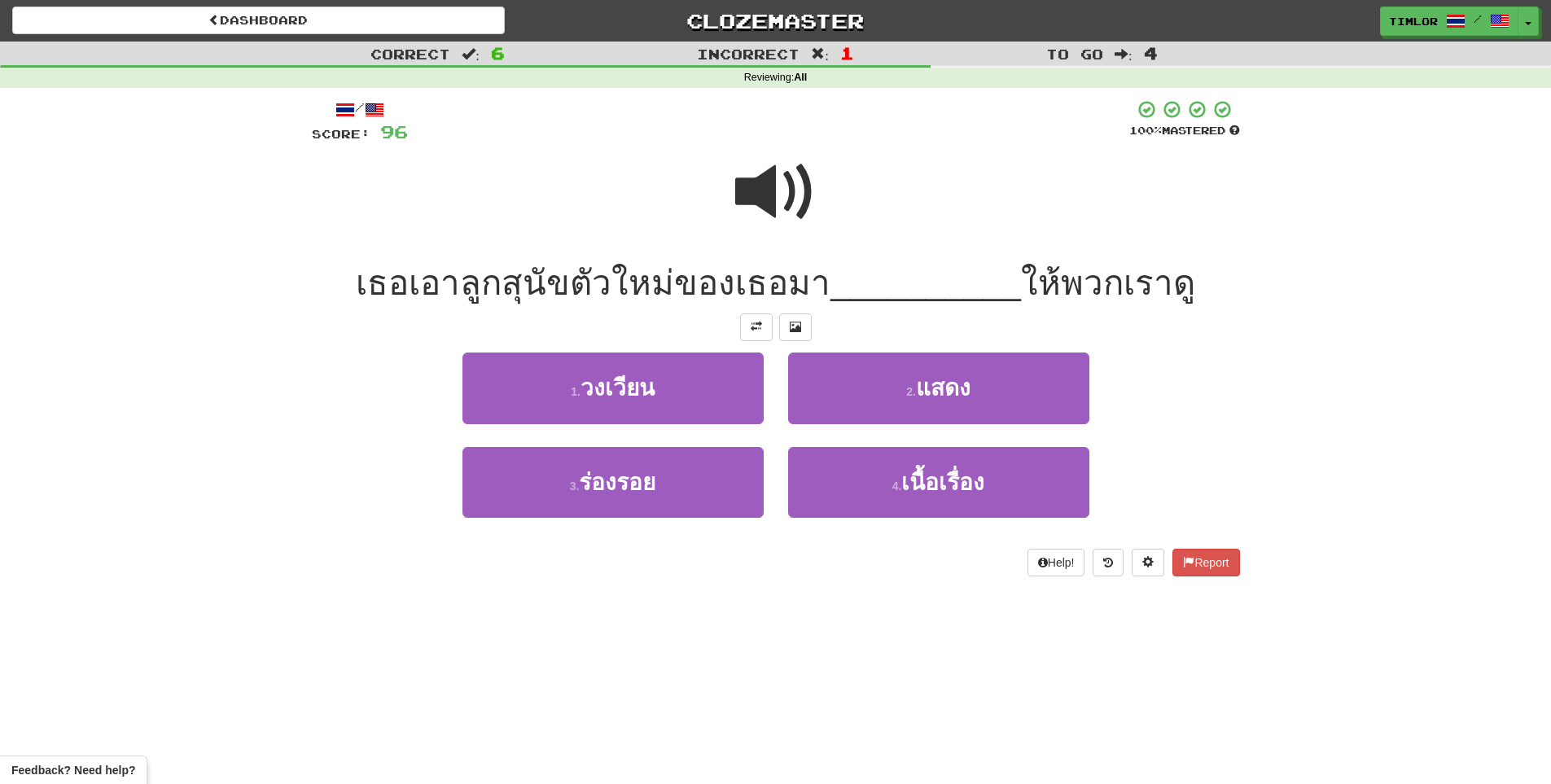
click at [828, 159] on div at bounding box center [776, 202] width 929 height 117
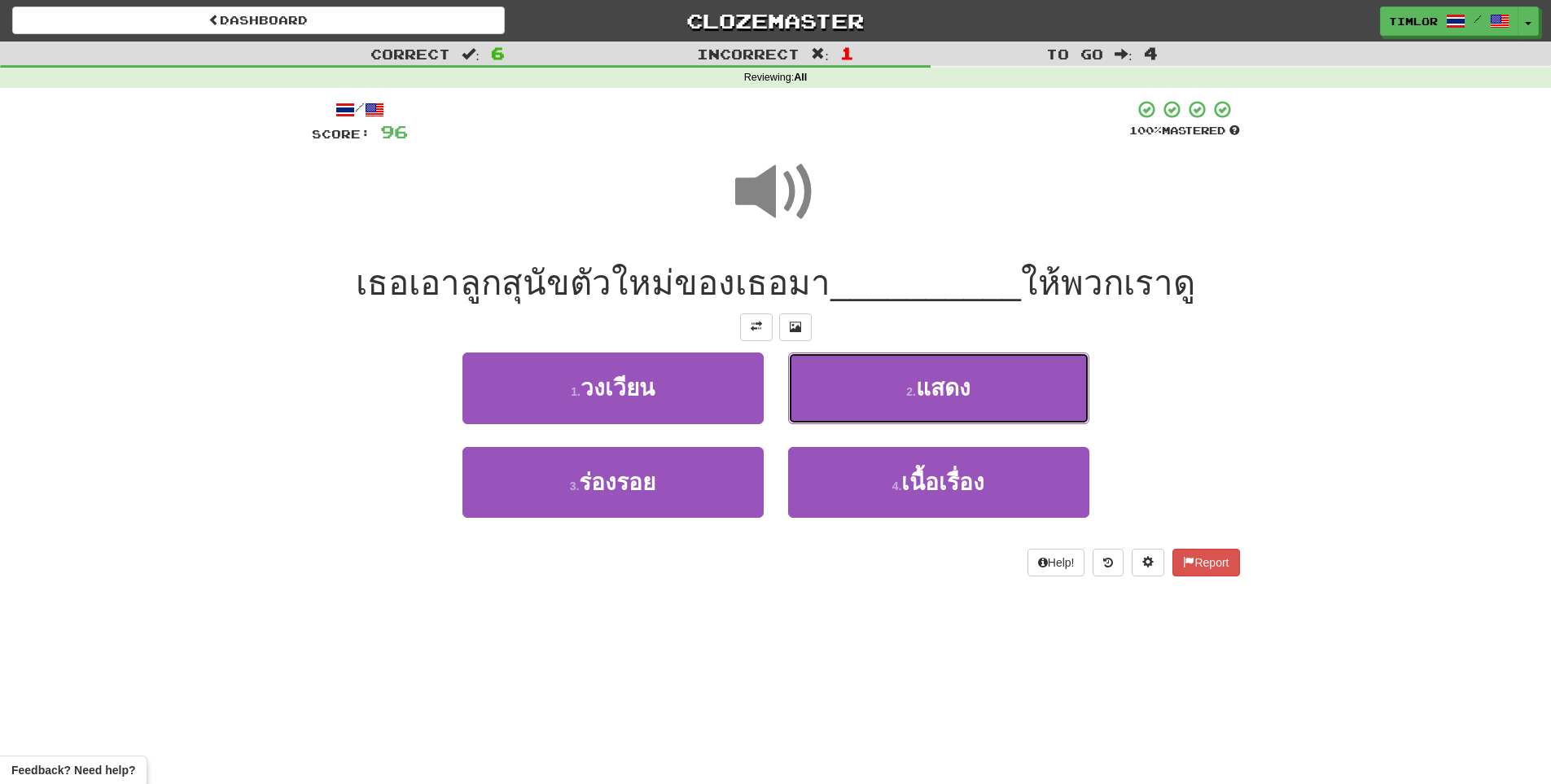
click at [863, 379] on button "2 . แสดง" at bounding box center [938, 387] width 301 height 71
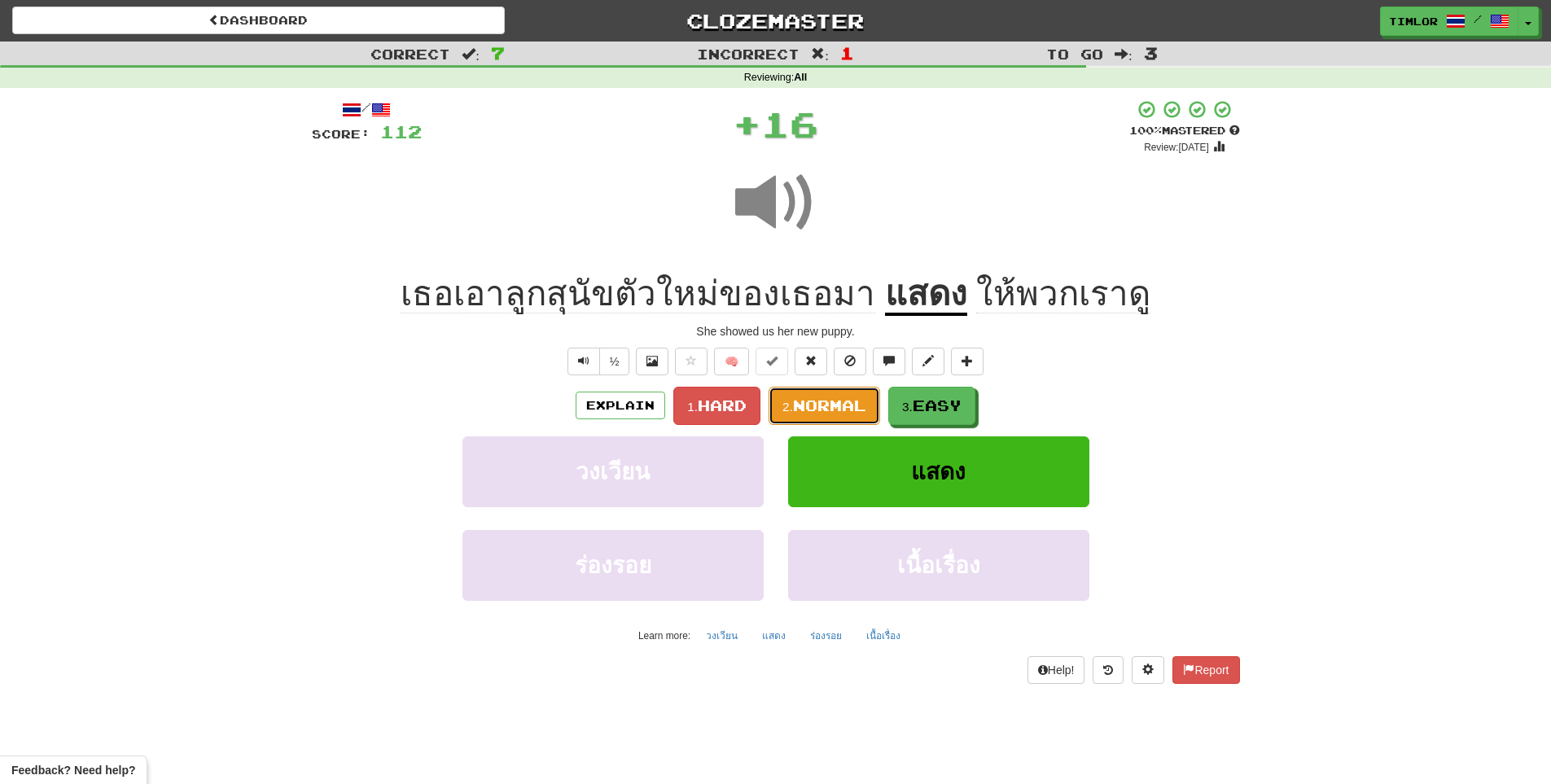
click at [836, 399] on span "Normal" at bounding box center [830, 405] width 74 height 17
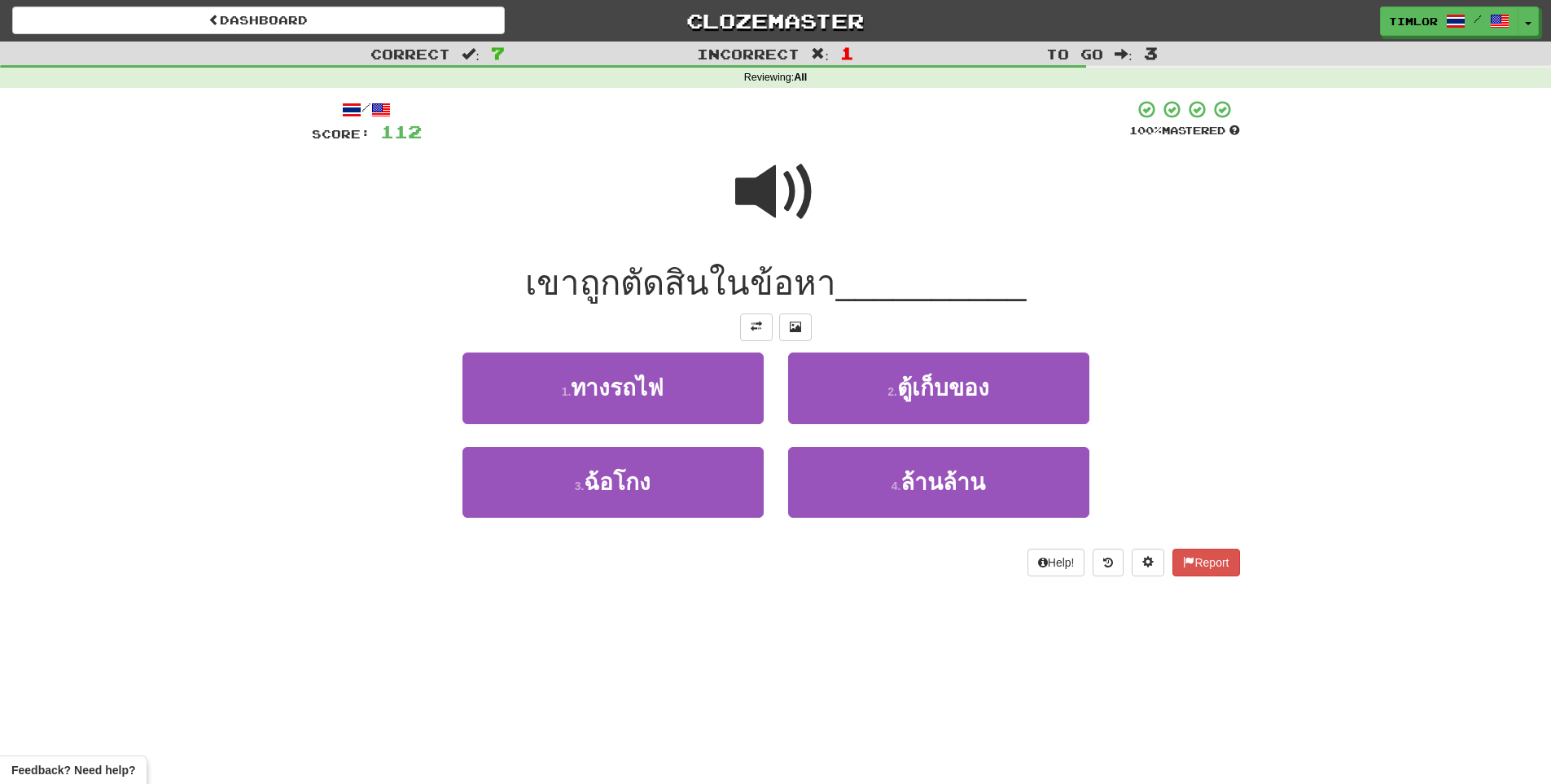
click at [735, 210] on span at bounding box center [776, 192] width 81 height 81
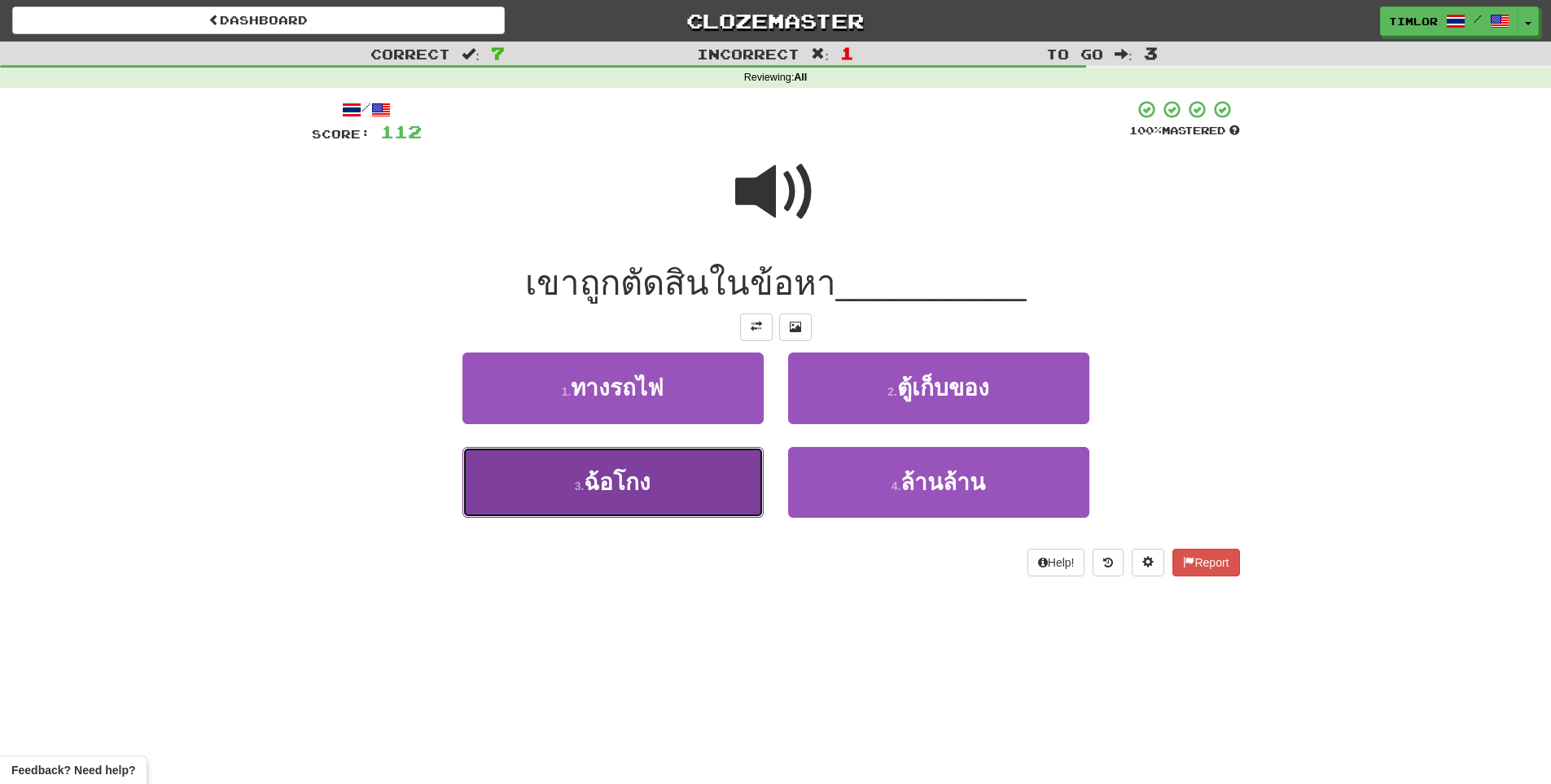
click at [693, 458] on button "3 . ฉ้อโกง" at bounding box center [613, 482] width 301 height 71
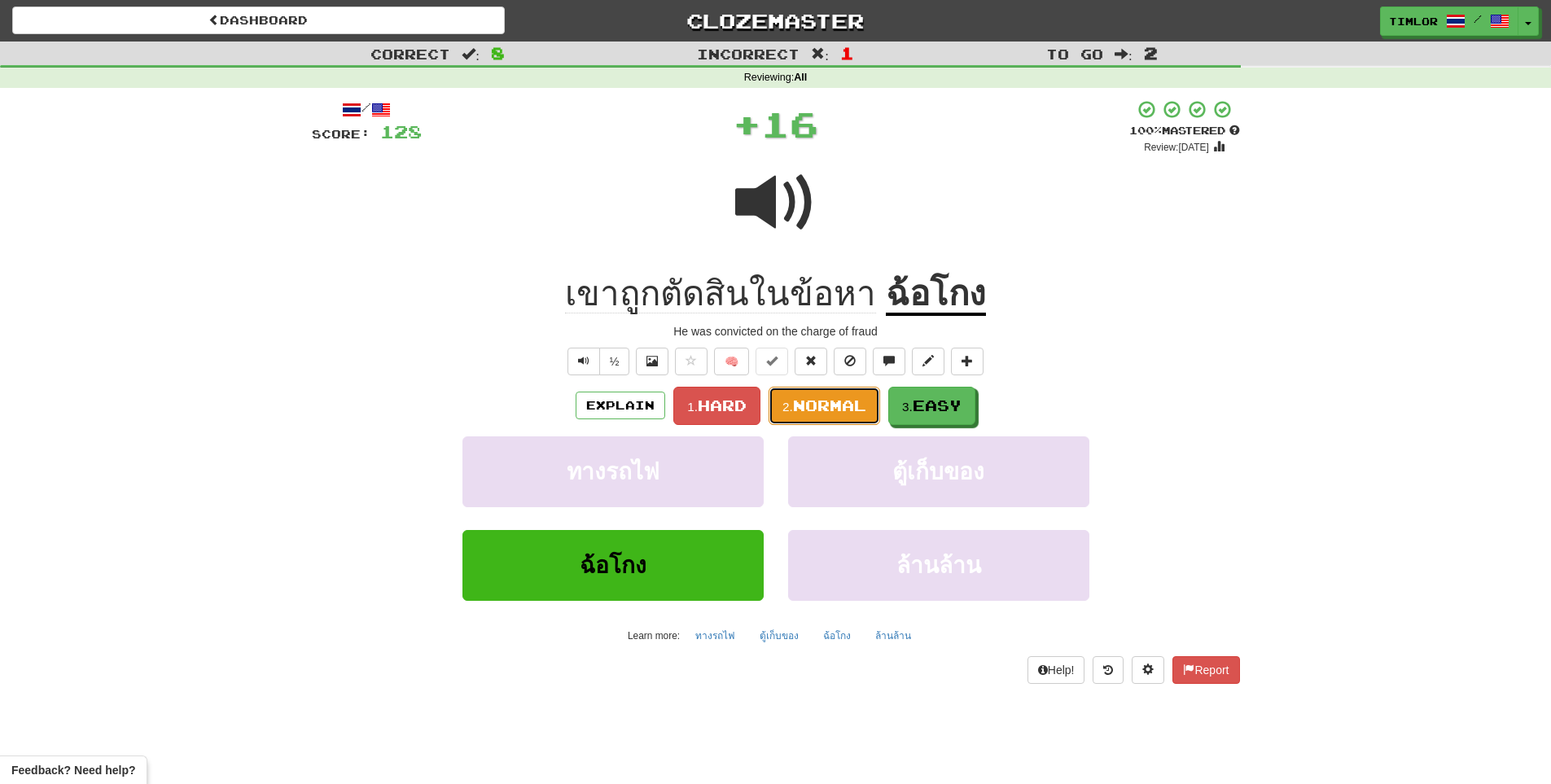
click at [800, 400] on span "Normal" at bounding box center [830, 405] width 74 height 17
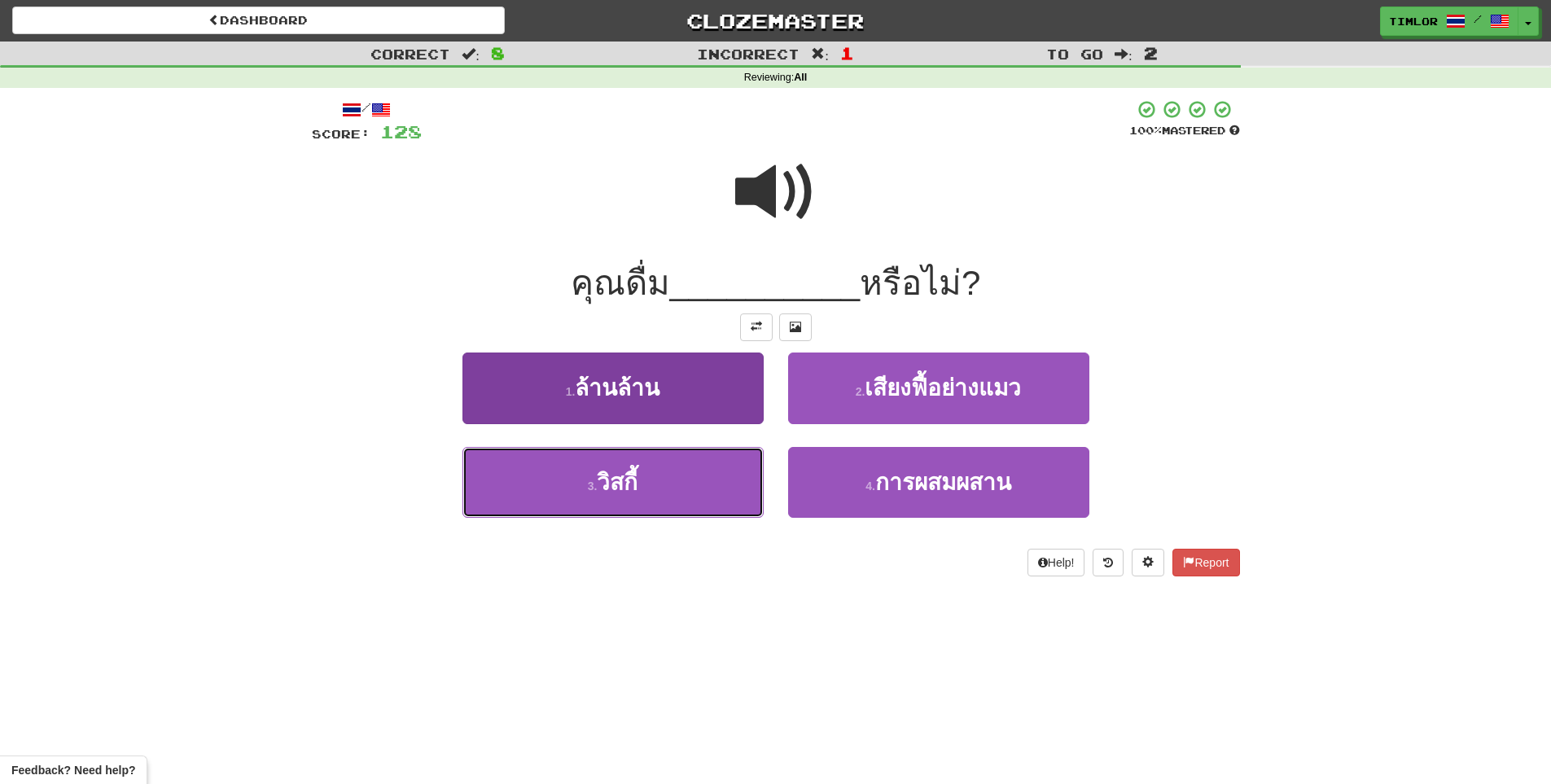
drag, startPoint x: 711, startPoint y: 475, endPoint x: 720, endPoint y: 470, distance: 10.3
click at [712, 475] on button "3 . วิสกี้" at bounding box center [613, 482] width 301 height 71
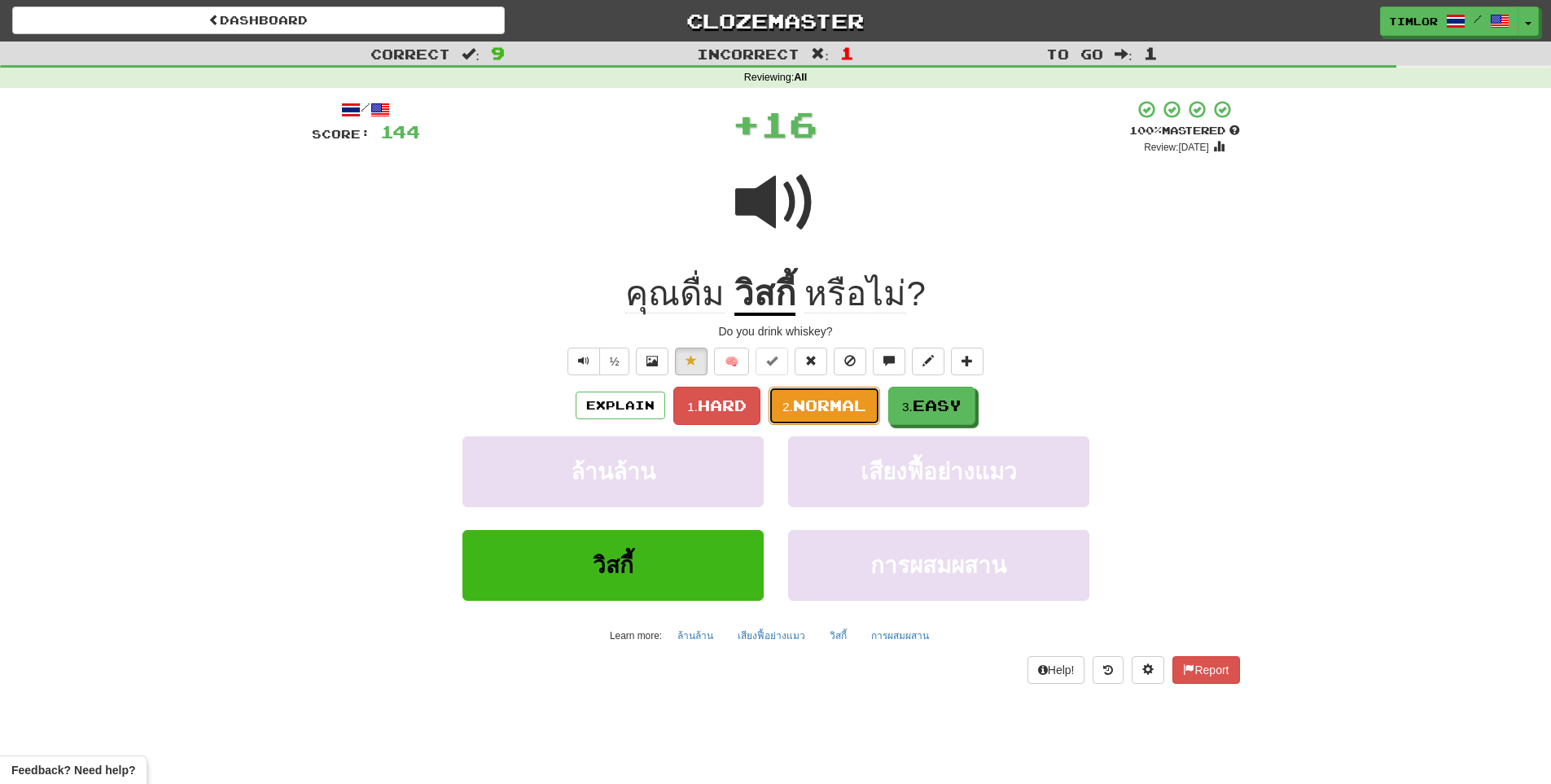
click at [828, 394] on button "2. Normal" at bounding box center [824, 406] width 111 height 39
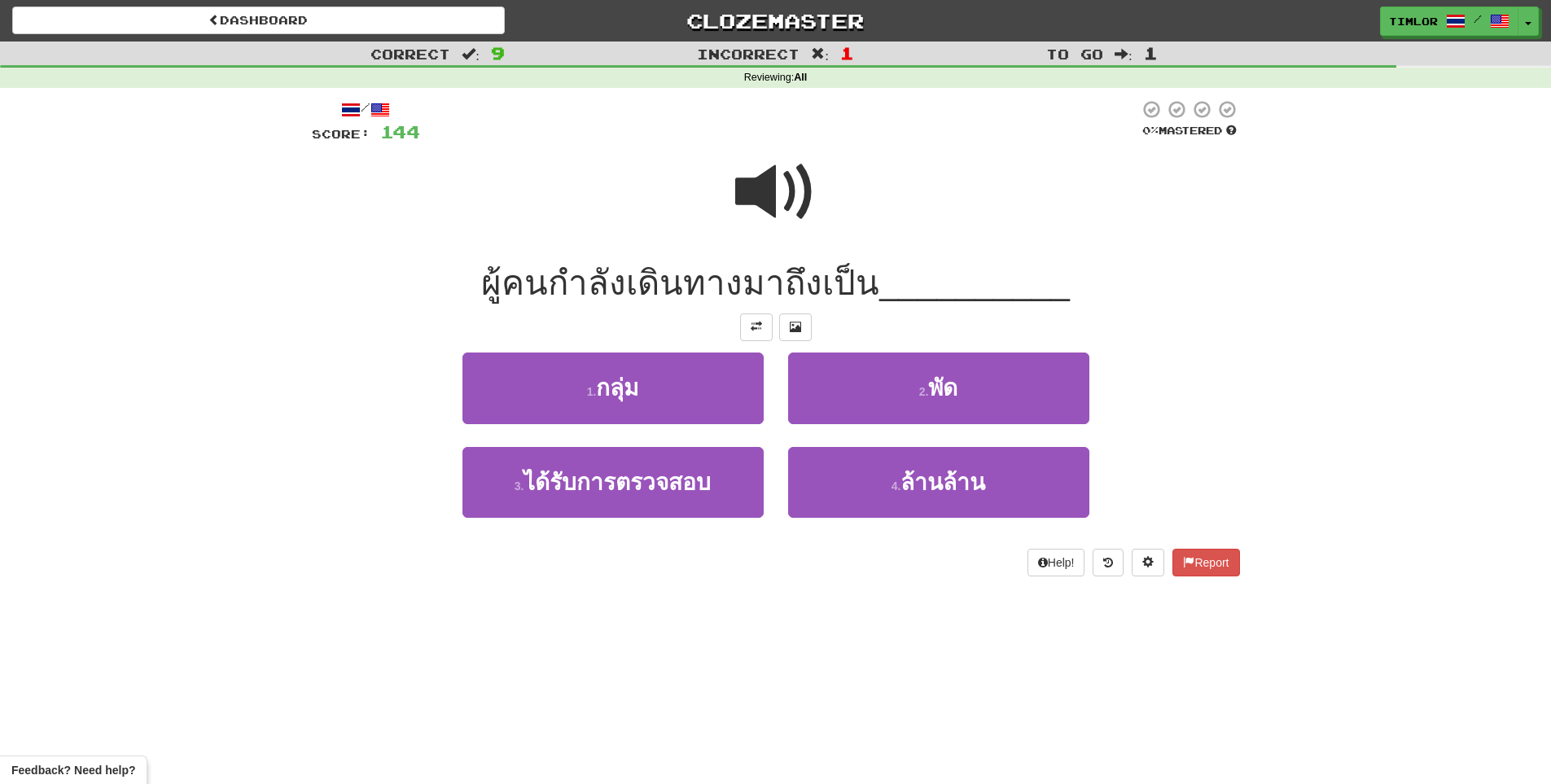
click at [794, 143] on div at bounding box center [780, 121] width 719 height 45
click at [798, 168] on span at bounding box center [776, 192] width 81 height 81
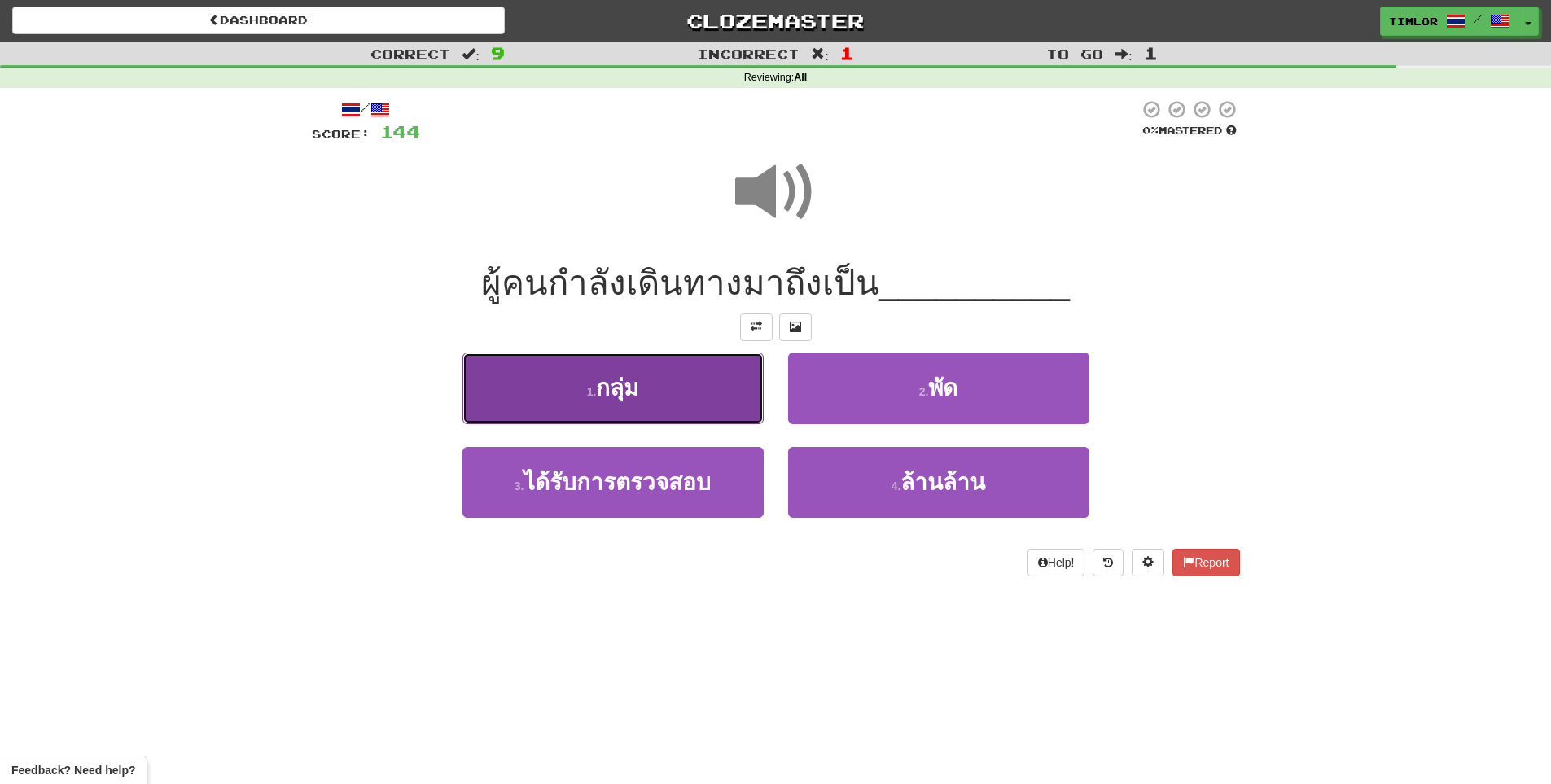
click at [680, 365] on button "1 . กลุ่ม" at bounding box center [613, 387] width 301 height 71
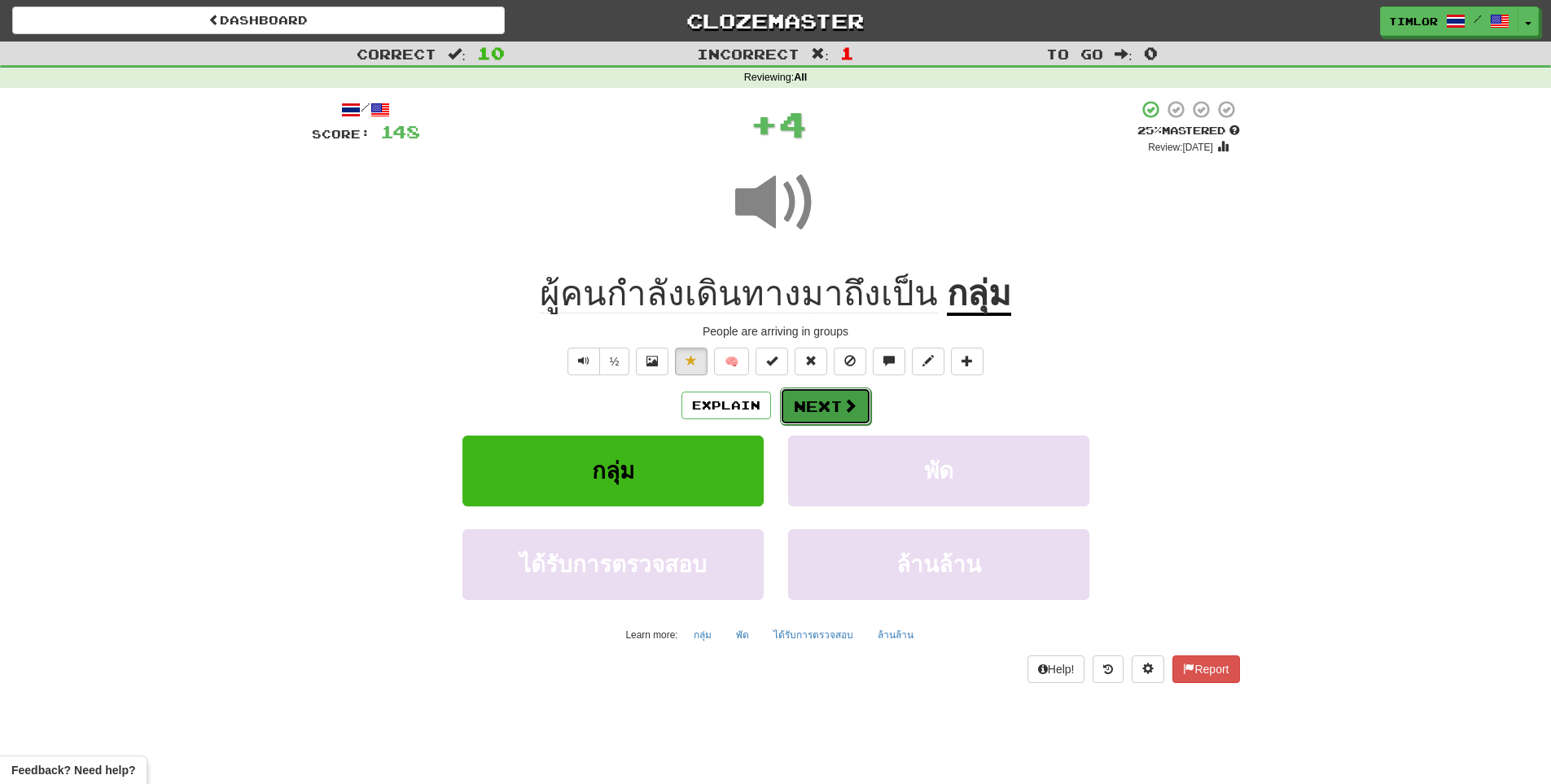
click at [816, 396] on button "Next" at bounding box center [826, 406] width 91 height 38
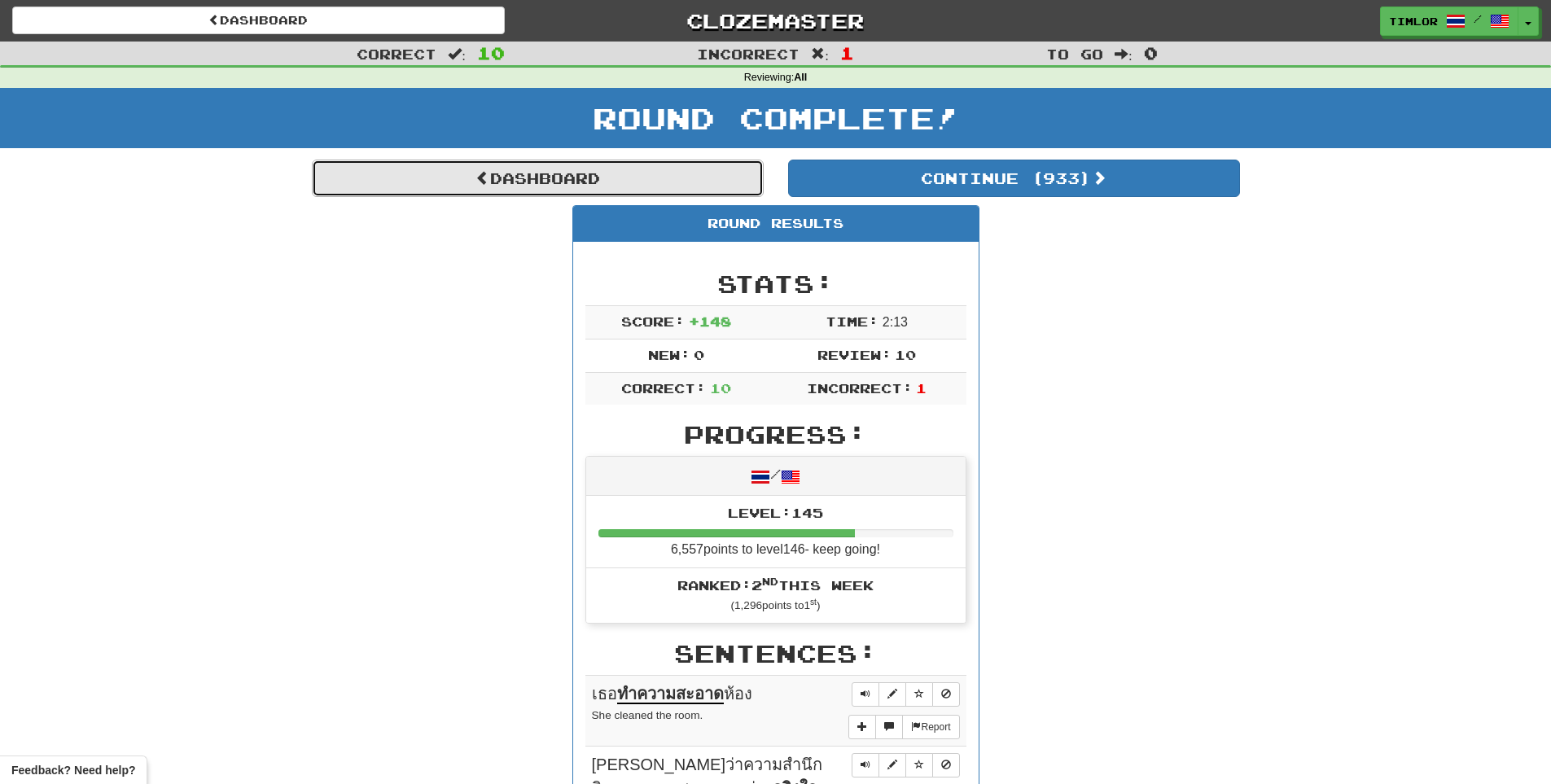
click at [690, 171] on link "Dashboard" at bounding box center [538, 178] width 452 height 38
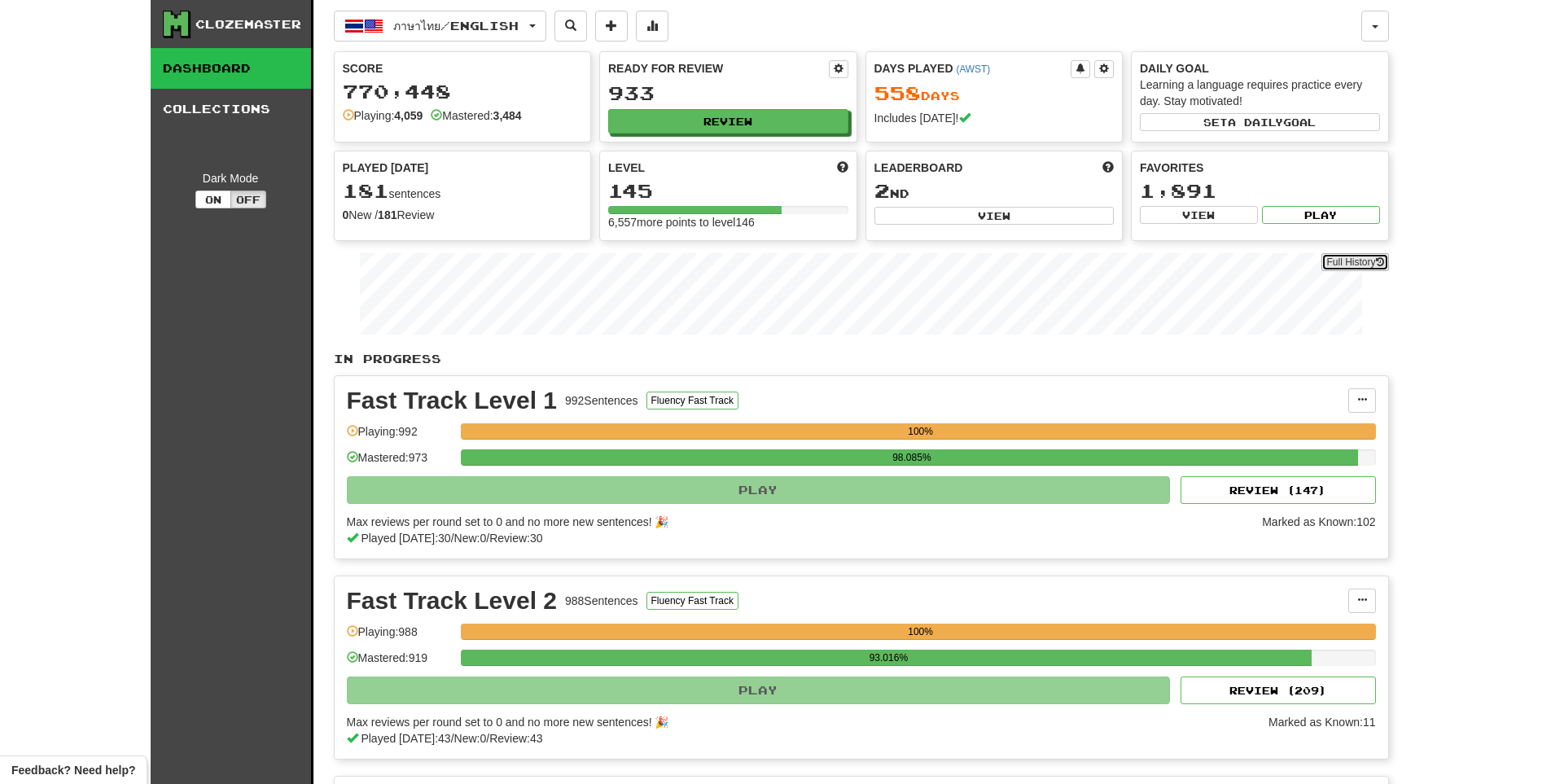
click at [1345, 262] on link "Full History" at bounding box center [1355, 261] width 67 height 17
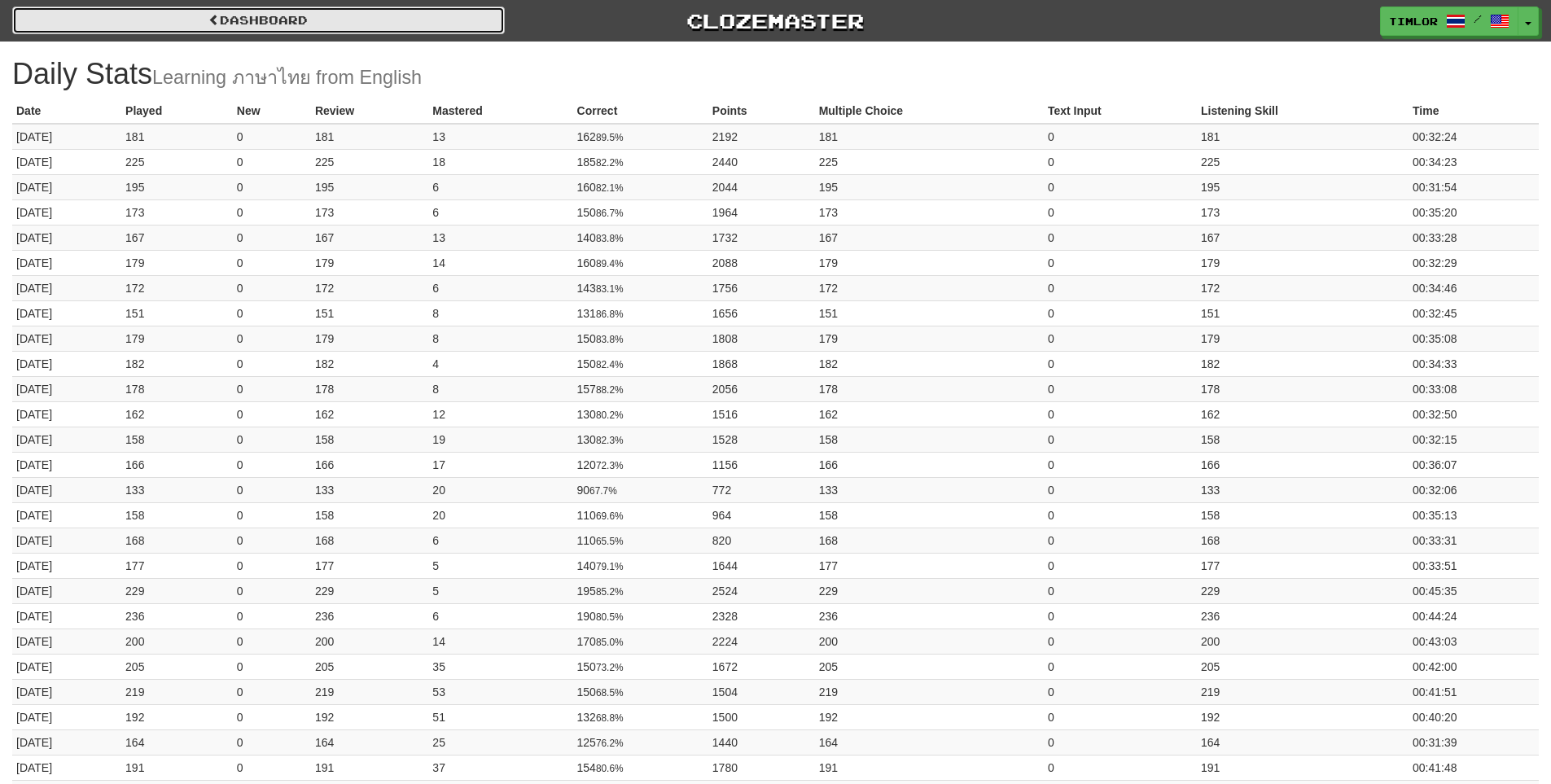
click at [398, 10] on link "Dashboard" at bounding box center [258, 20] width 492 height 28
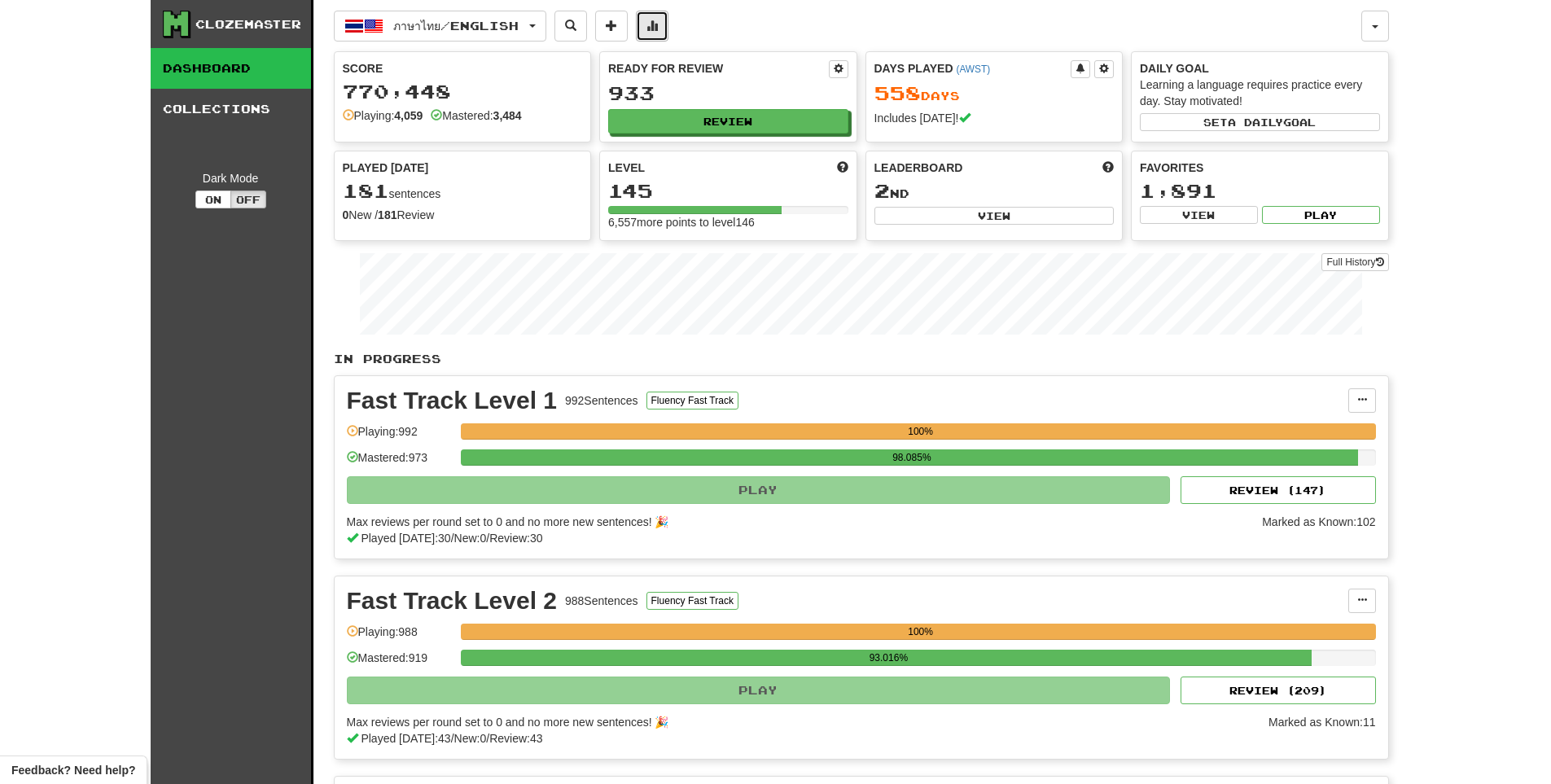
click at [664, 32] on button at bounding box center [652, 27] width 32 height 31
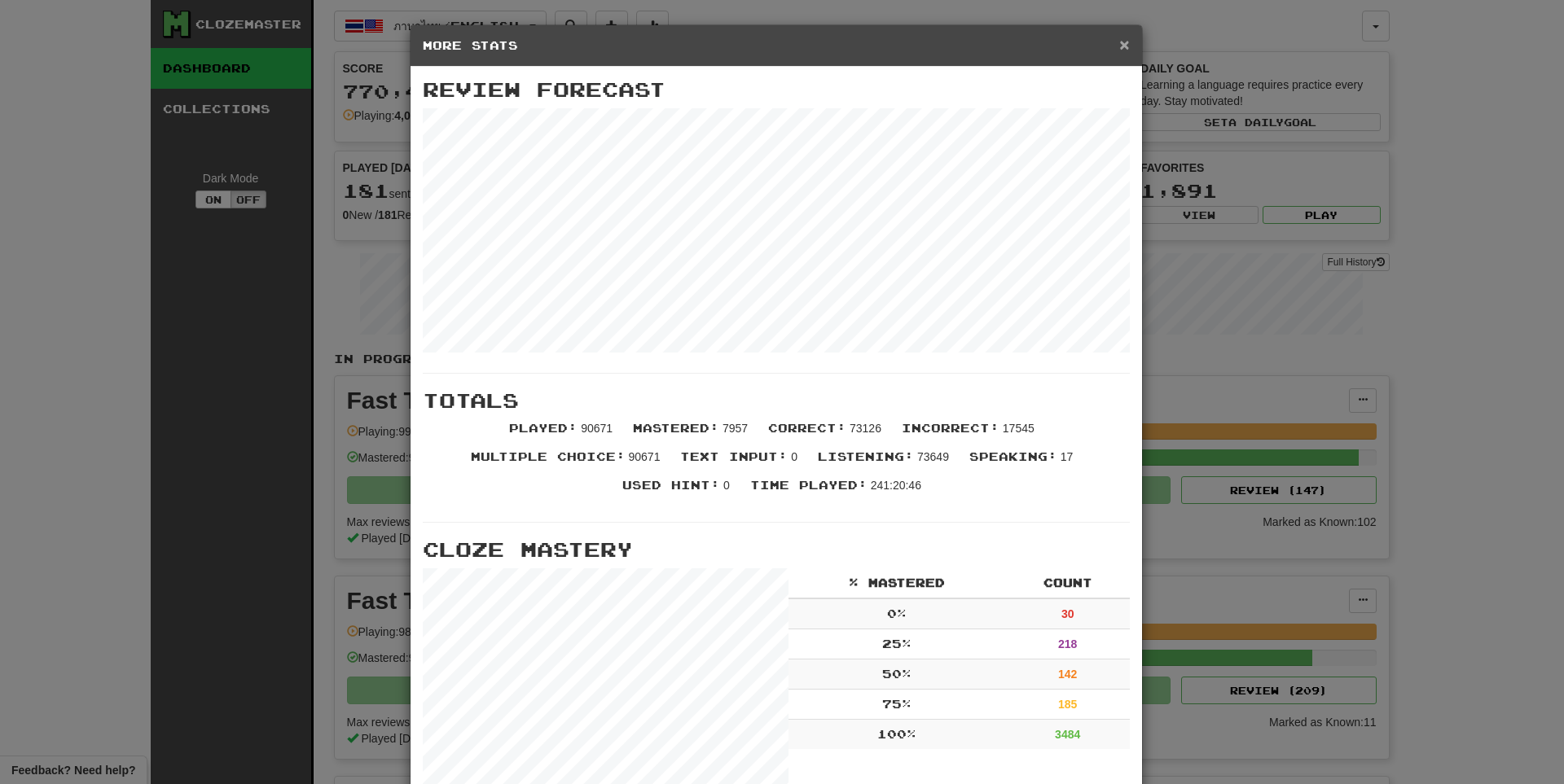
click at [1119, 52] on span "×" at bounding box center [1124, 44] width 10 height 18
